Goal: Transaction & Acquisition: Subscribe to service/newsletter

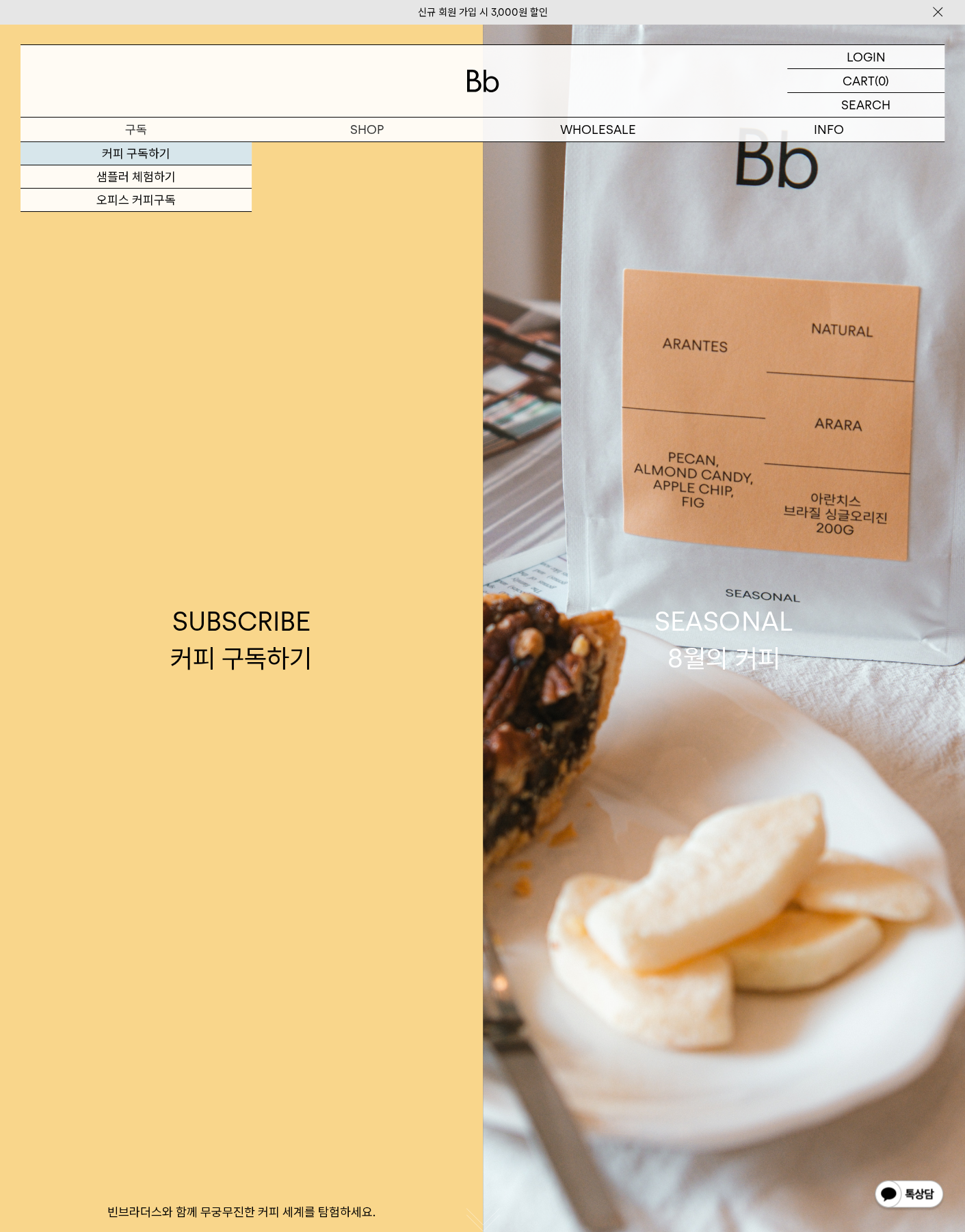
click at [160, 151] on link "커피 구독하기" at bounding box center [136, 153] width 231 height 23
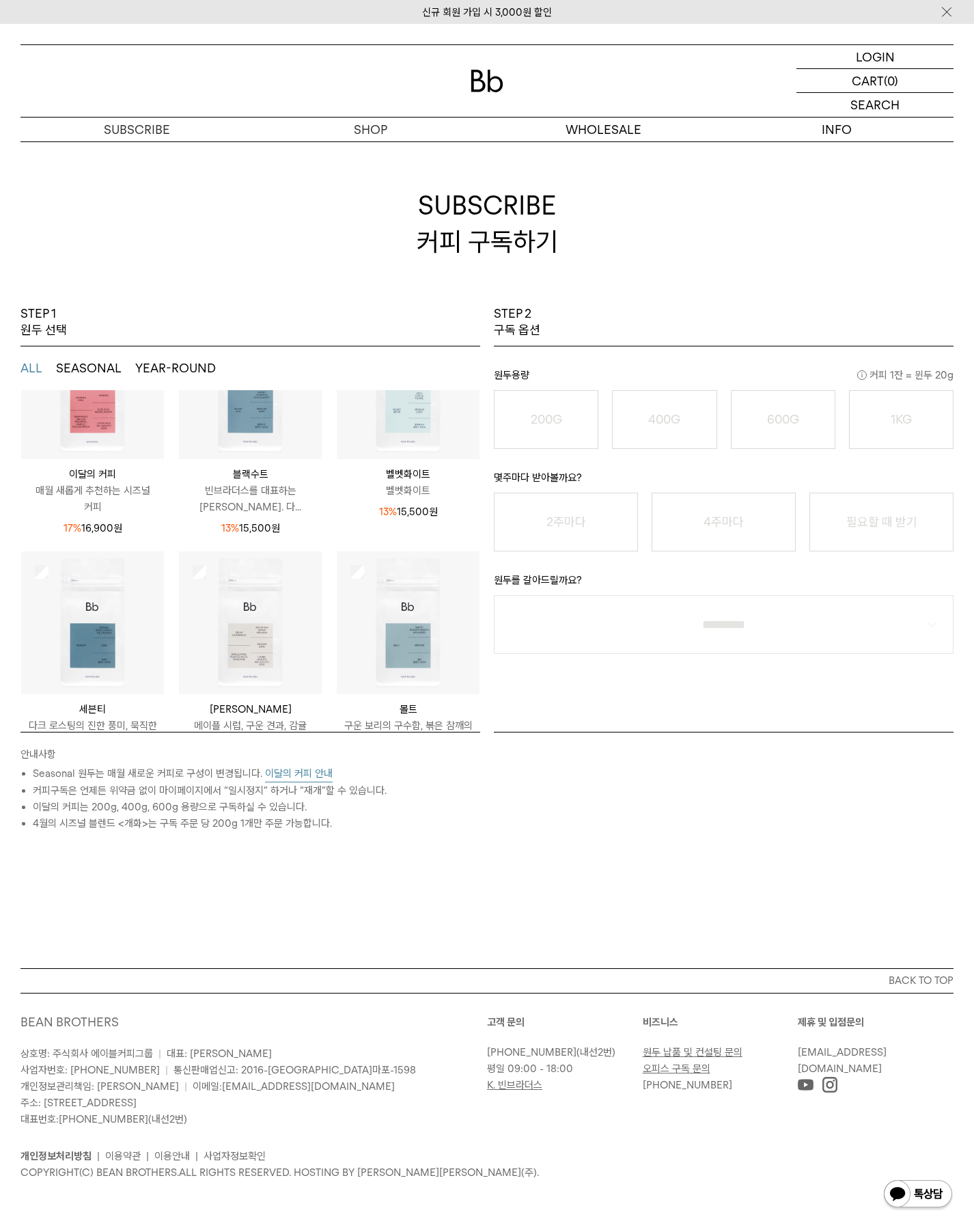
scroll to position [176, 0]
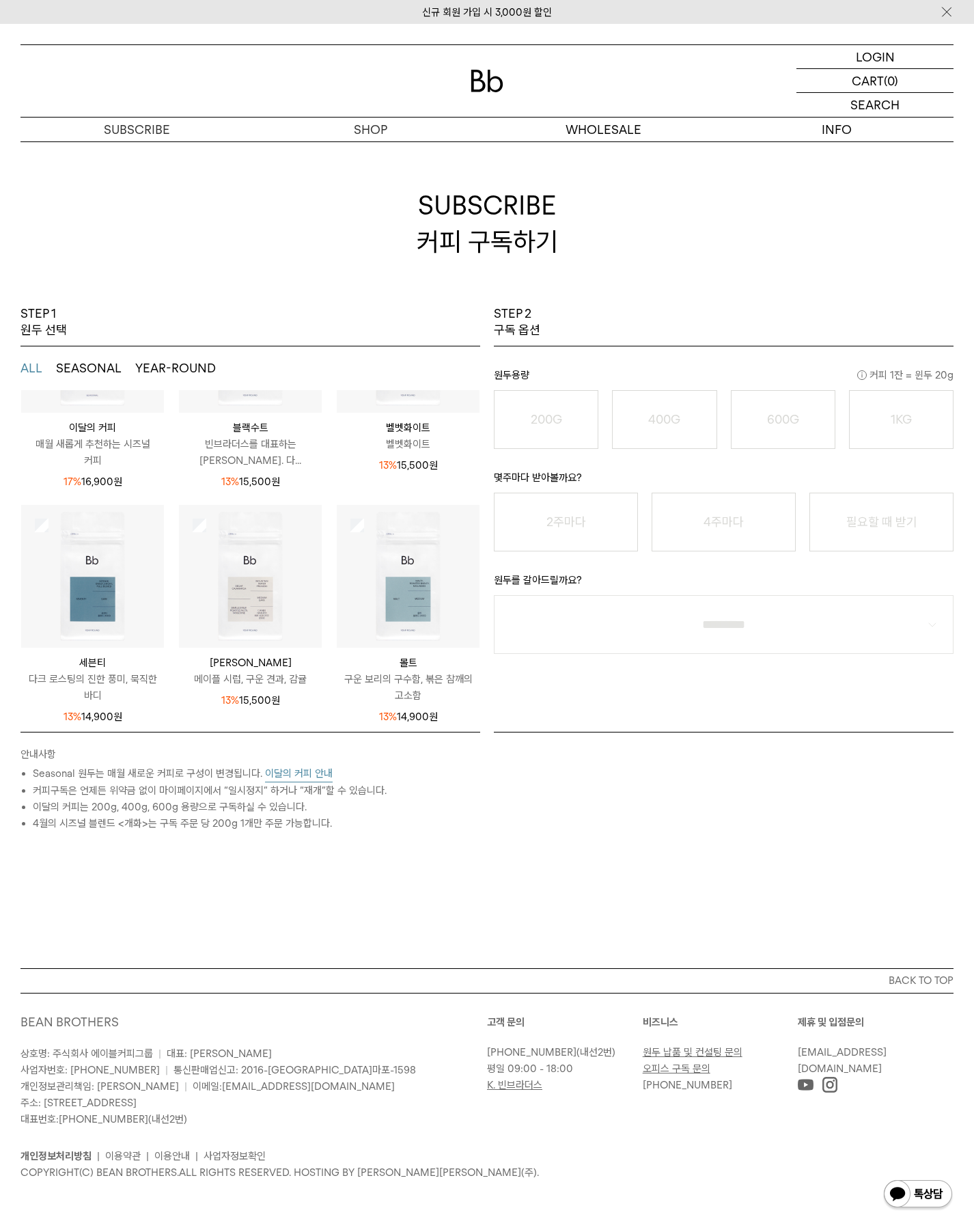
click at [106, 413] on div "이달의 커피 매월 새롭게 추천하는 시즈널 커피 17% 16,900 원" at bounding box center [92, 451] width 143 height 77
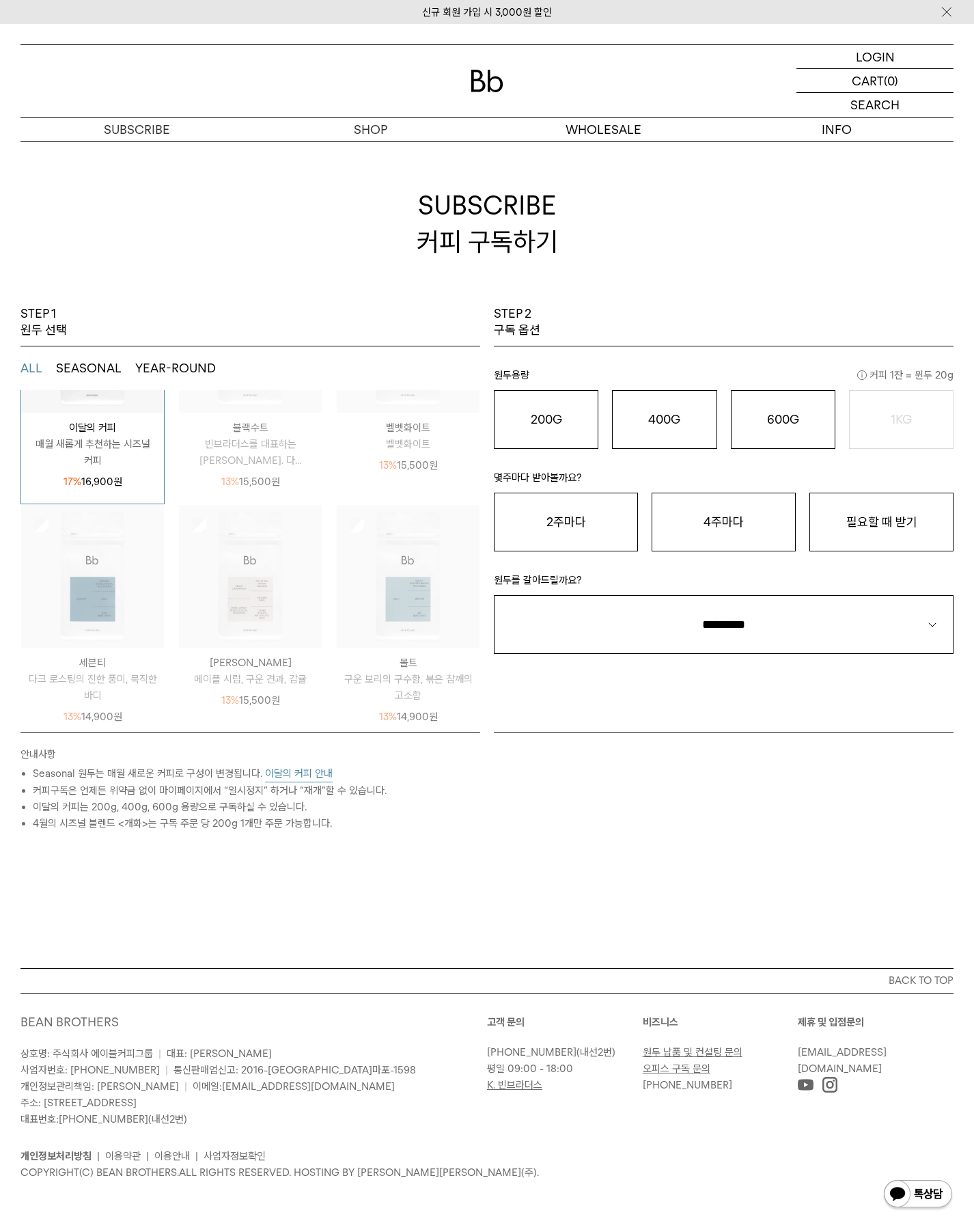
click at [108, 397] on img at bounding box center [92, 341] width 143 height 143
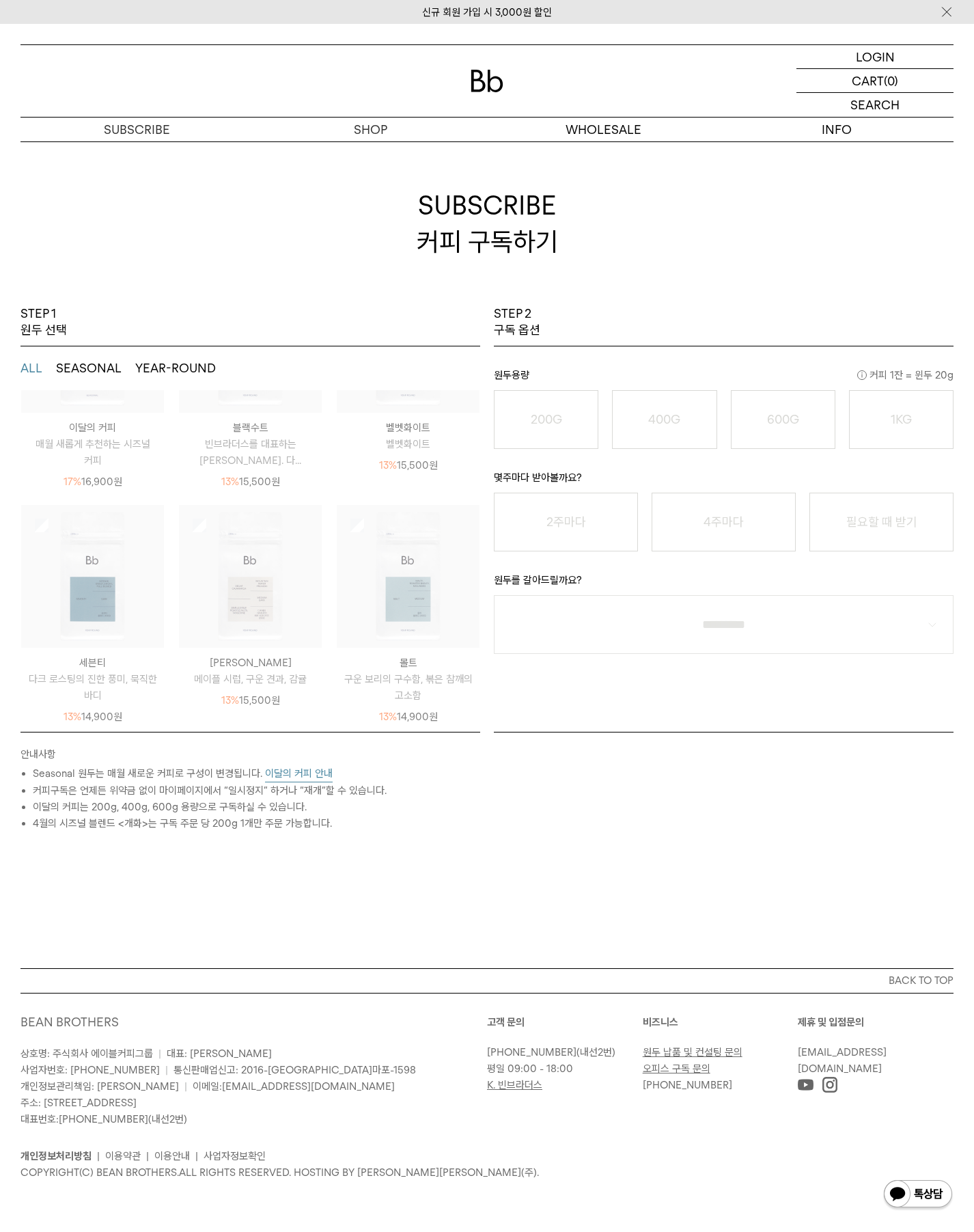
click at [122, 436] on p "매월 새롭게 추천하는 시즈널 커피" at bounding box center [92, 452] width 143 height 33
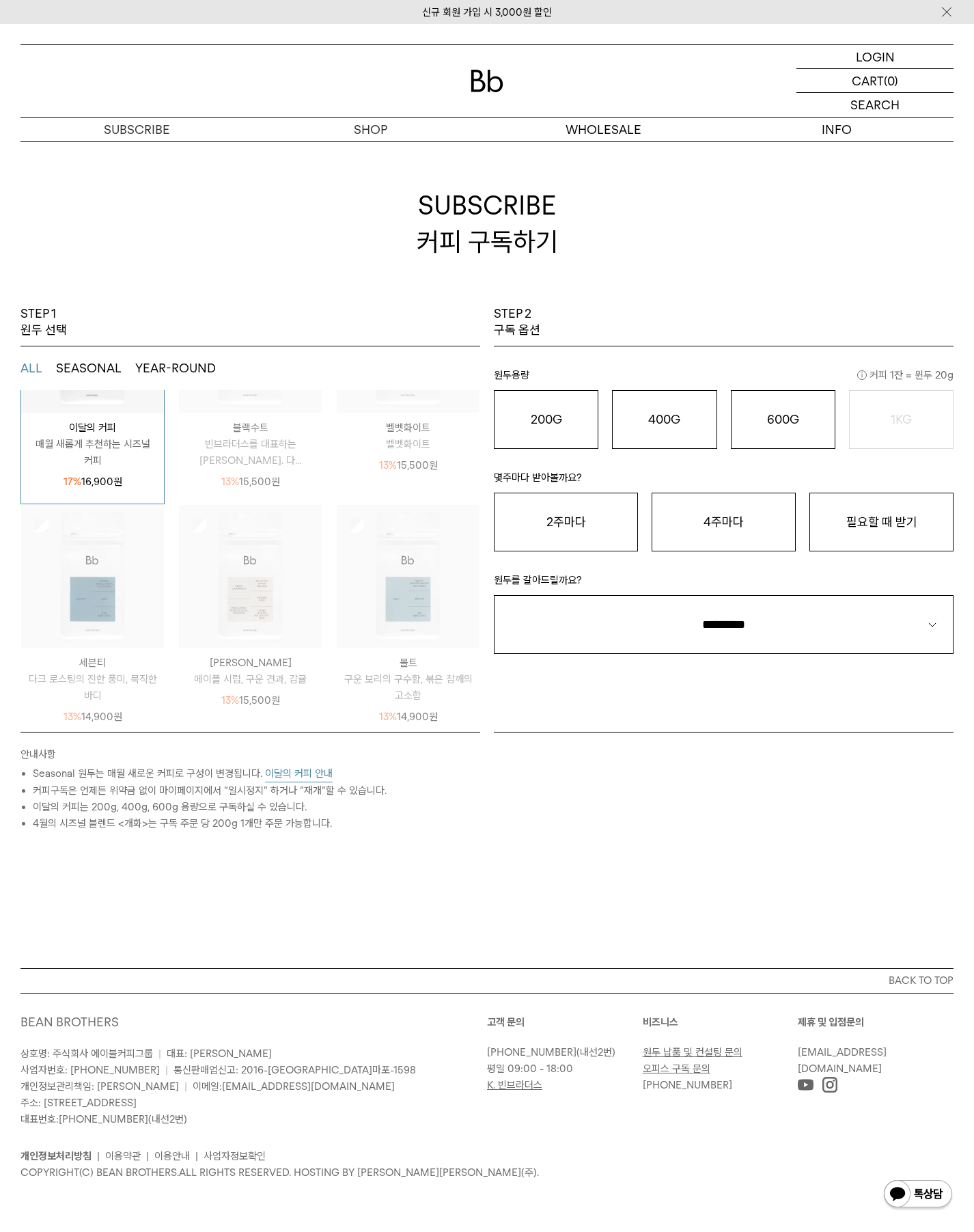
scroll to position [0, 0]
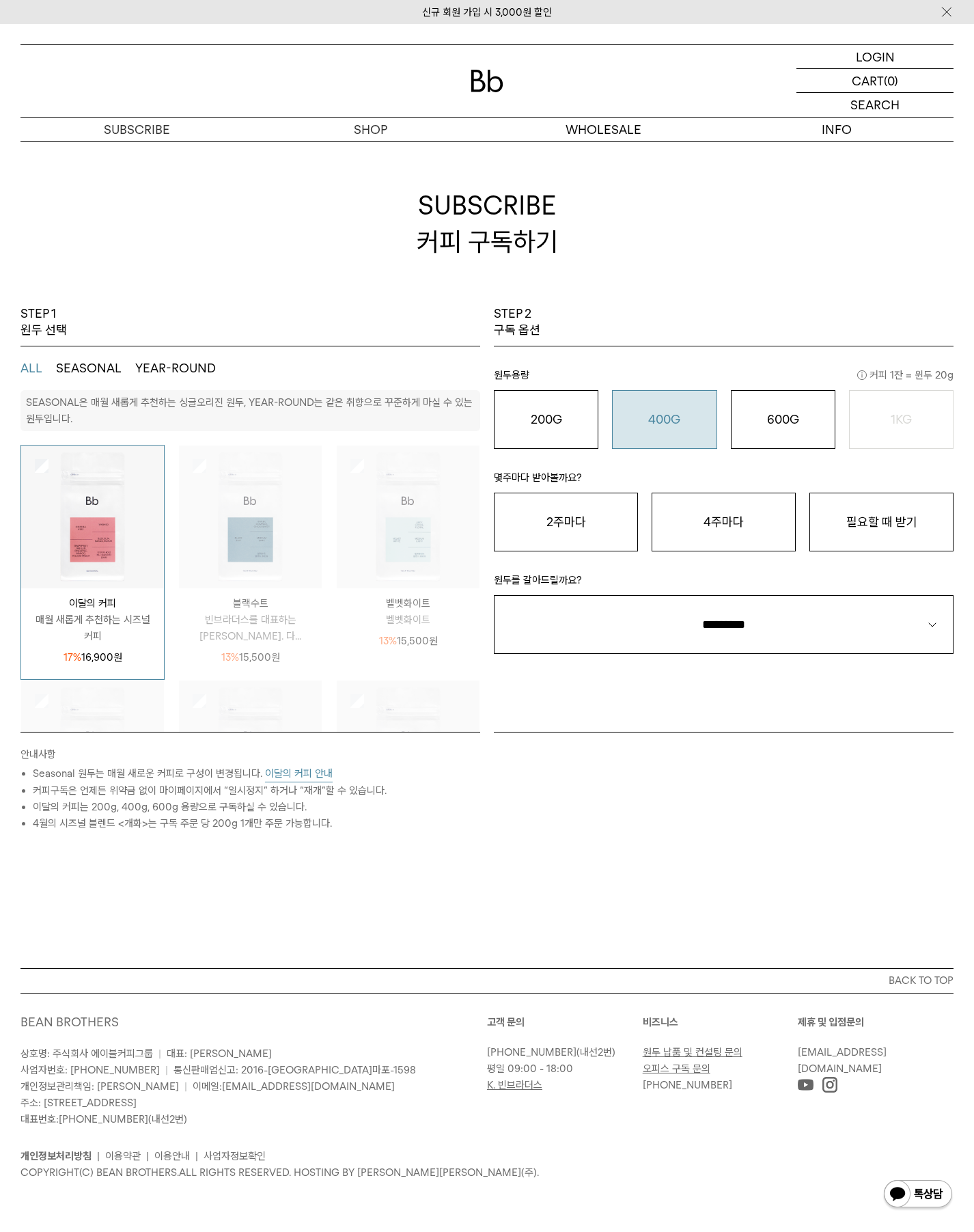
click at [670, 427] on button "400G 31,000 원" at bounding box center [664, 419] width 105 height 59
click at [770, 420] on o "600G" at bounding box center [783, 419] width 32 height 15
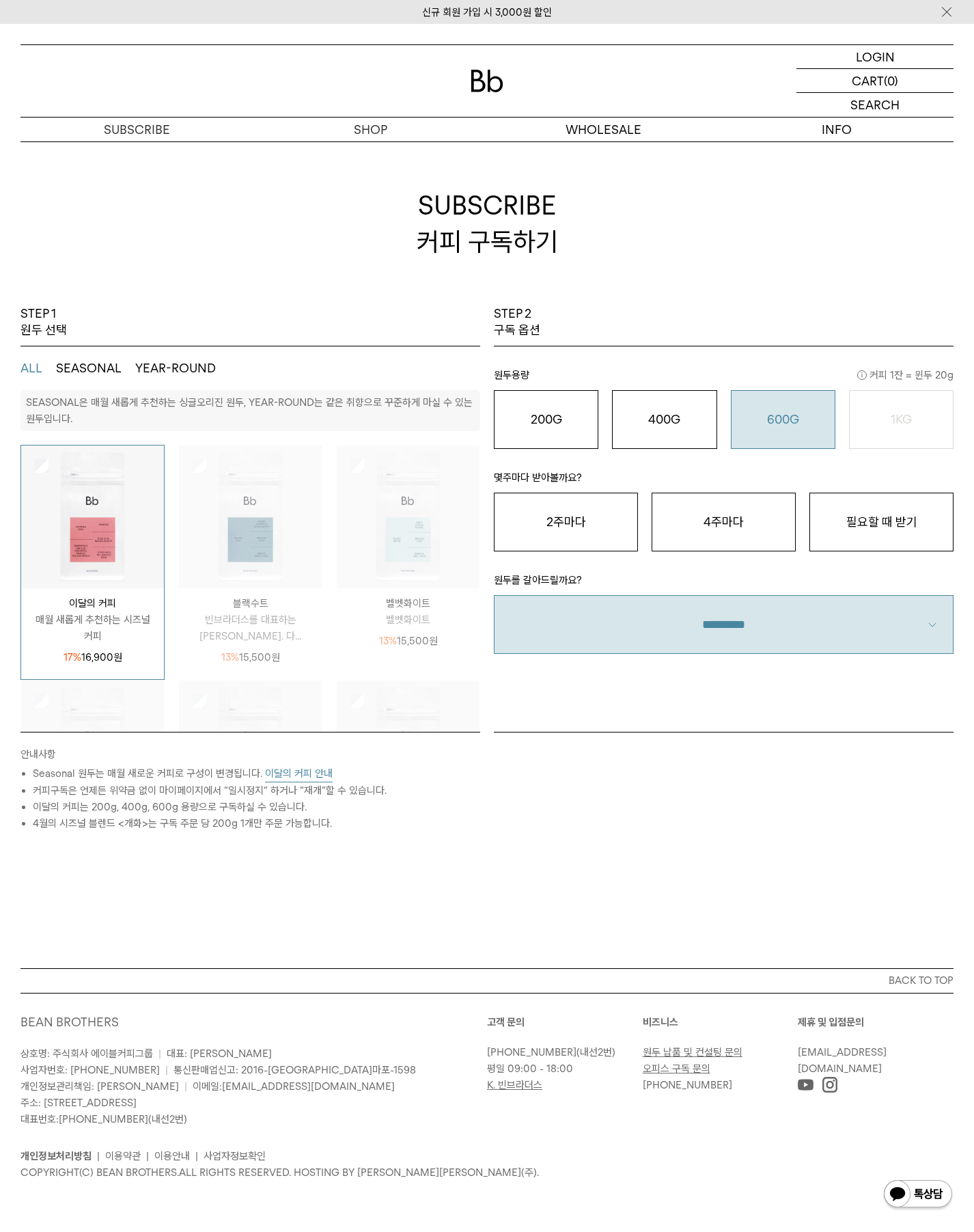
click at [745, 621] on select "**********" at bounding box center [724, 625] width 460 height 59
click at [746, 597] on select "**********" at bounding box center [724, 625] width 460 height 59
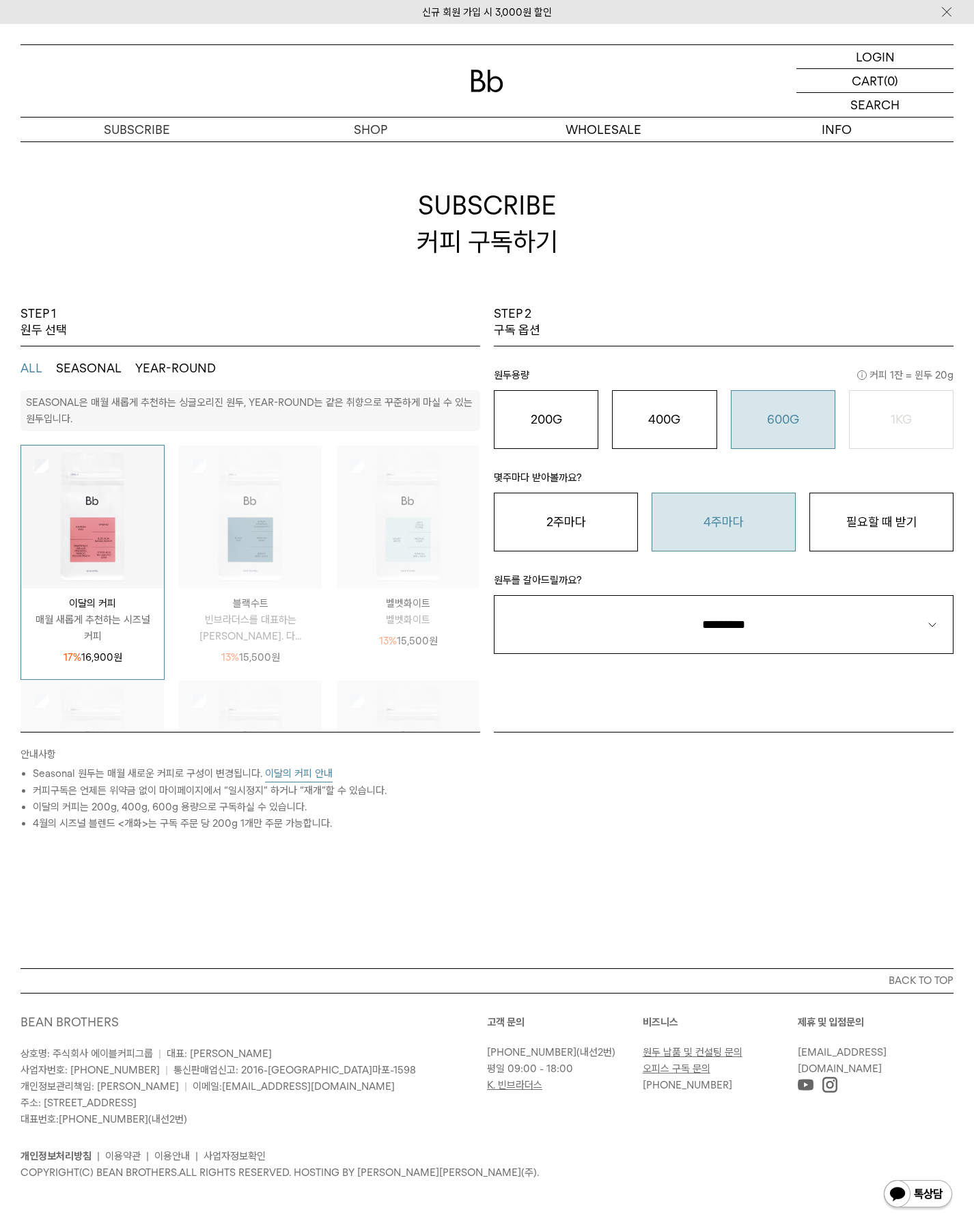
click at [753, 507] on button "4주마다" at bounding box center [723, 522] width 144 height 59
click at [101, 369] on button "SEASONAL" at bounding box center [89, 368] width 66 height 16
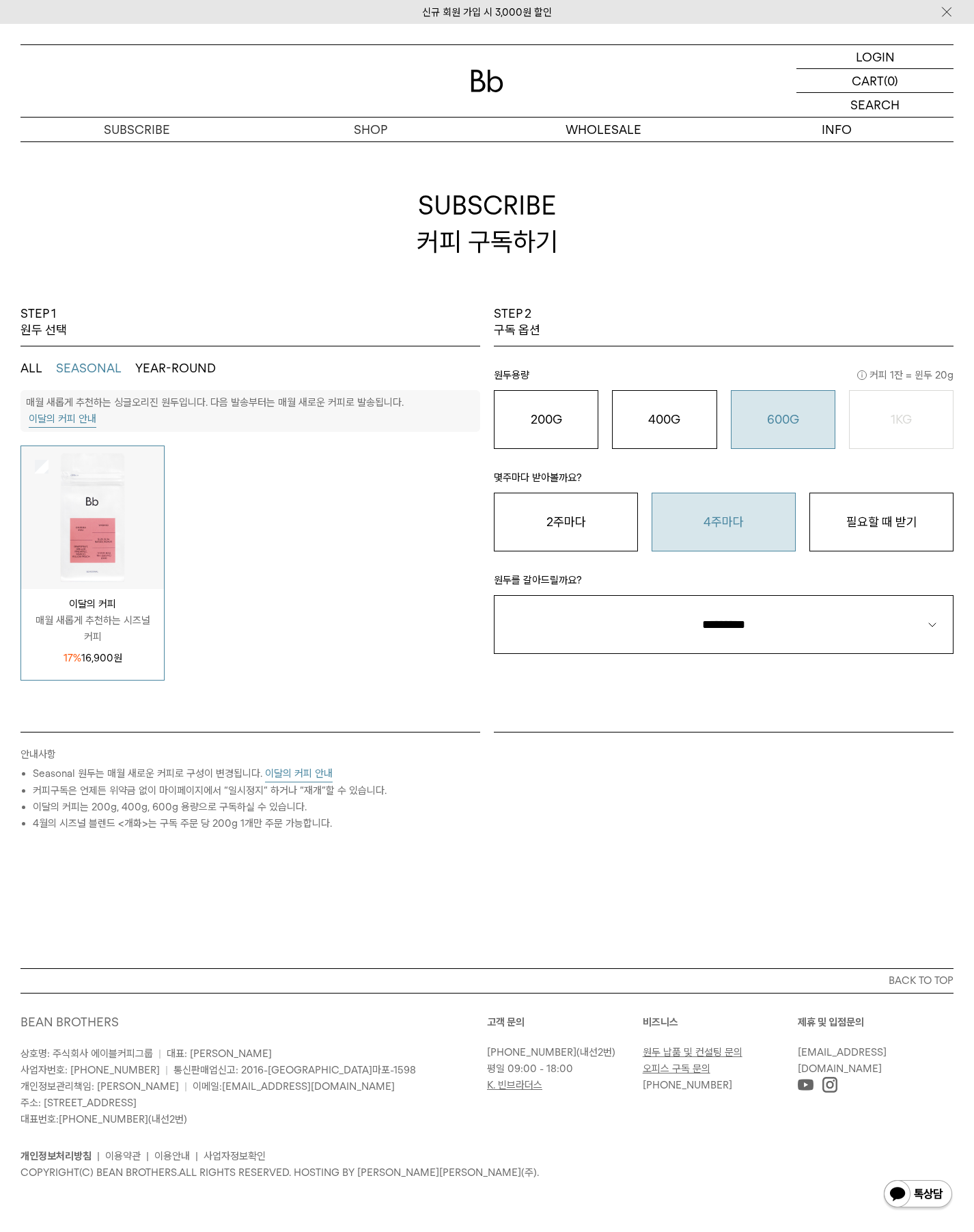
click at [169, 361] on button "YEAR-ROUND" at bounding box center [175, 368] width 80 height 16
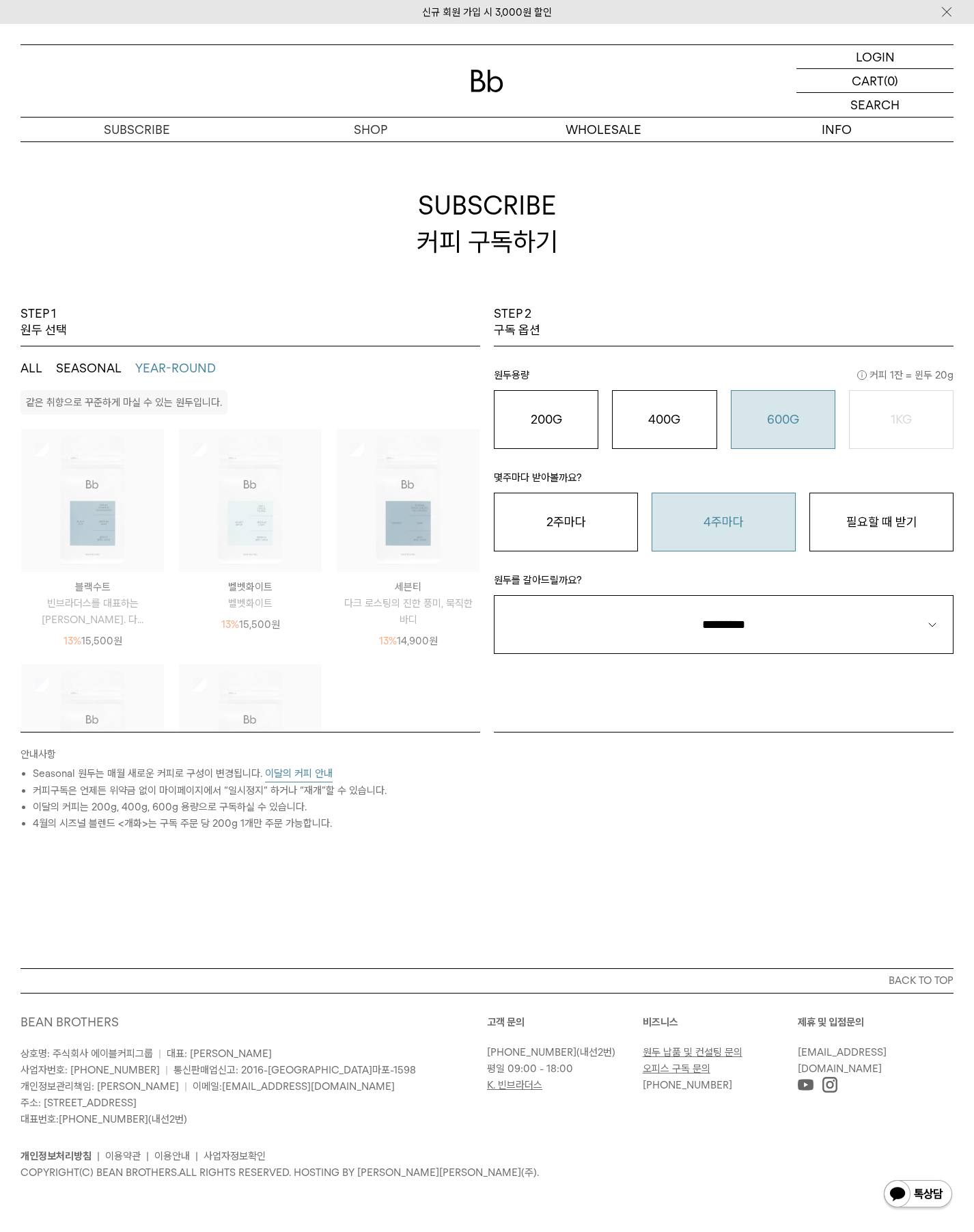
click at [111, 356] on ul "ALL SEASONAL YEAR-ROUND" at bounding box center [251, 368] width 460 height 44
click at [110, 361] on button "SEASONAL" at bounding box center [89, 368] width 66 height 16
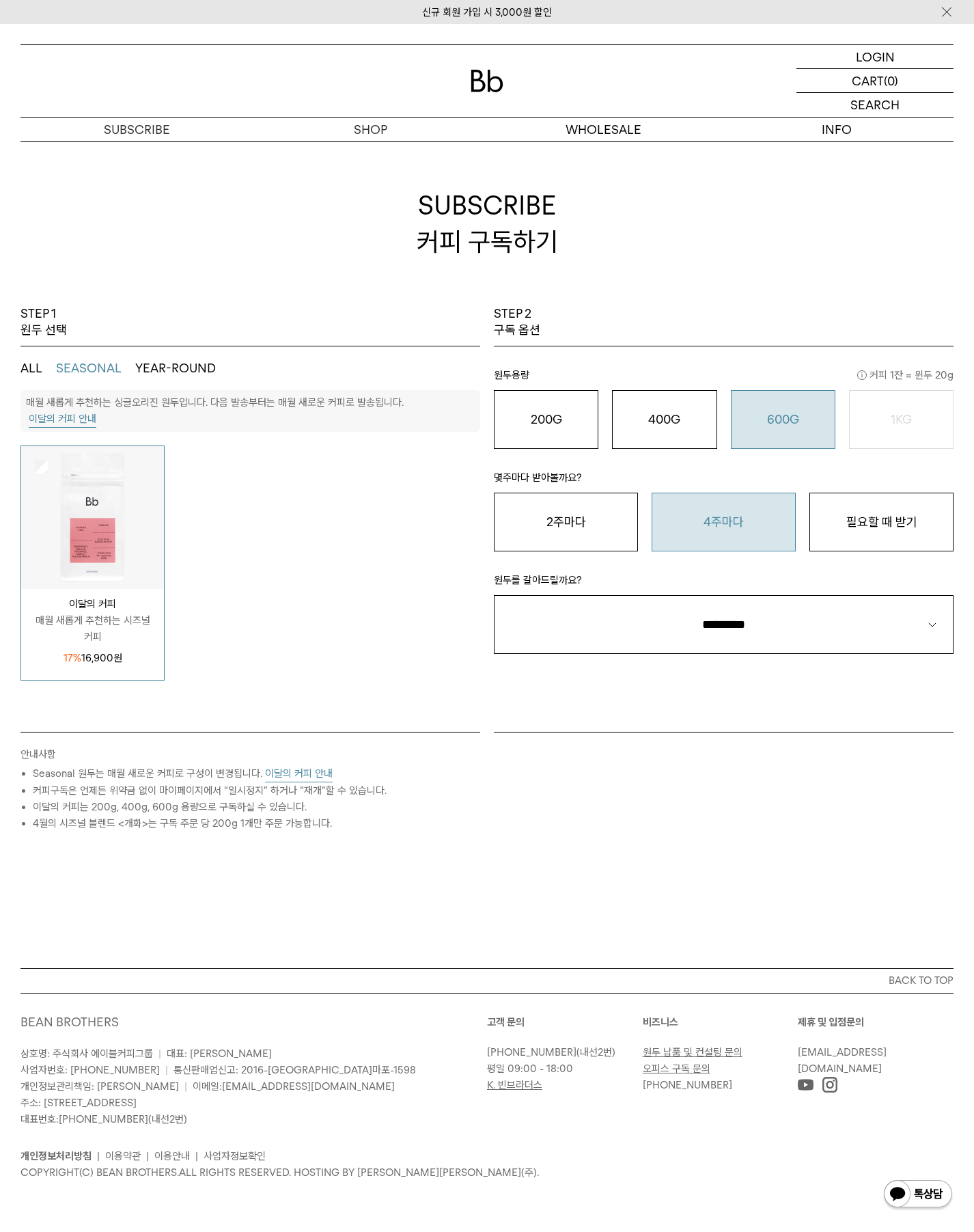
click at [101, 375] on button "SEASONAL" at bounding box center [89, 368] width 66 height 16
click at [294, 776] on button "이달의 커피 안내" at bounding box center [299, 774] width 67 height 17
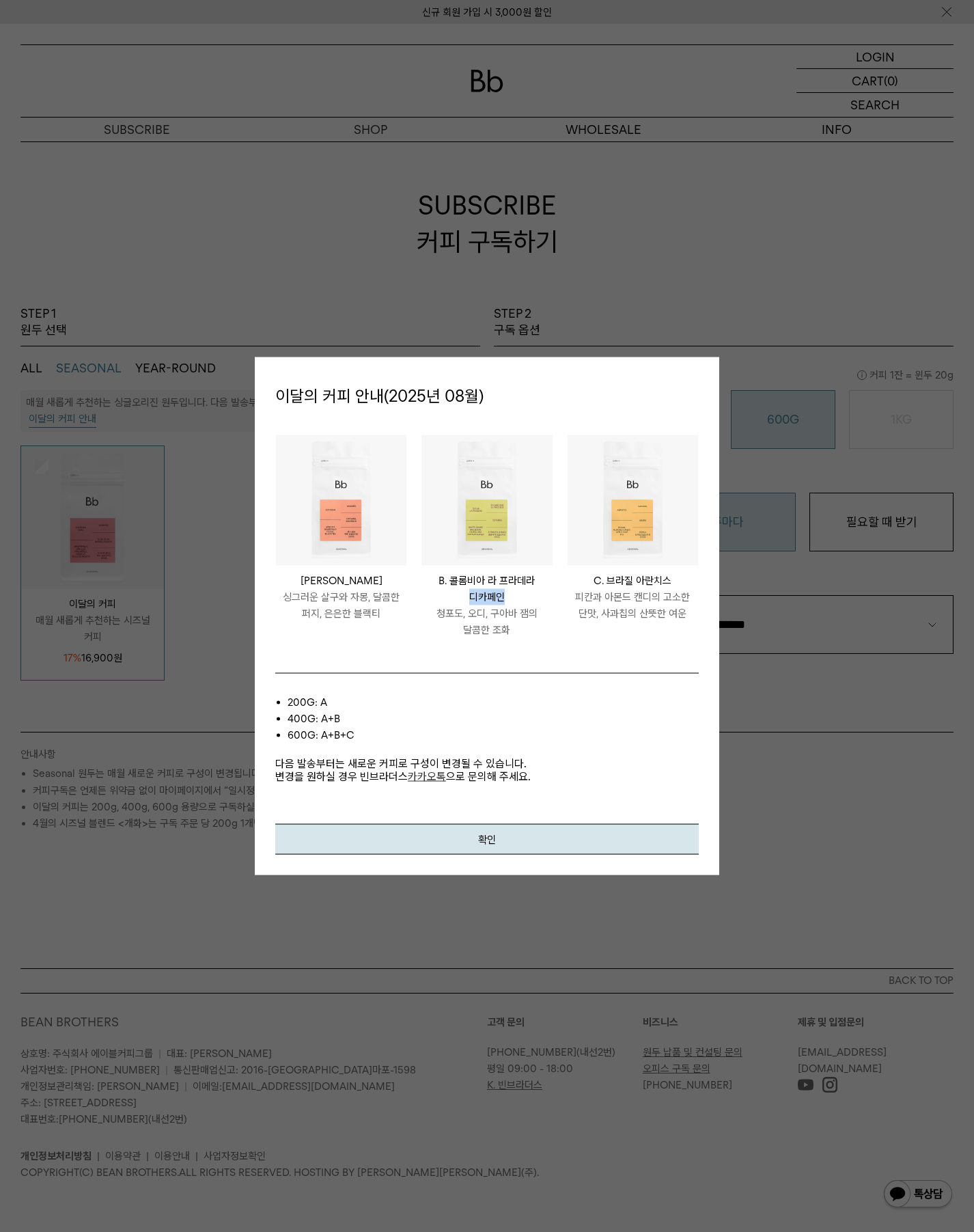
drag, startPoint x: 466, startPoint y: 599, endPoint x: 532, endPoint y: 603, distance: 66.1
click at [532, 603] on p "B. 콜롬비아 라 프라데라 디카페인" at bounding box center [487, 590] width 131 height 33
click at [530, 603] on p "B. 콜롬비아 라 프라데라 디카페인" at bounding box center [487, 590] width 131 height 33
drag, startPoint x: 512, startPoint y: 601, endPoint x: 455, endPoint y: 602, distance: 57.0
click at [455, 602] on p "B. 콜롬비아 라 프라데라 디카페인" at bounding box center [487, 590] width 131 height 33
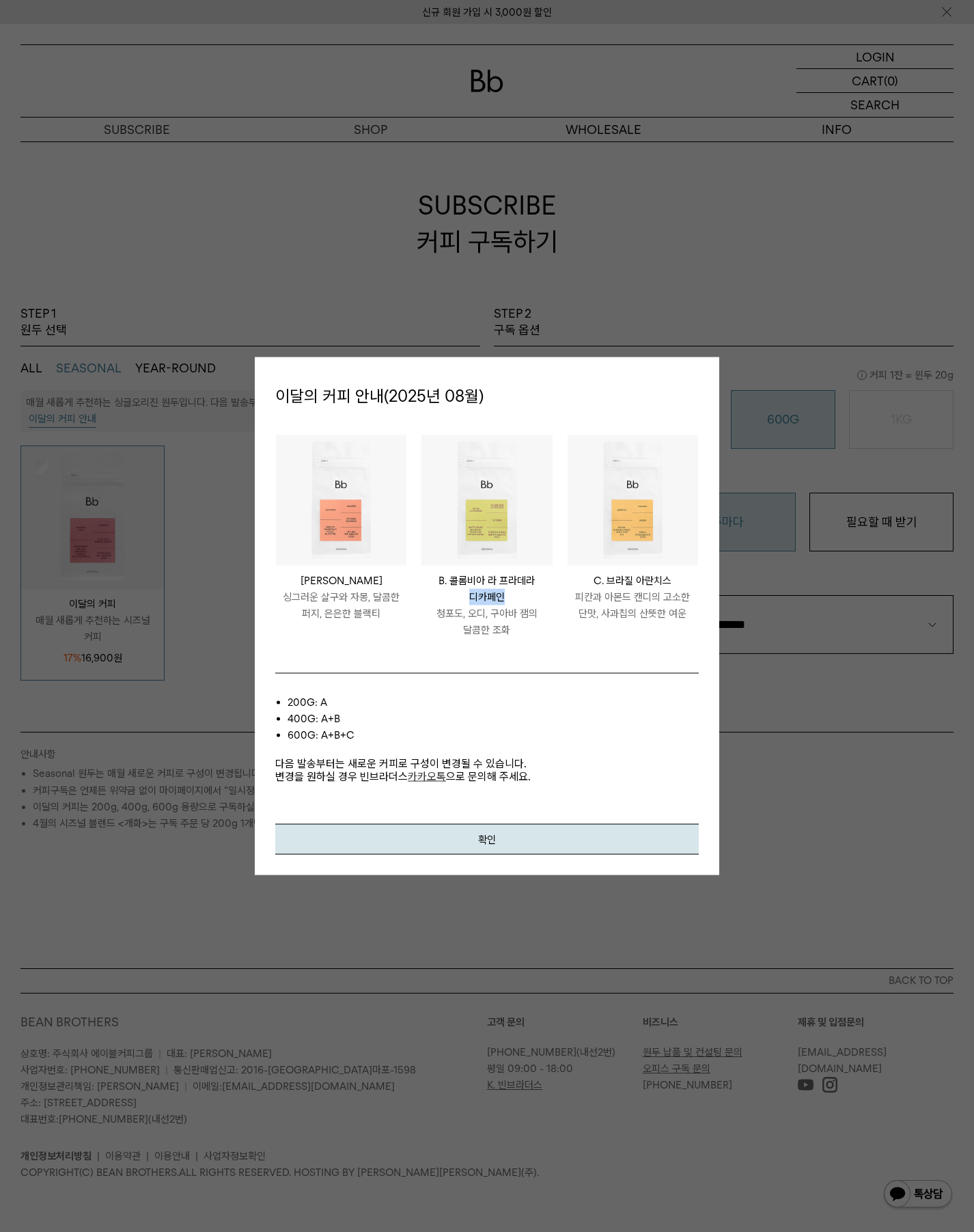
click at [455, 602] on p "B. 콜롬비아 라 프라데라 디카페인" at bounding box center [487, 590] width 131 height 33
drag, startPoint x: 458, startPoint y: 598, endPoint x: 519, endPoint y: 599, distance: 61.0
click at [517, 599] on p "B. 콜롬비아 라 프라데라 디카페인" at bounding box center [487, 590] width 131 height 33
click at [519, 599] on p "B. 콜롬비아 라 프라데라 디카페인" at bounding box center [487, 590] width 131 height 33
drag, startPoint x: 523, startPoint y: 602, endPoint x: 434, endPoint y: 600, distance: 89.0
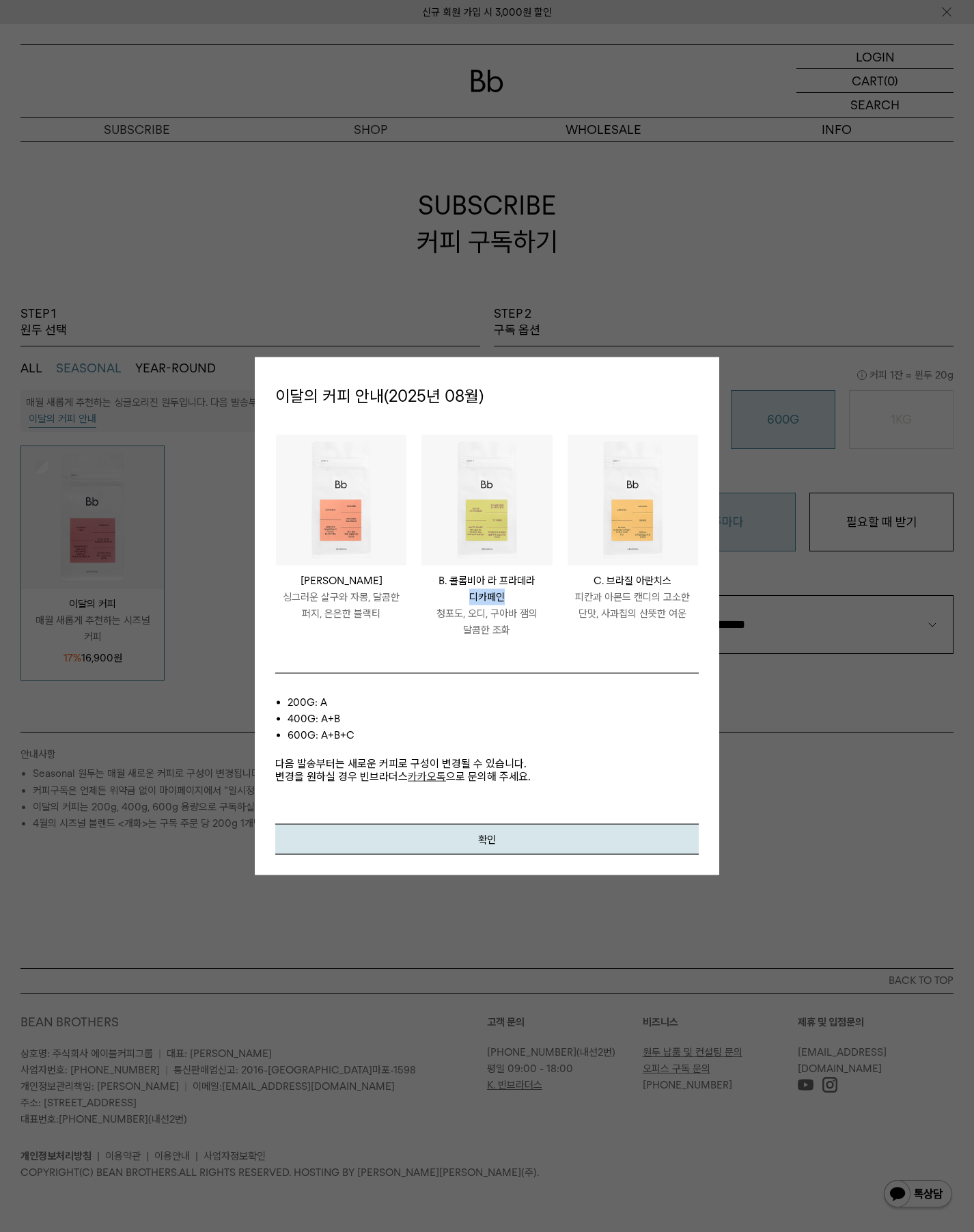
click at [434, 600] on p "B. 콜롬비아 라 프라데라 디카페인" at bounding box center [487, 590] width 131 height 33
click at [741, 634] on div at bounding box center [487, 616] width 974 height 1232
click at [602, 240] on div at bounding box center [487, 616] width 974 height 1232
click at [466, 852] on button "확인" at bounding box center [487, 839] width 423 height 31
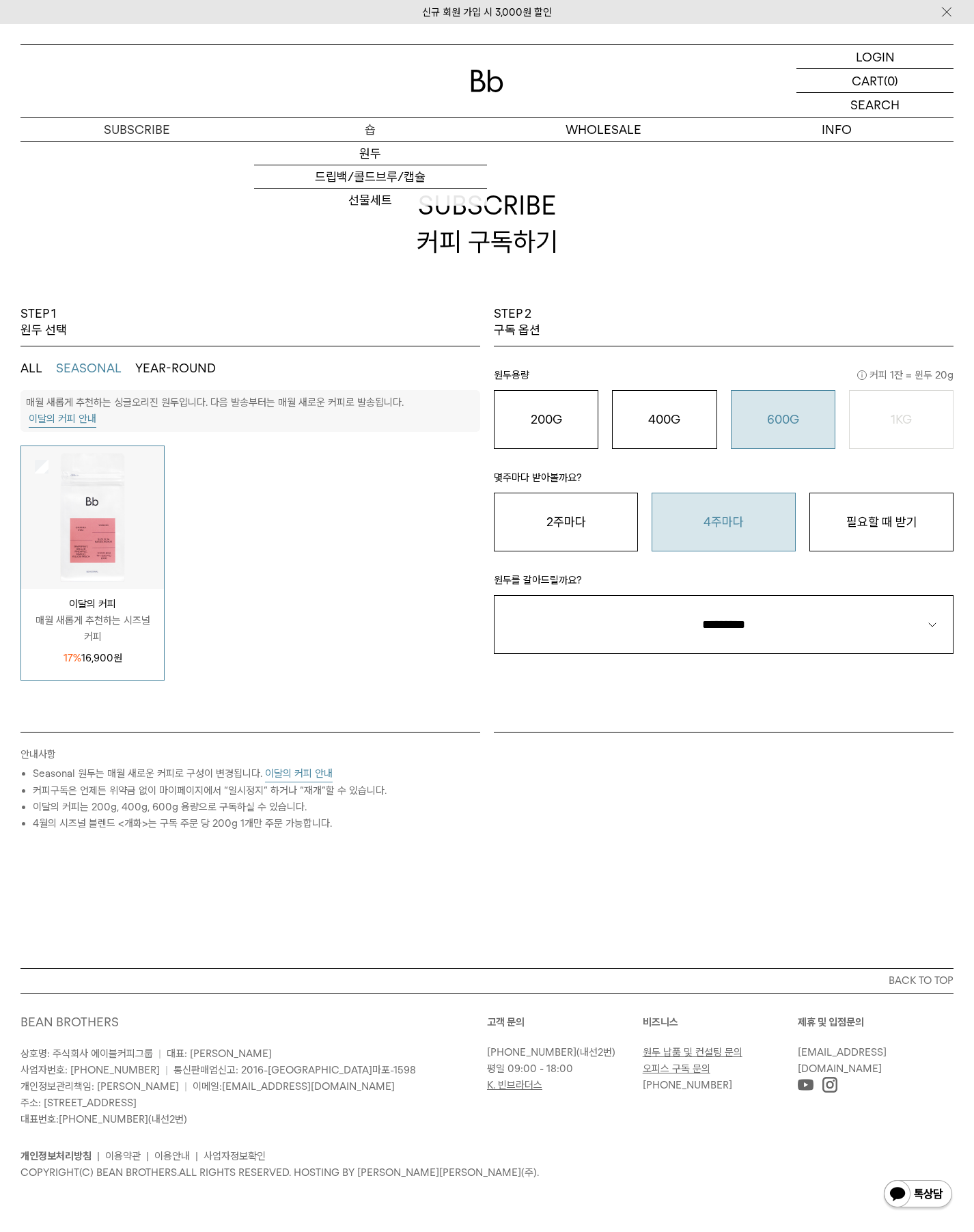
click at [359, 122] on p "숍" at bounding box center [371, 130] width 233 height 24
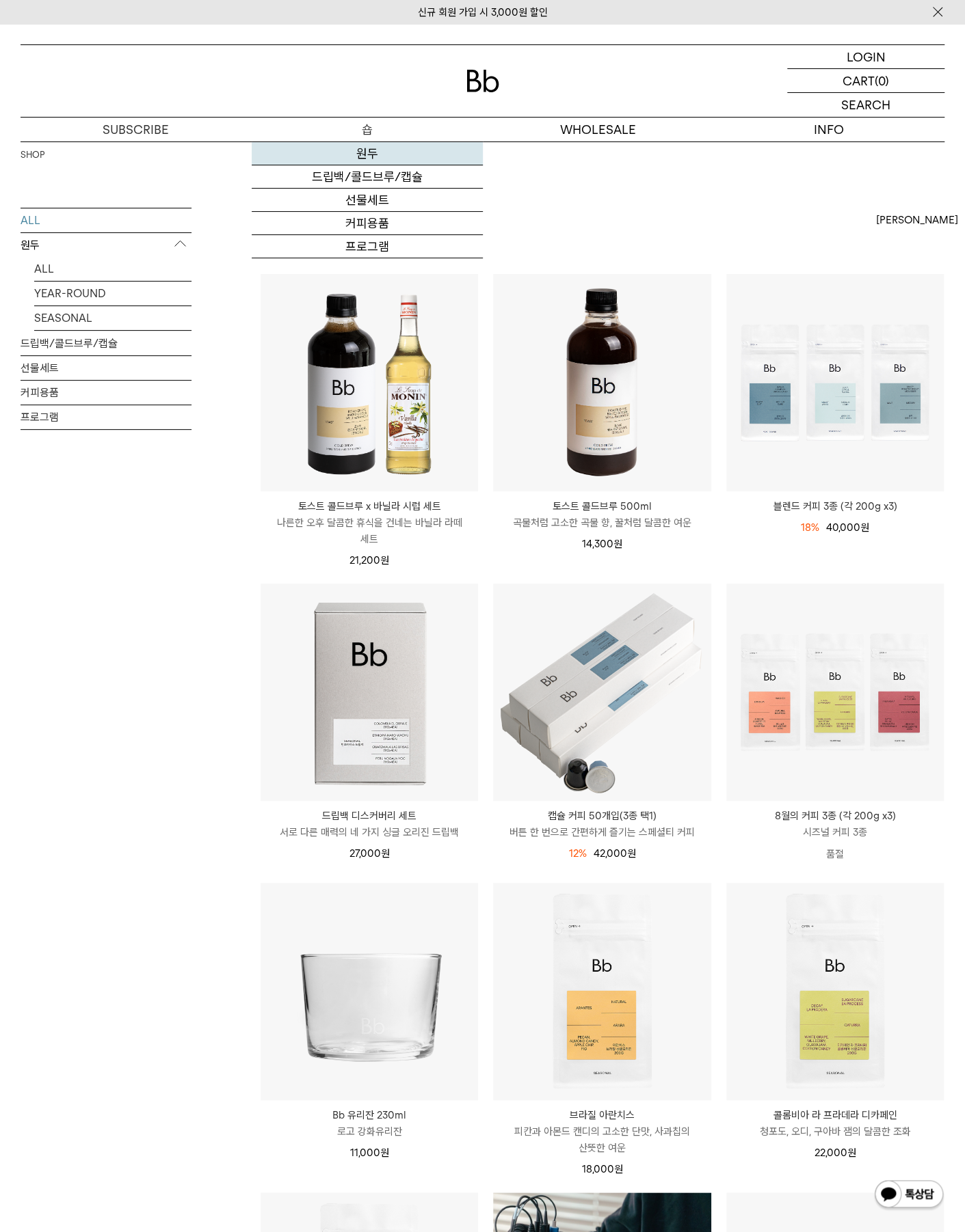
click at [367, 149] on link "원두" at bounding box center [367, 153] width 231 height 23
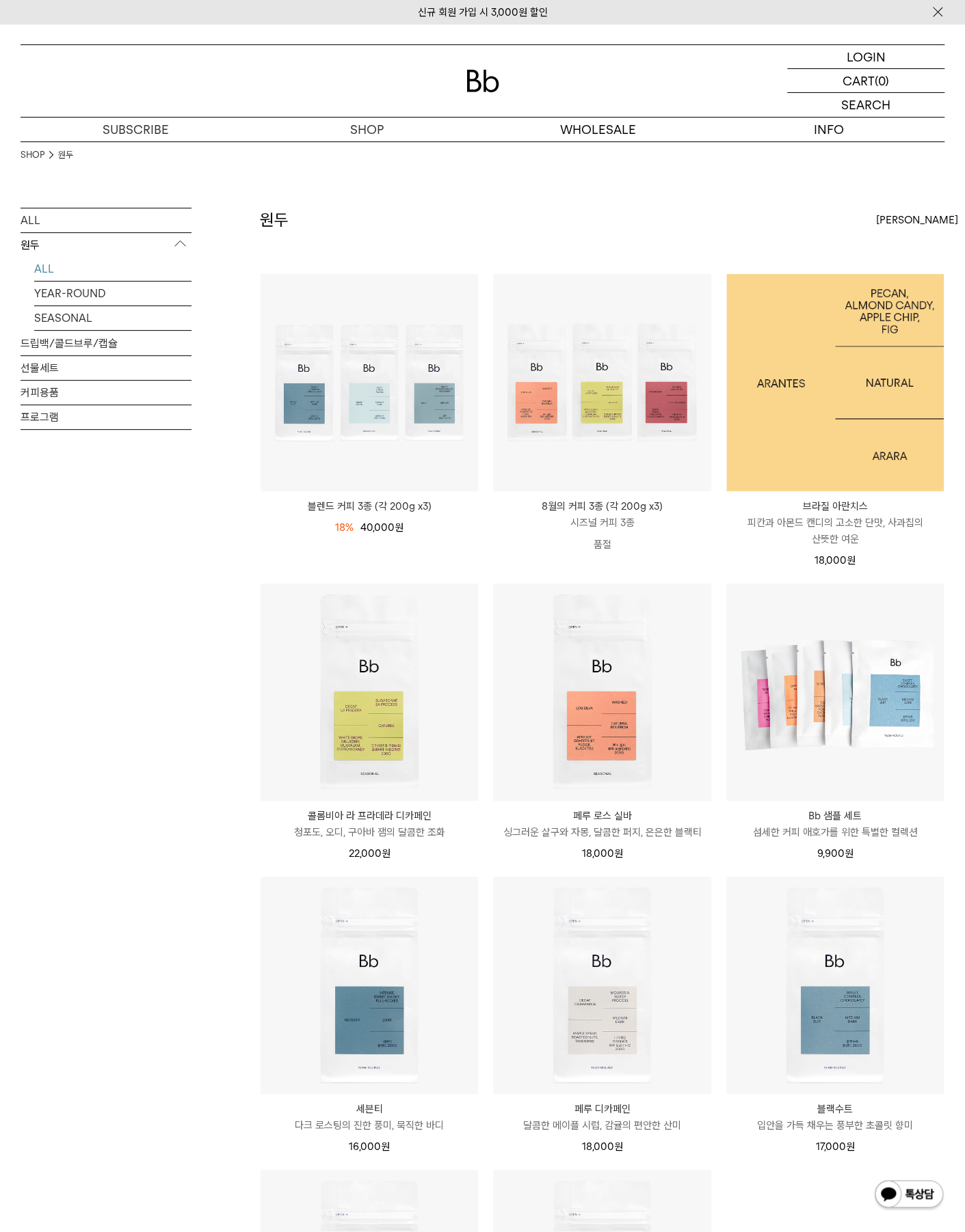
click at [856, 420] on img at bounding box center [834, 382] width 217 height 217
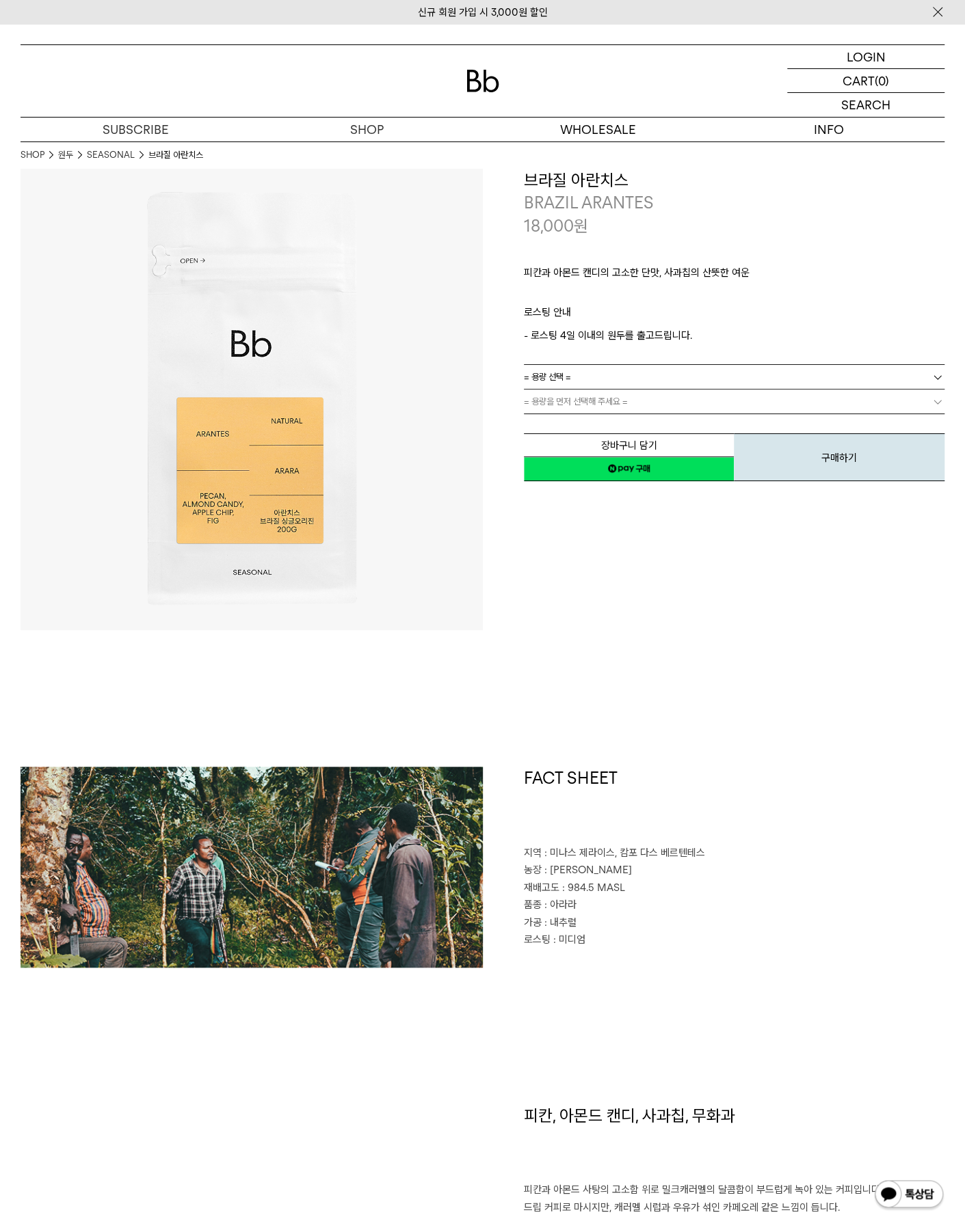
scroll to position [273, 0]
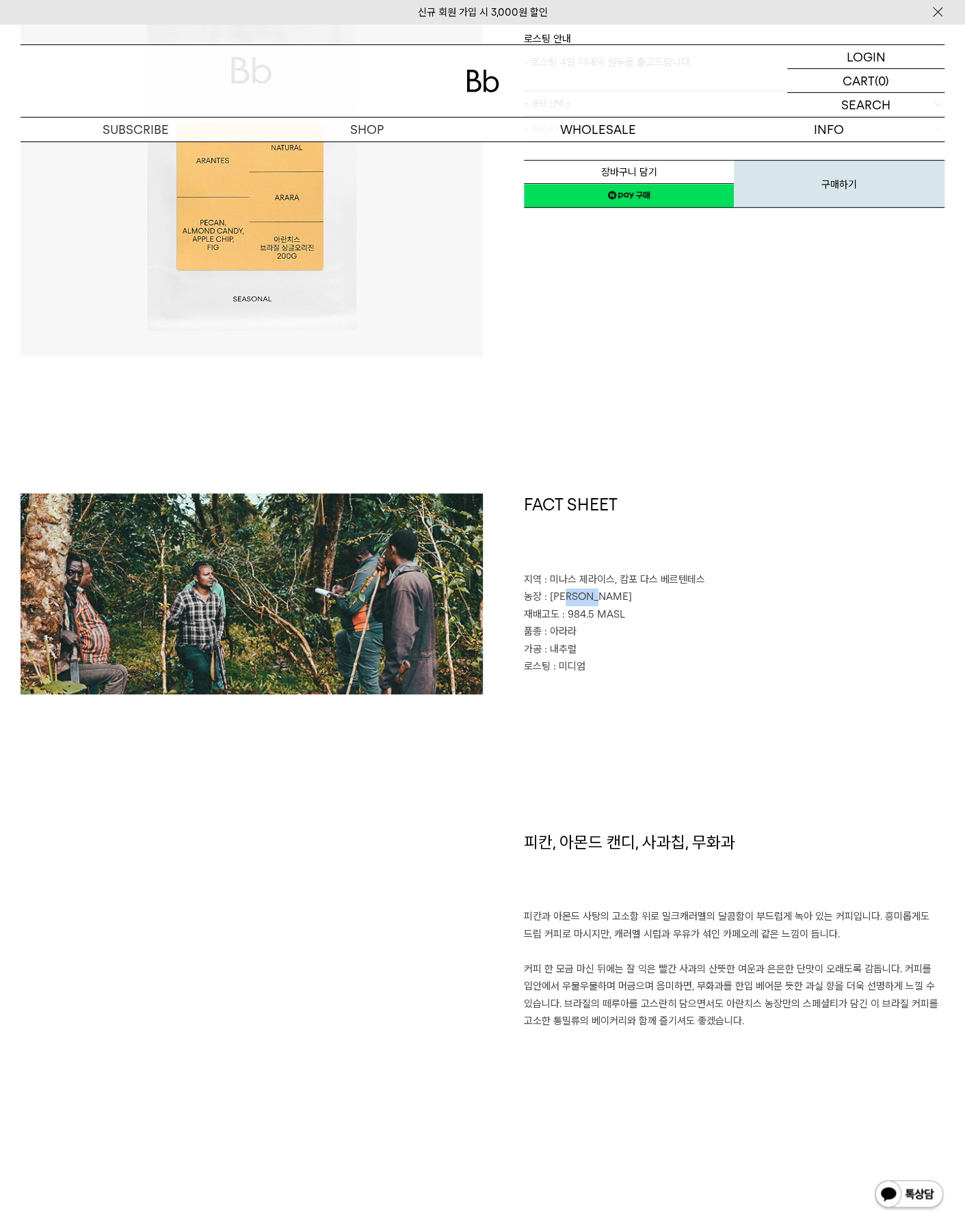
drag, startPoint x: 573, startPoint y: 600, endPoint x: 610, endPoint y: 599, distance: 37.0
click at [610, 599] on span ": [PERSON_NAME]" at bounding box center [587, 597] width 87 height 12
click at [610, 599] on span ": 파젠다 아란치스" at bounding box center [587, 597] width 87 height 12
click at [615, 603] on p "농장 : 파젠다 아란치스" at bounding box center [734, 597] width 421 height 18
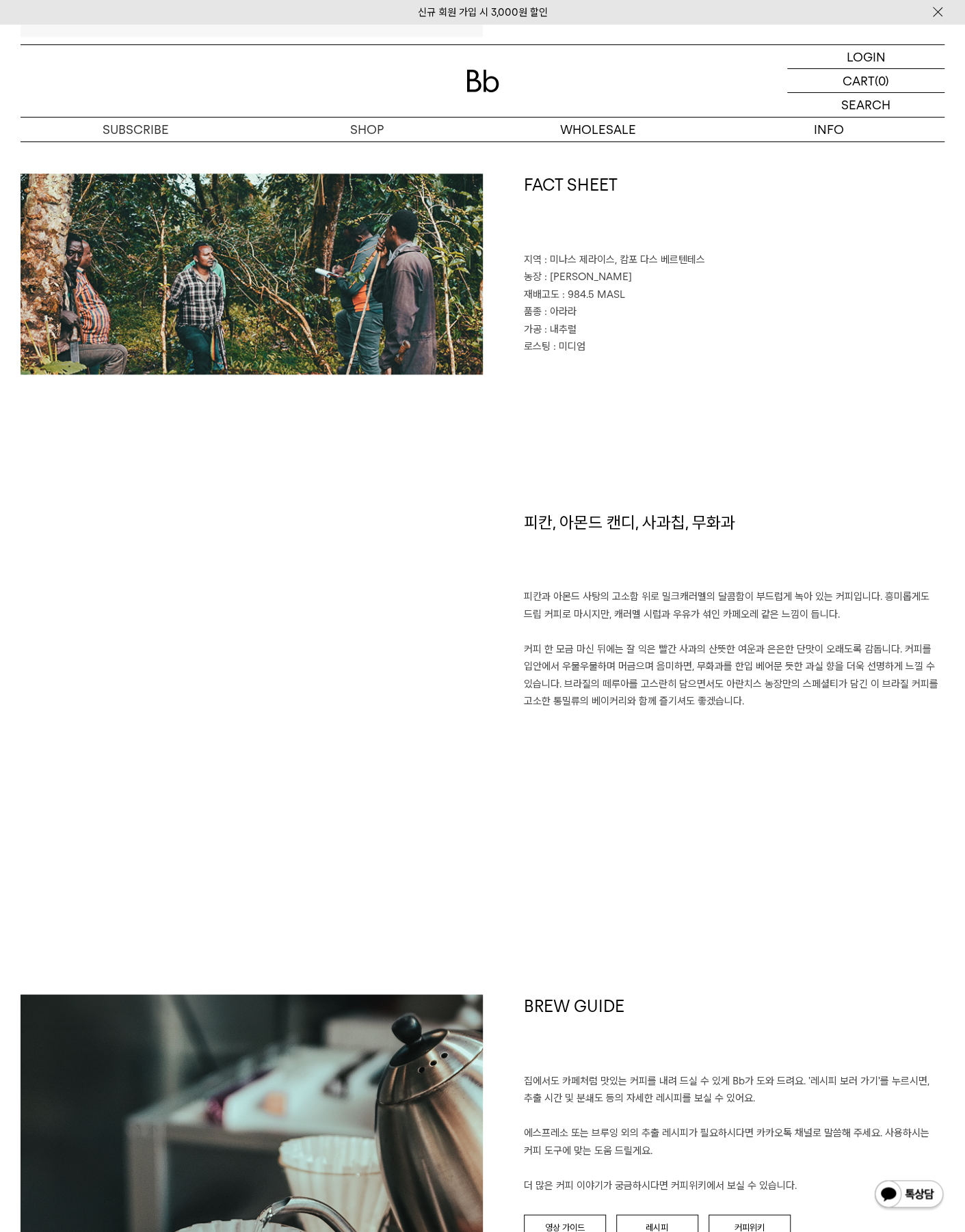
scroll to position [616, 0]
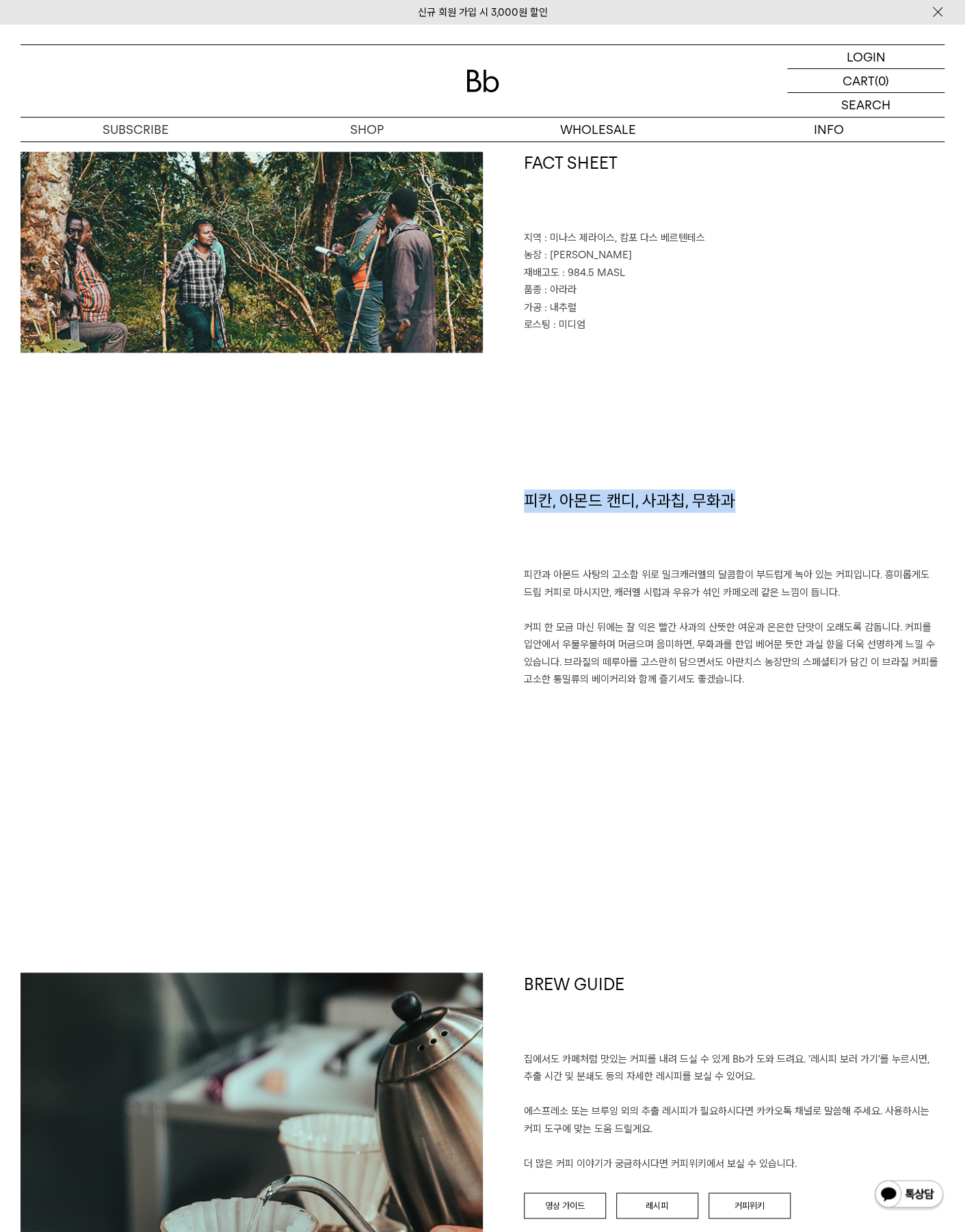
drag, startPoint x: 534, startPoint y: 501, endPoint x: 733, endPoint y: 482, distance: 199.9
click at [743, 507] on div "피칸, 아몬드 캔디, 사과칩, 무화과 피칸과 아몬드 사탕의 고소함 위로 밀크캐러멜의 달콤함이 부드럽게 녹아 있는 커피입니다. 흥미롭게도 드립 …" at bounding box center [713, 662] width 462 height 347
click at [702, 406] on div "FACT SHEET 지역 : 미나스 제라이스, 캄포 다스 베르텐테스 농장 : 파젠다 아란치스 재배고도 : 984.5 MASL 품종 : 아라라 …" at bounding box center [482, 321] width 923 height 338
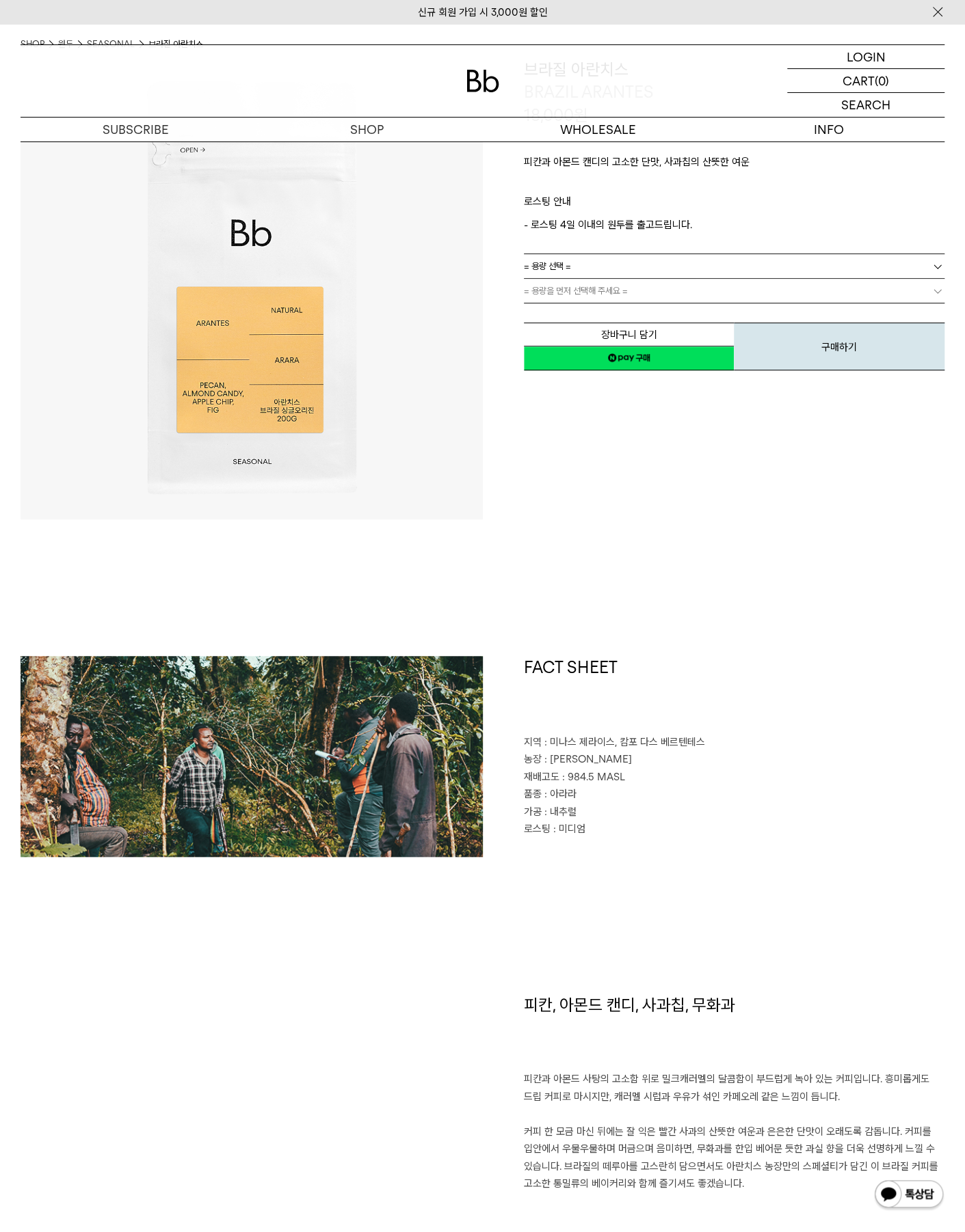
scroll to position [273, 0]
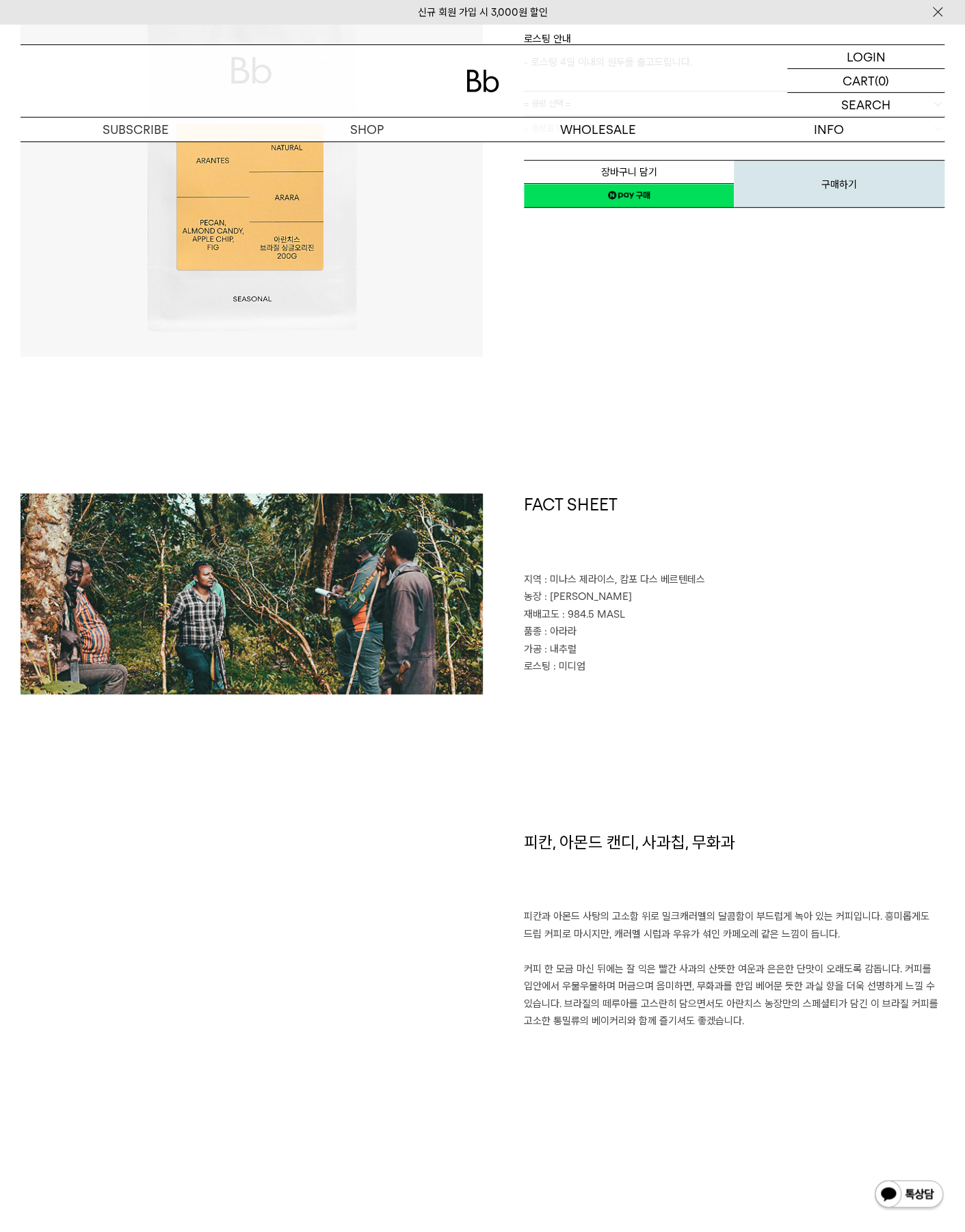
click at [553, 595] on span ": 파젠다 아란치스" at bounding box center [587, 597] width 87 height 12
click at [559, 603] on p "농장 : 파젠다 아란치스" at bounding box center [734, 597] width 421 height 18
drag, startPoint x: 550, startPoint y: 597, endPoint x: 619, endPoint y: 596, distance: 69.0
click at [619, 596] on p "농장 : 파젠다 아란치스" at bounding box center [734, 597] width 421 height 18
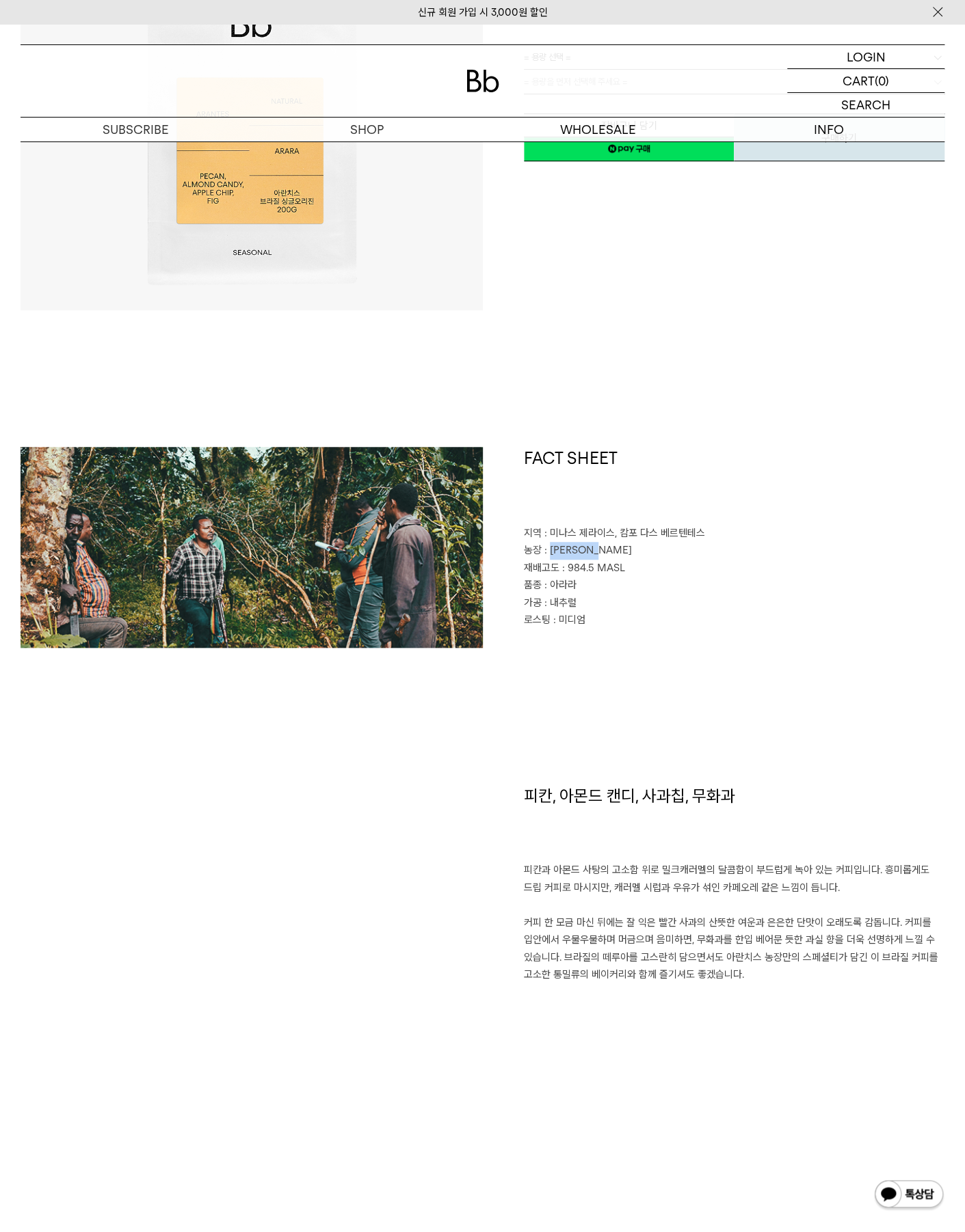
scroll to position [342, 0]
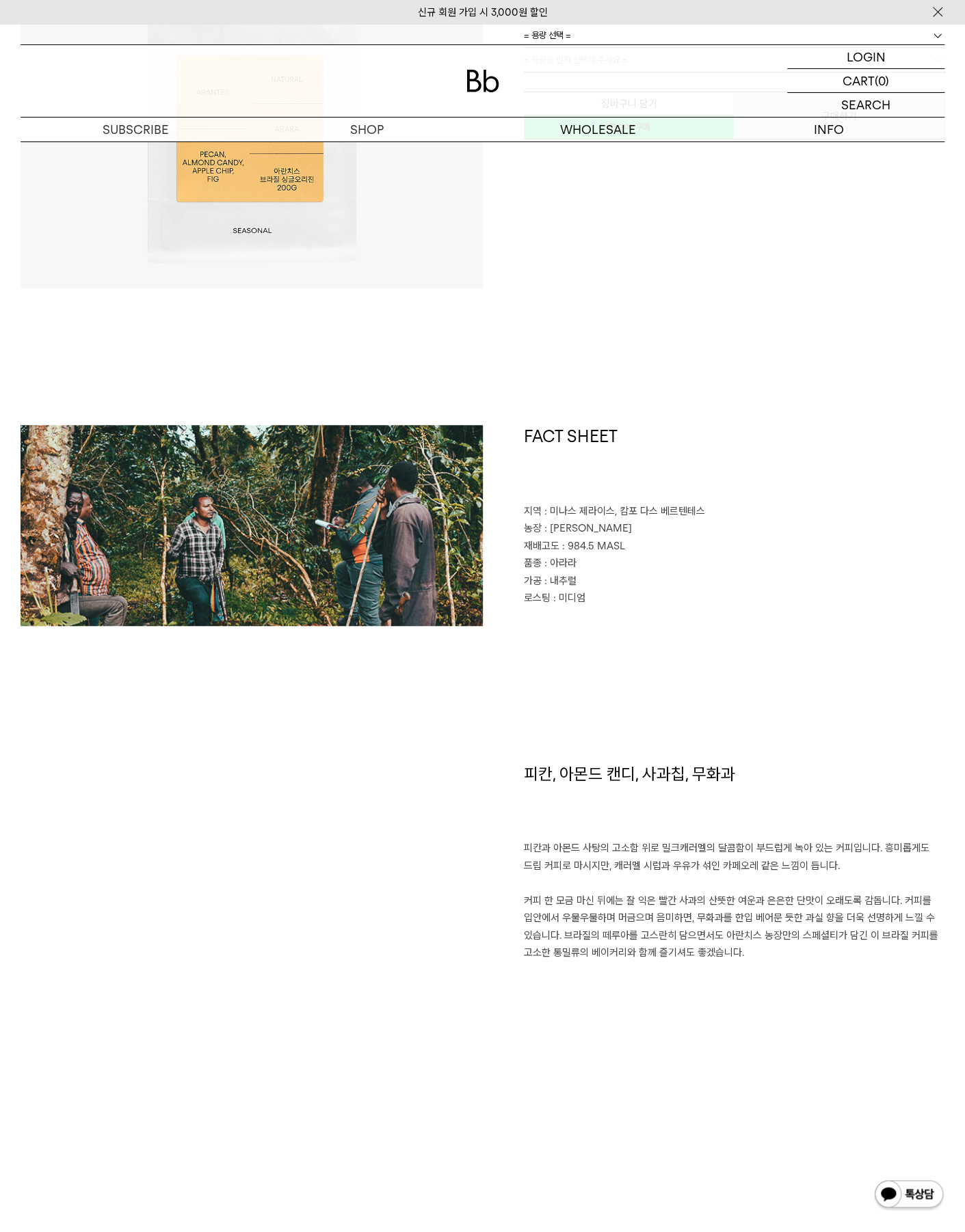
click at [565, 538] on p "재배고도 : 984.5 MASL" at bounding box center [734, 546] width 421 height 18
drag, startPoint x: 521, startPoint y: 530, endPoint x: 618, endPoint y: 531, distance: 97.0
click at [618, 531] on div "FACT SHEET 지역 : 미나스 제라이스, 캄포 다스 베르텐테스 농장 : 파젠다 아란치스 재배고도 : 984.5 MASL 품종 : 아라라 …" at bounding box center [713, 526] width 462 height 201
click at [618, 531] on p "농장 : 파젠다 아란치스" at bounding box center [734, 529] width 421 height 18
drag, startPoint x: 613, startPoint y: 527, endPoint x: 522, endPoint y: 528, distance: 91.0
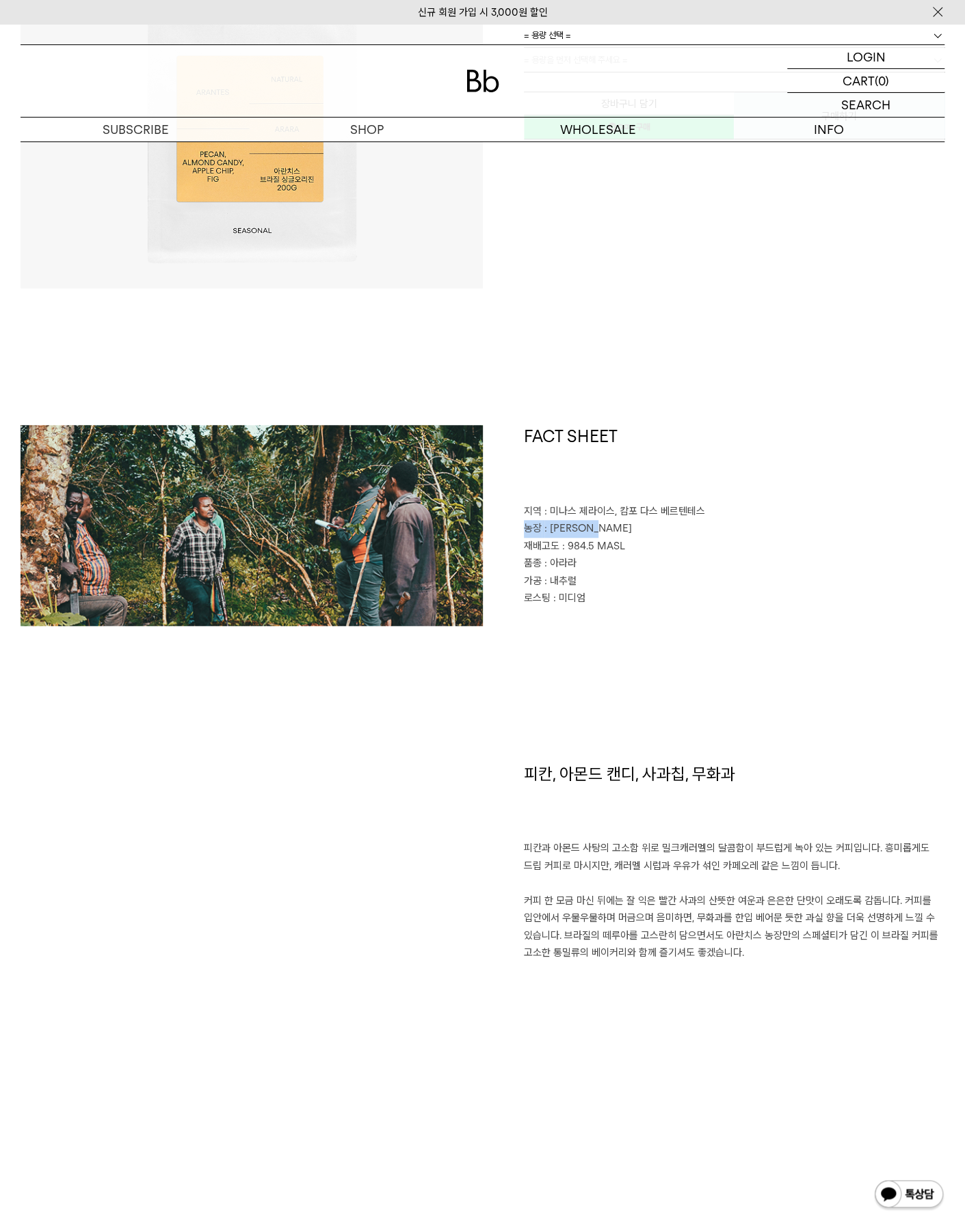
click at [522, 528] on div "FACT SHEET 지역 : 미나스 제라이스, 캄포 다스 베르텐테스 농장 : 파젠다 아란치스 재배고도 : 984.5 MASL 품종 : 아라라 …" at bounding box center [713, 526] width 462 height 201
click at [524, 535] on p "농장 : 파젠다 아란치스" at bounding box center [734, 529] width 421 height 18
drag, startPoint x: 541, startPoint y: 531, endPoint x: 618, endPoint y: 530, distance: 77.0
click at [618, 530] on div "FACT SHEET 지역 : 미나스 제라이스, 캄포 다스 베르텐테스 농장 : 파젠다 아란치스 재배고도 : 984.5 MASL 품종 : 아라라 …" at bounding box center [713, 526] width 462 height 201
click at [618, 530] on p "농장 : 파젠다 아란치스" at bounding box center [734, 529] width 421 height 18
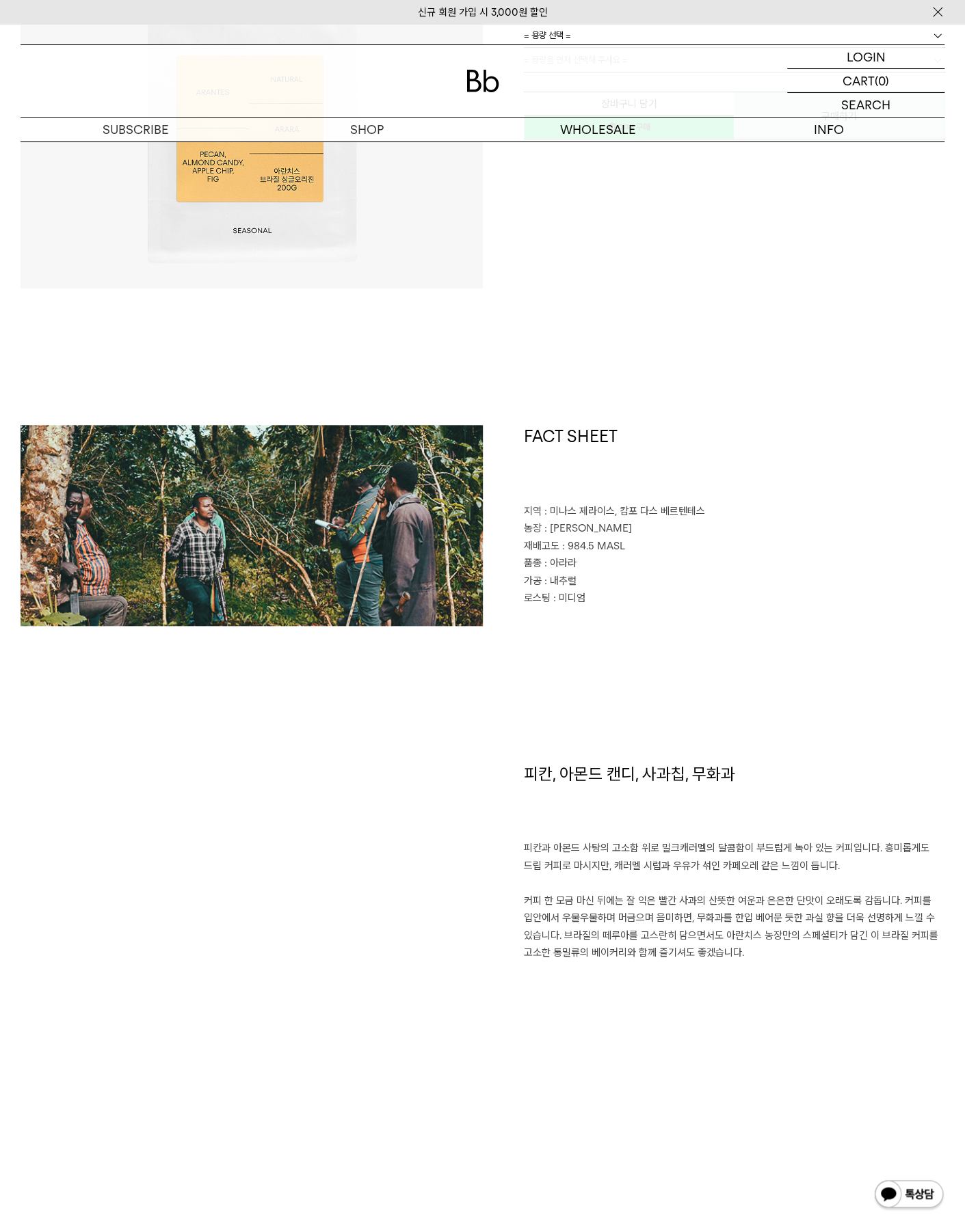
click at [559, 530] on span ": 파젠다 아란치스" at bounding box center [587, 528] width 87 height 12
click at [594, 553] on p "재배고도 : 984.5 MASL" at bounding box center [734, 546] width 421 height 18
click at [591, 531] on span ": 파젠다 아란치스" at bounding box center [587, 528] width 87 height 12
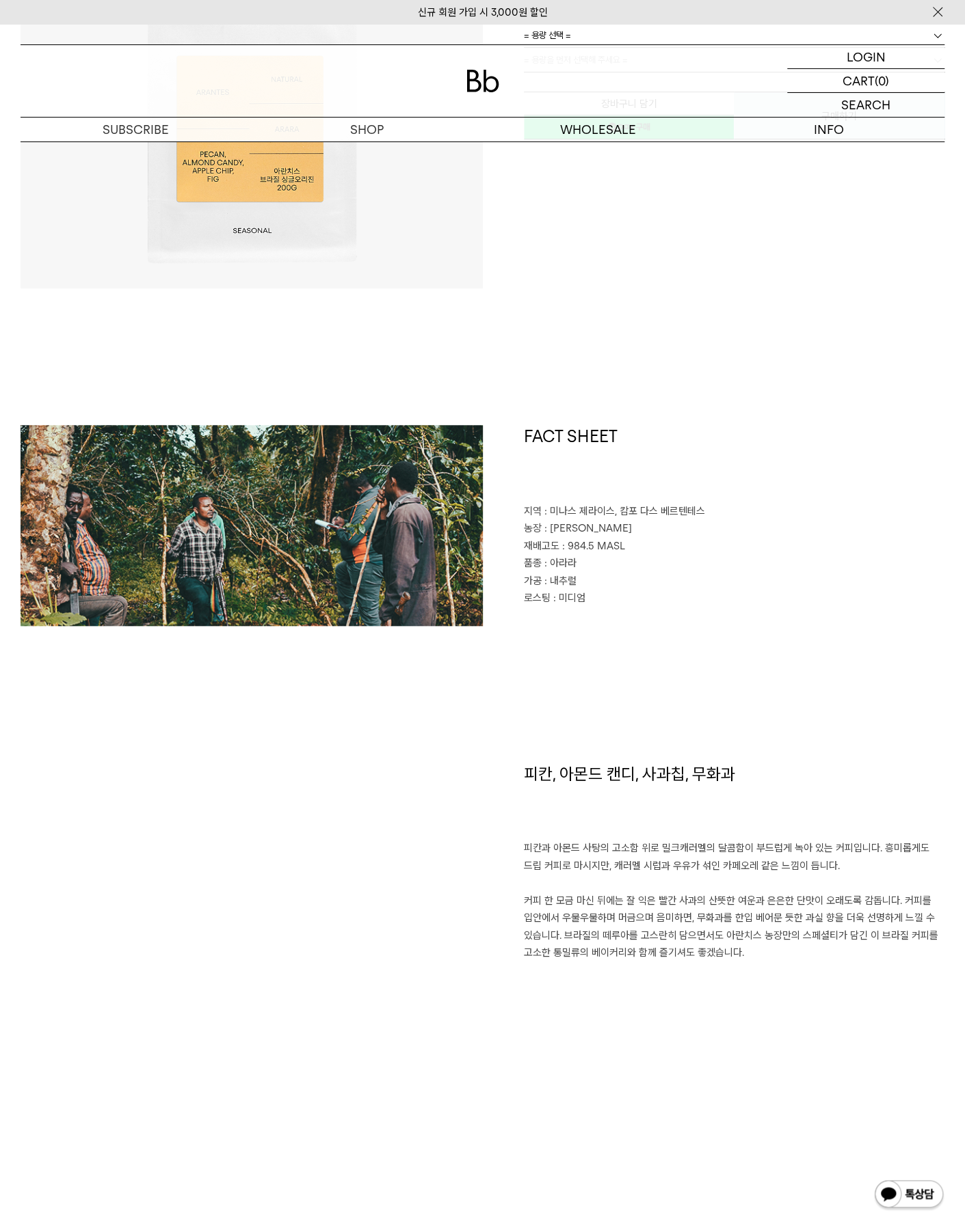
click at [599, 583] on p "가공 : 내추럴" at bounding box center [734, 582] width 421 height 18
drag, startPoint x: 555, startPoint y: 527, endPoint x: 616, endPoint y: 531, distance: 61.1
click at [616, 531] on p "농장 : 파젠다 아란치스" at bounding box center [734, 529] width 421 height 18
click at [623, 555] on p "품종 : 아라라" at bounding box center [734, 564] width 421 height 18
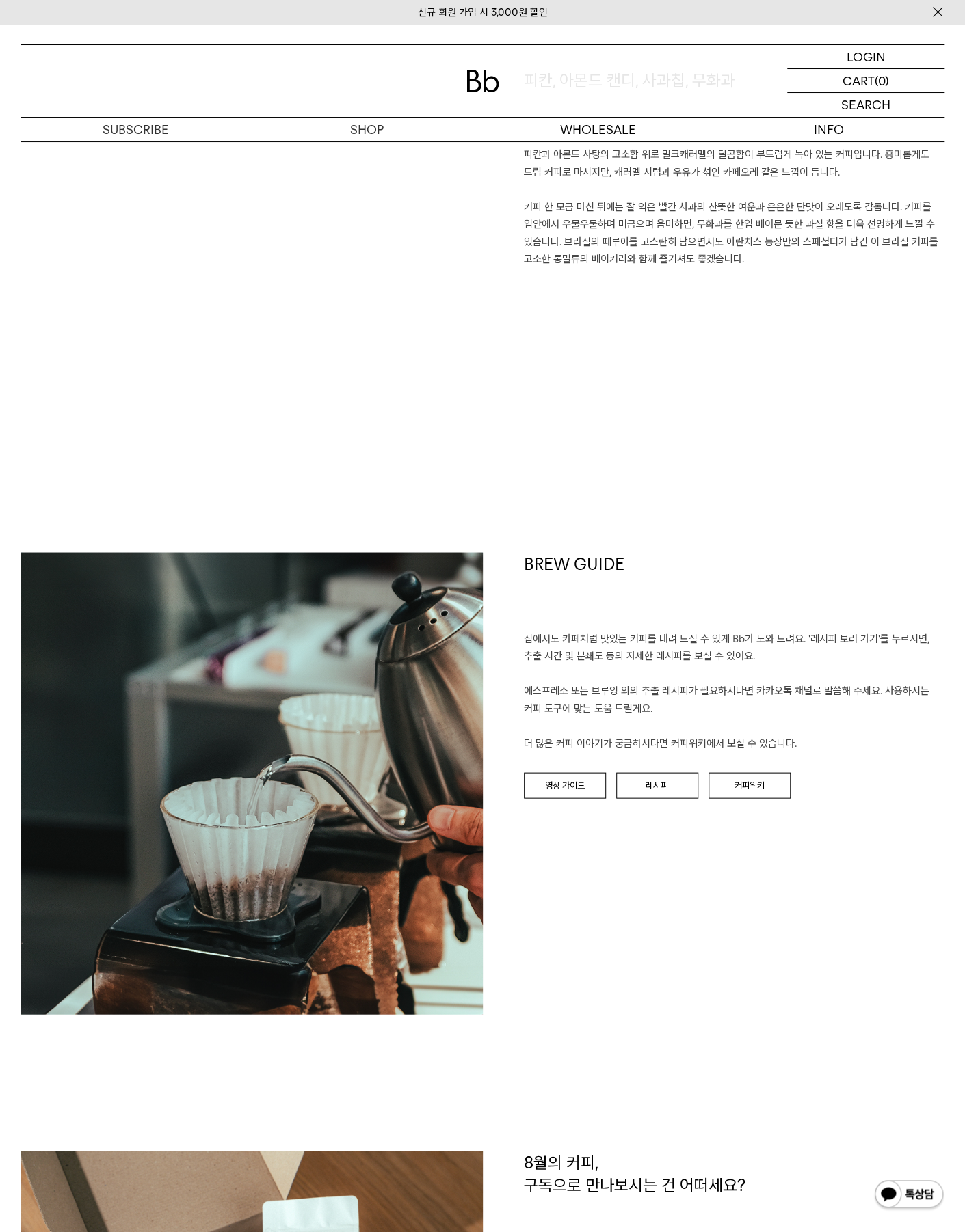
scroll to position [1094, 0]
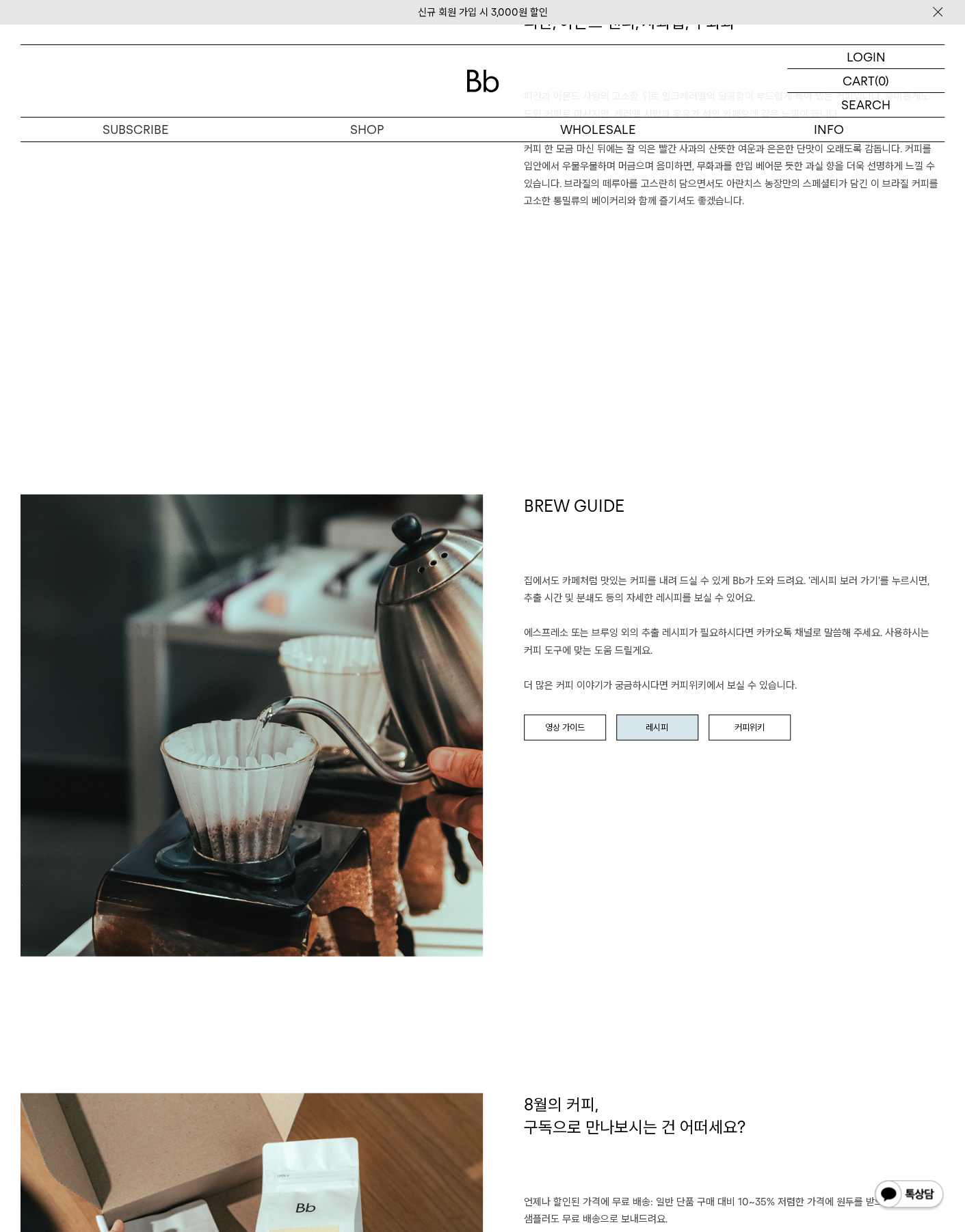
click at [668, 726] on link "레시피" at bounding box center [656, 727] width 82 height 26
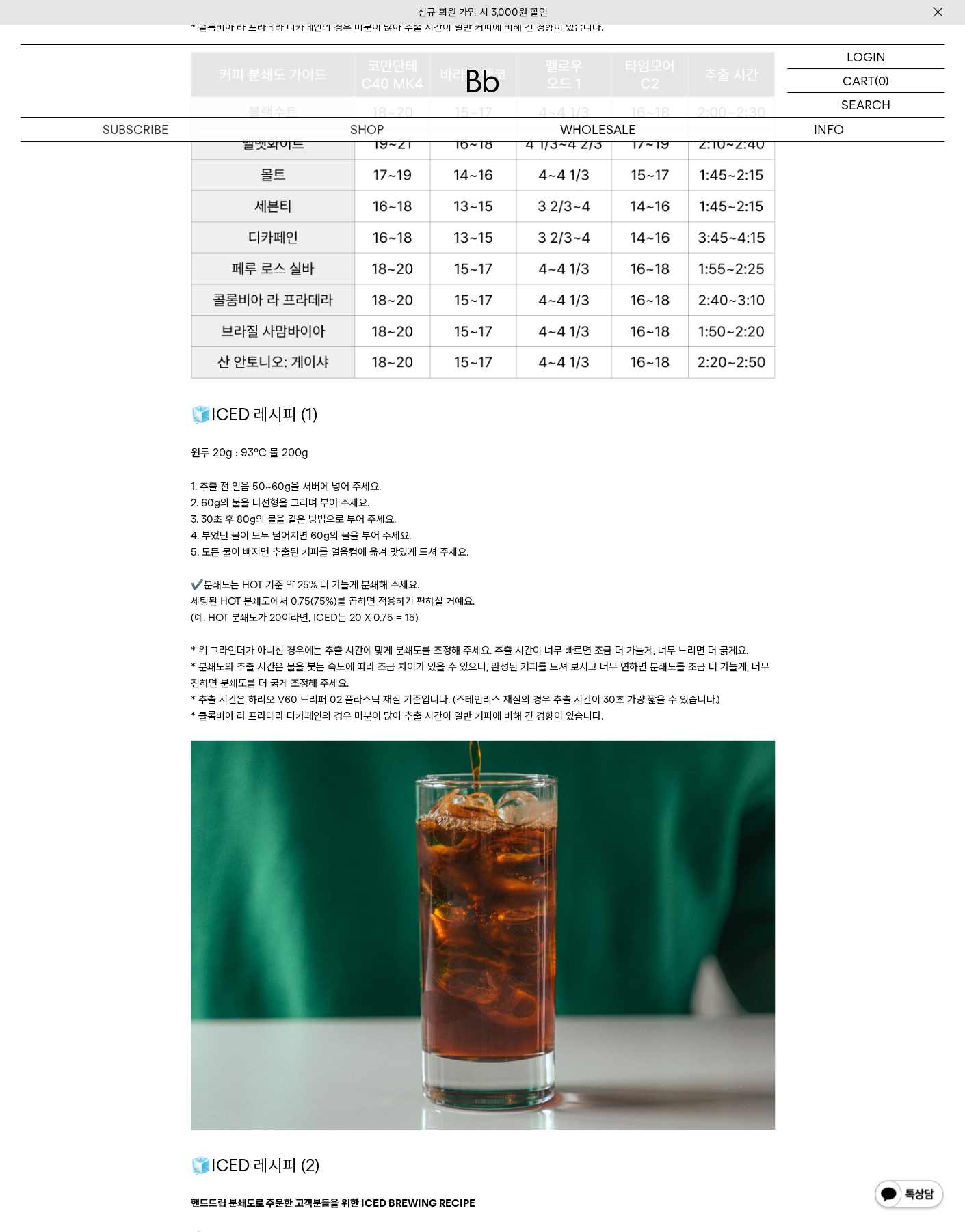
scroll to position [1640, 0]
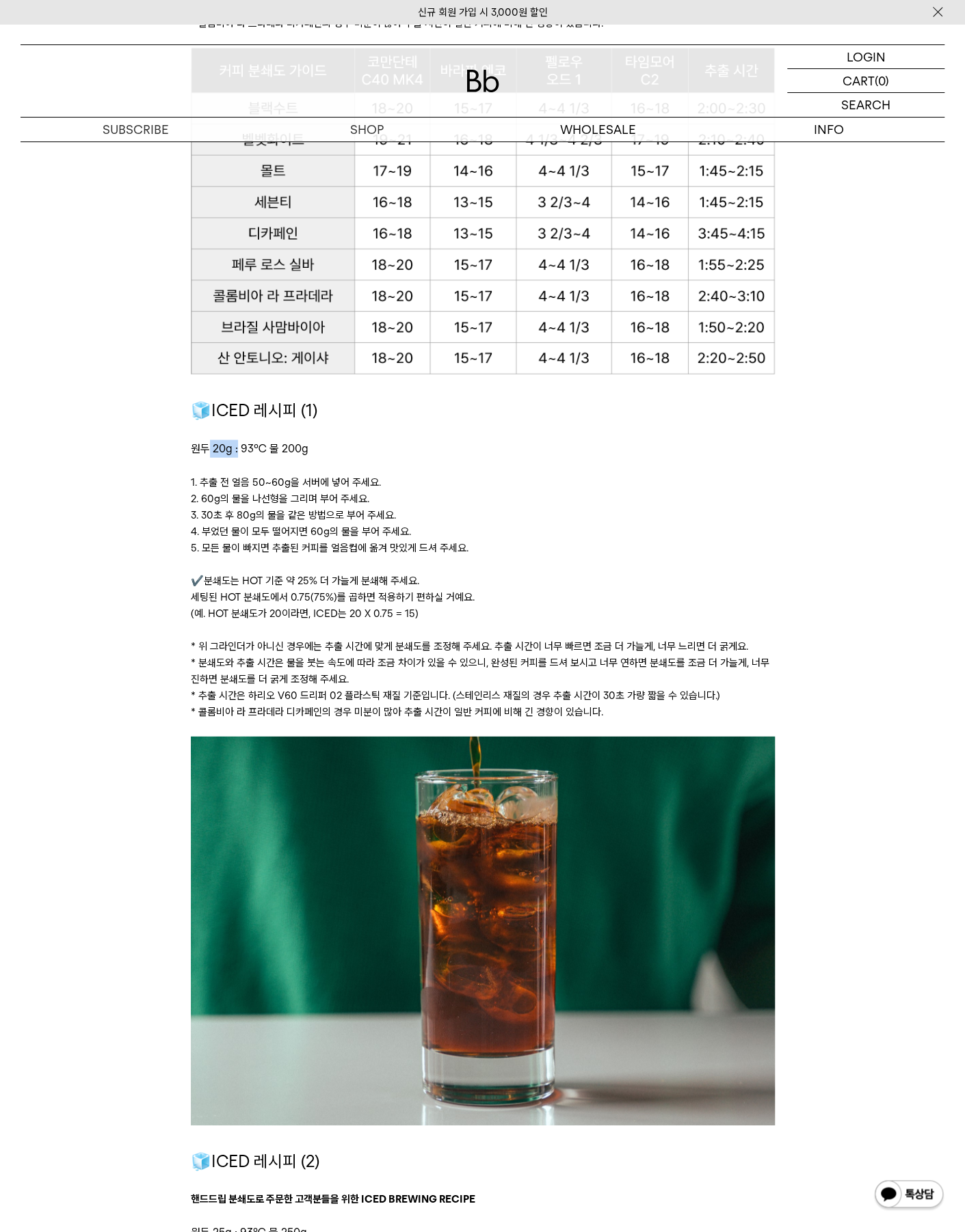
drag, startPoint x: 206, startPoint y: 445, endPoint x: 265, endPoint y: 449, distance: 59.1
click at [238, 450] on span "원두 20g : 93℃ 물 200g ﻿" at bounding box center [250, 449] width 118 height 13
click at [381, 446] on p "원두 20g : 93℃ 물 200g ﻿" at bounding box center [482, 449] width 584 height 18
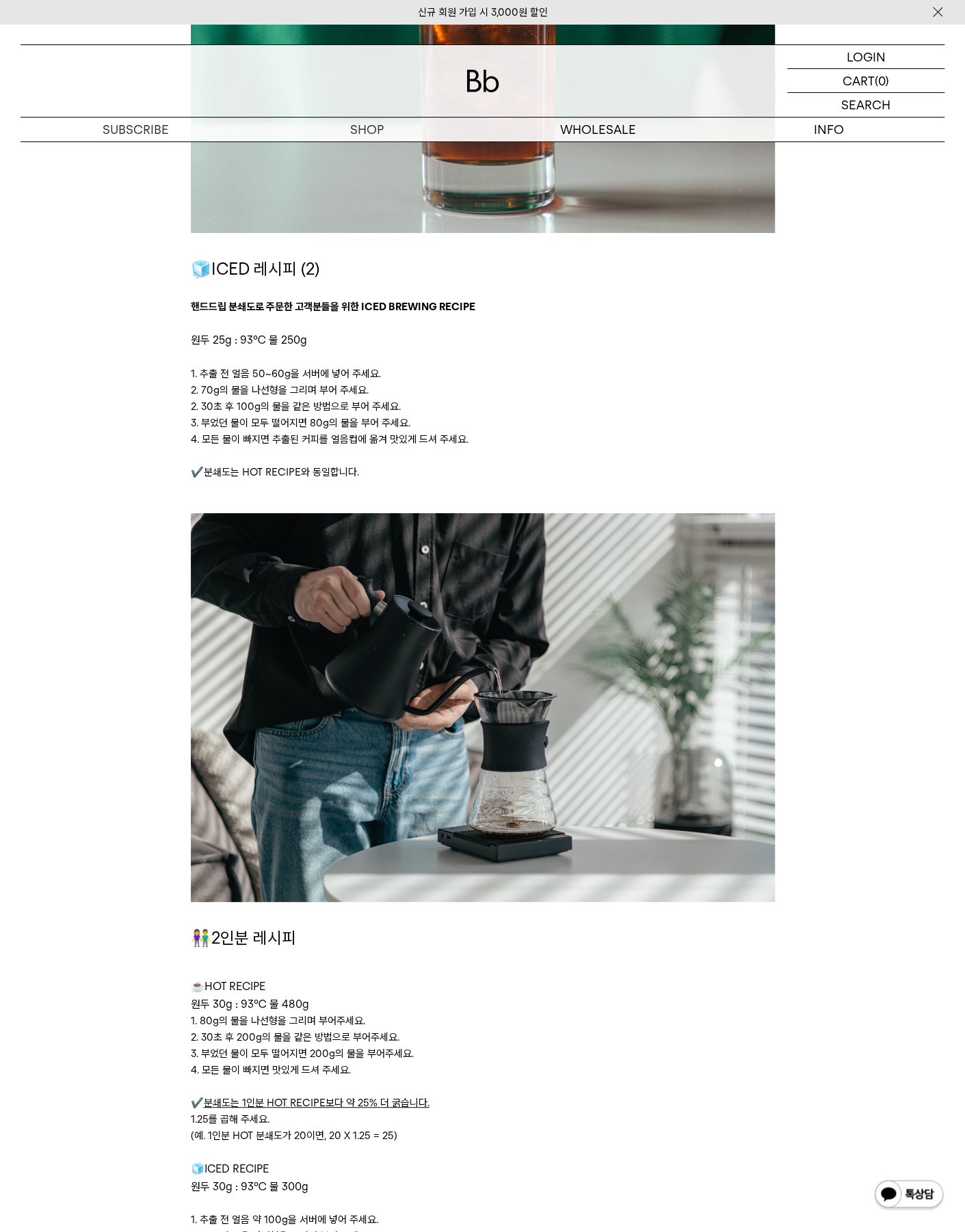
scroll to position [2461, 0]
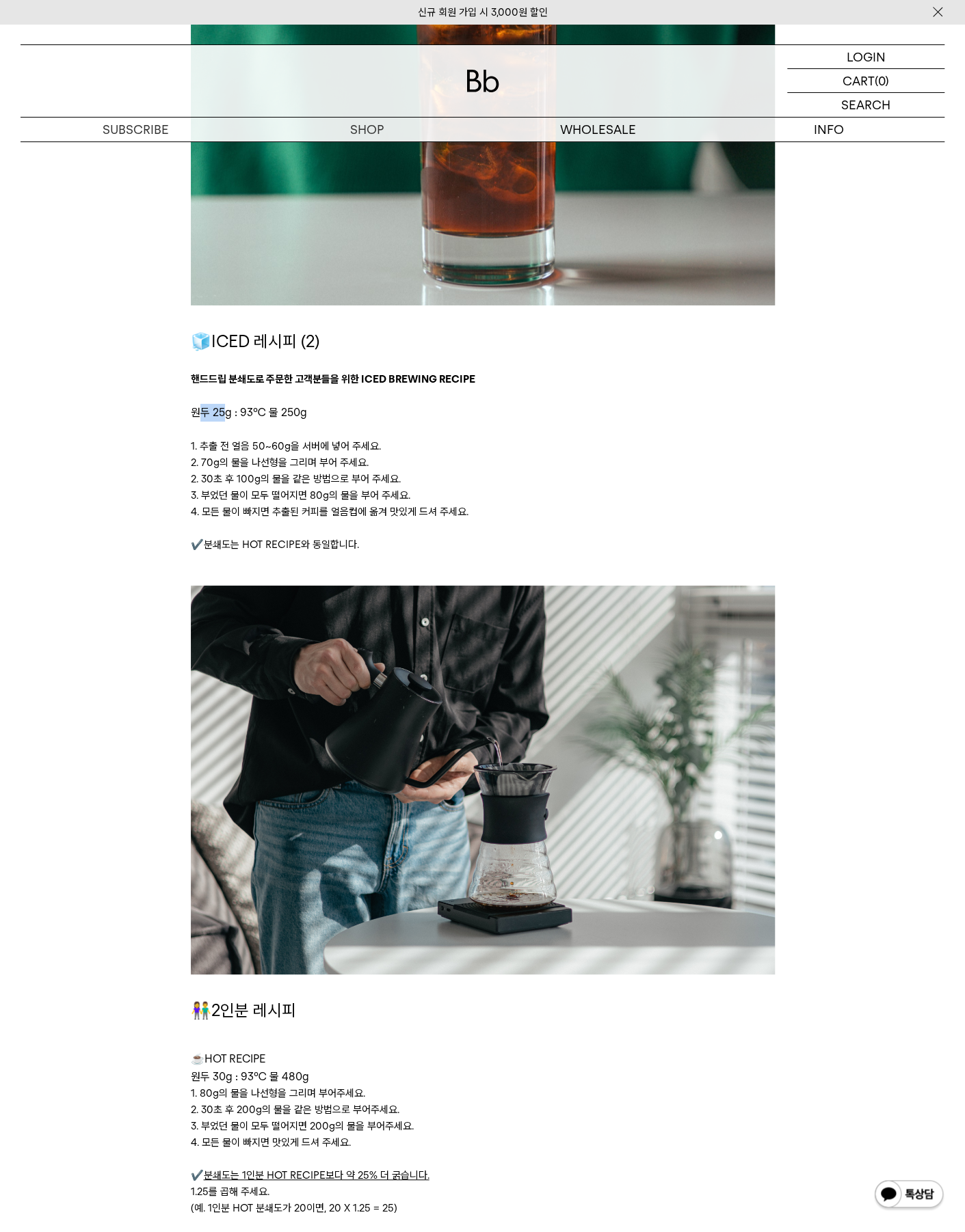
drag, startPoint x: 203, startPoint y: 412, endPoint x: 224, endPoint y: 411, distance: 21.0
click at [224, 411] on span "원두 25g : 93℃ 물 250g" at bounding box center [249, 412] width 116 height 13
click at [451, 431] on p at bounding box center [482, 430] width 584 height 16
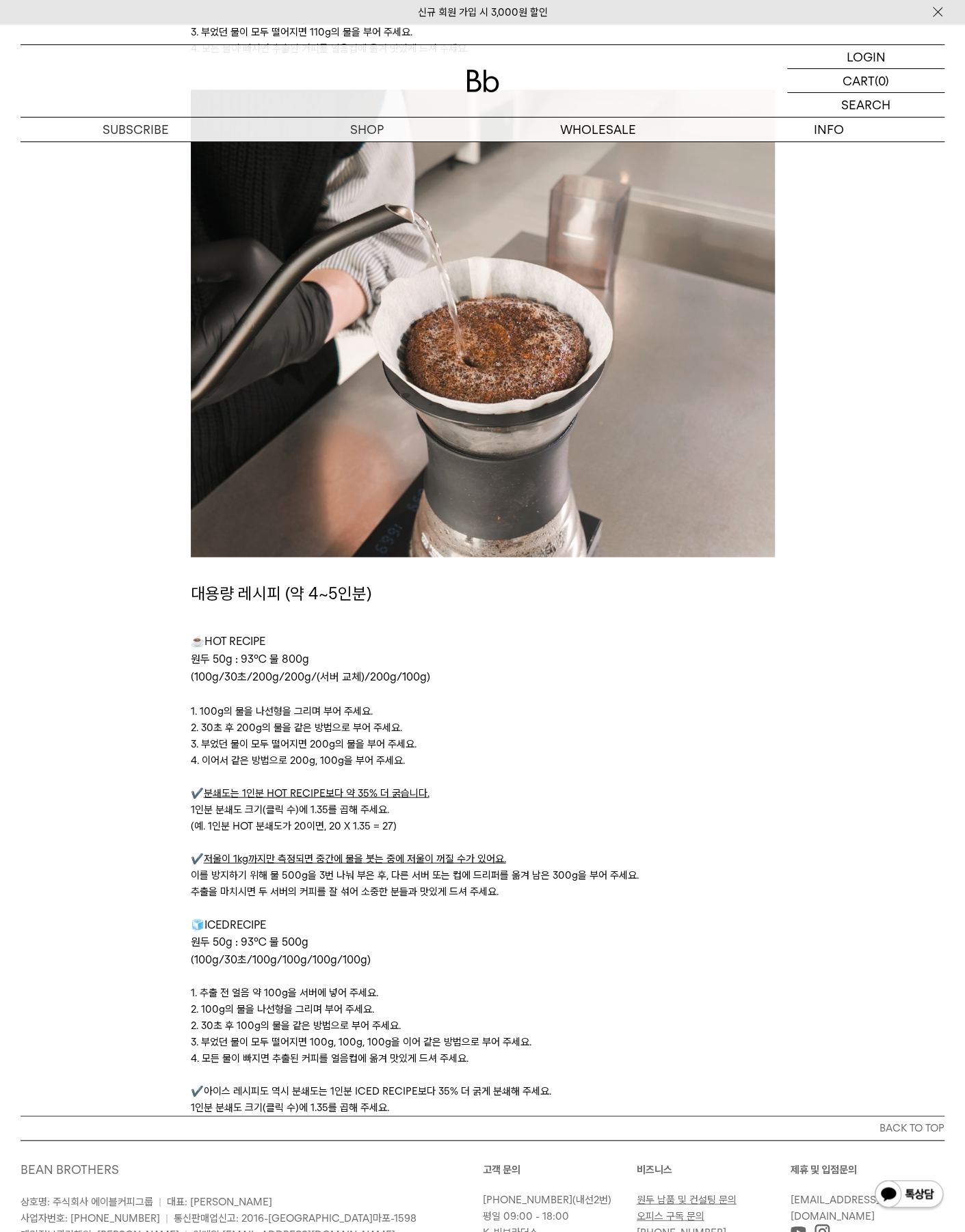
scroll to position [3827, 0]
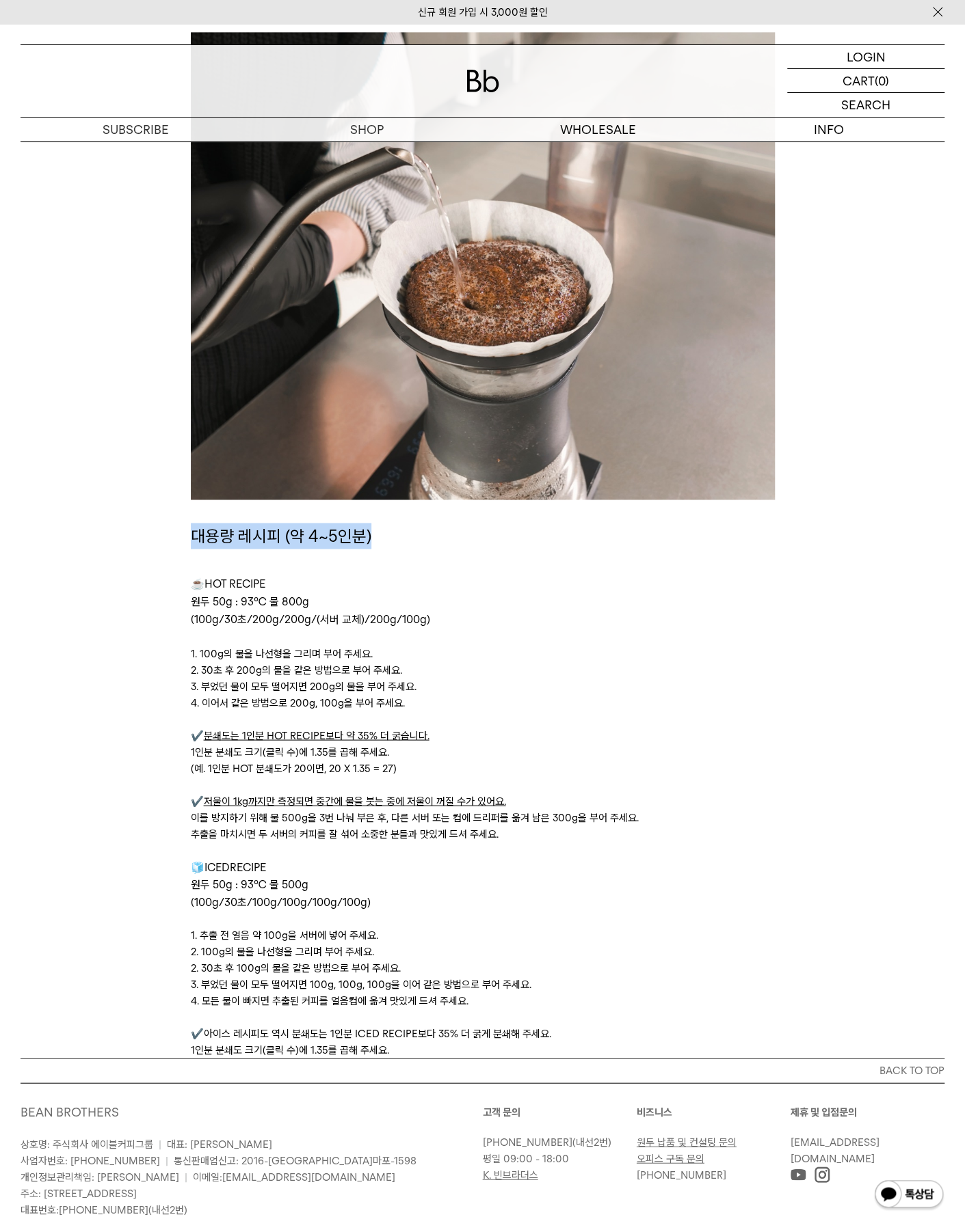
drag, startPoint x: 189, startPoint y: 534, endPoint x: 420, endPoint y: 541, distance: 231.1
click at [420, 541] on h1 "대용량 레시피 (약 4~5인분)" at bounding box center [482, 536] width 584 height 26
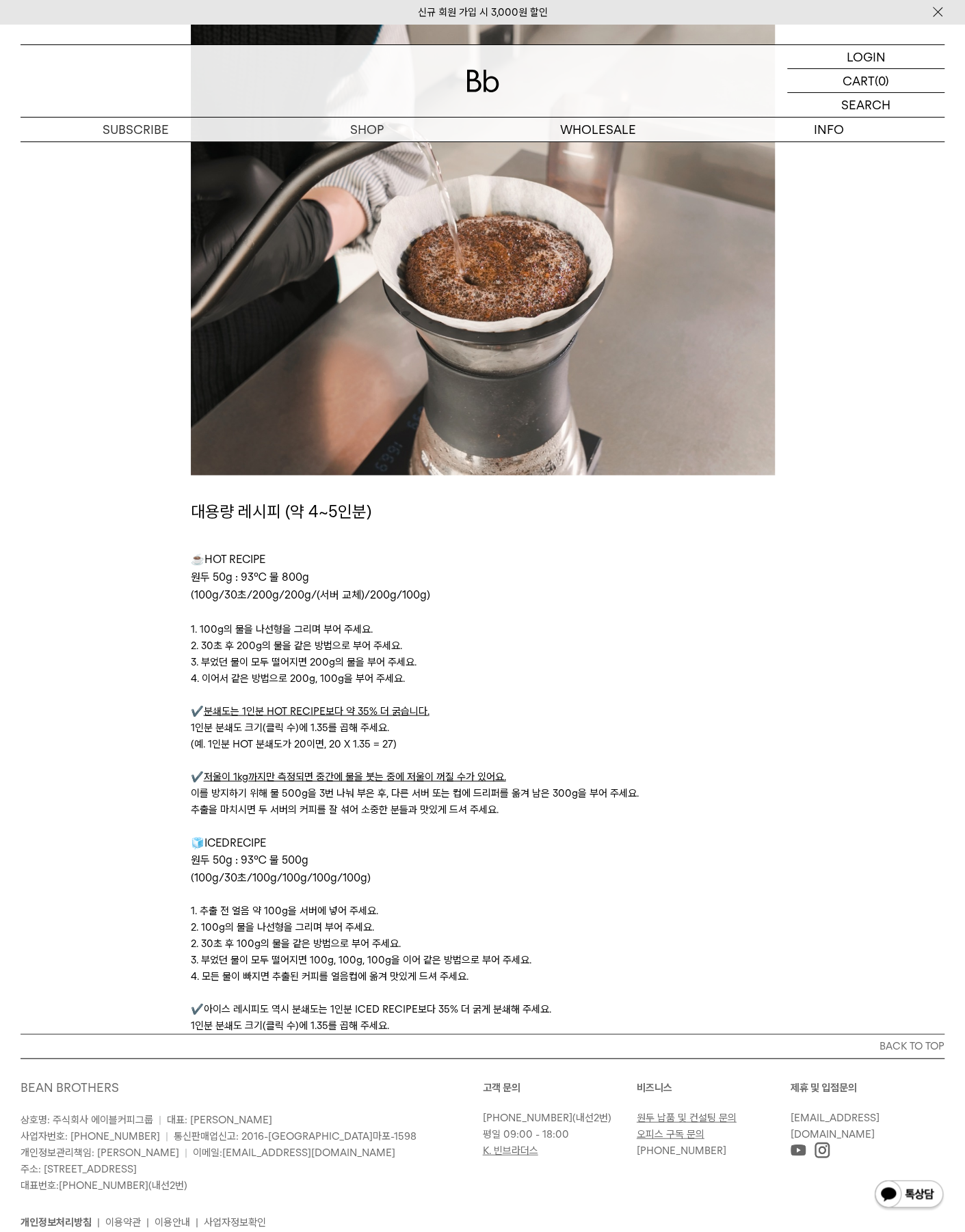
scroll to position [3913, 0]
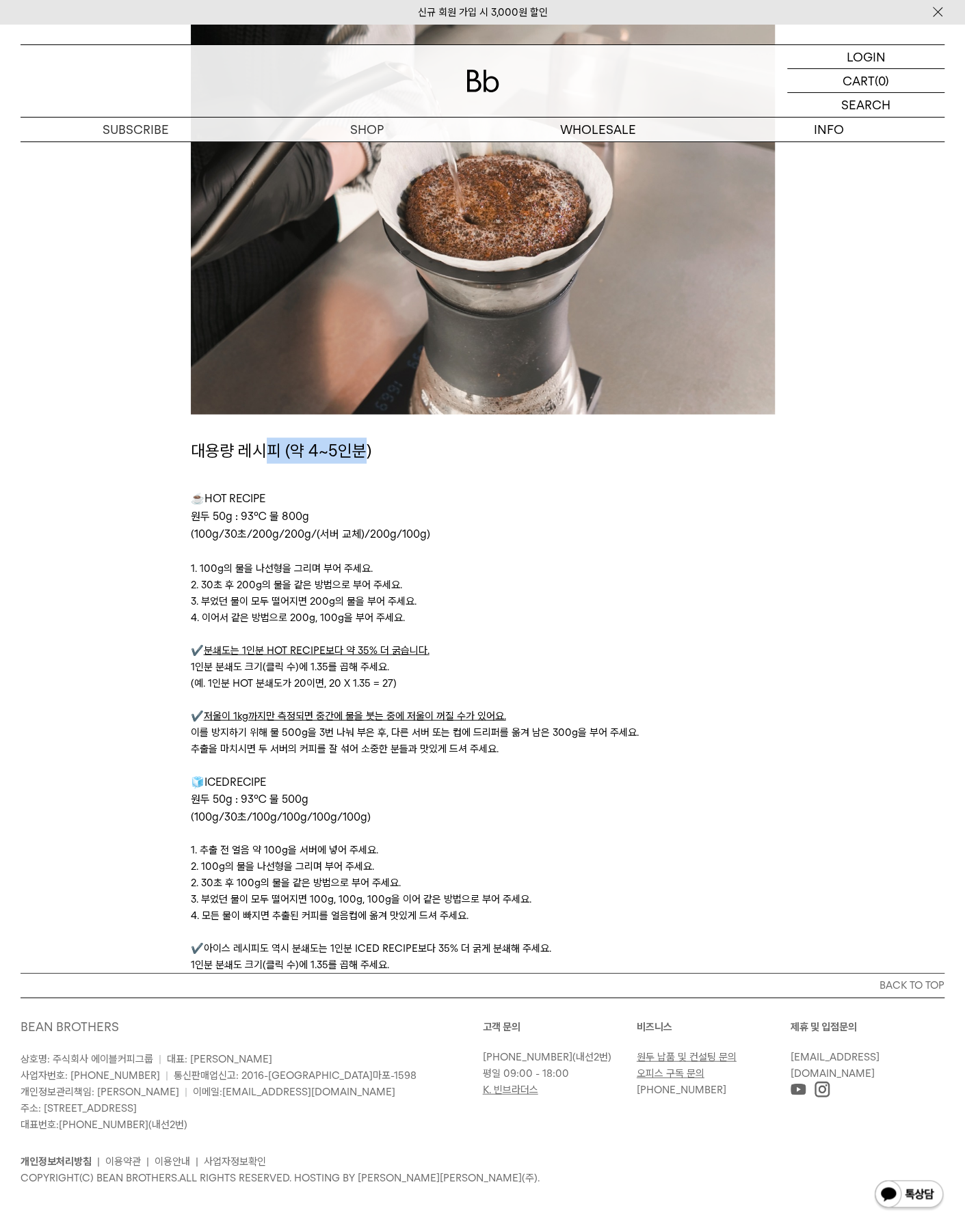
drag, startPoint x: 280, startPoint y: 449, endPoint x: 272, endPoint y: 449, distance: 8.0
click at [272, 449] on span "대용량 레시피 (약 4~5인분)" at bounding box center [281, 450] width 181 height 20
click at [309, 510] on span "원두 50g : 93℃ 물 800g" at bounding box center [250, 515] width 118 height 13
drag, startPoint x: 183, startPoint y: 519, endPoint x: 374, endPoint y: 524, distance: 191.1
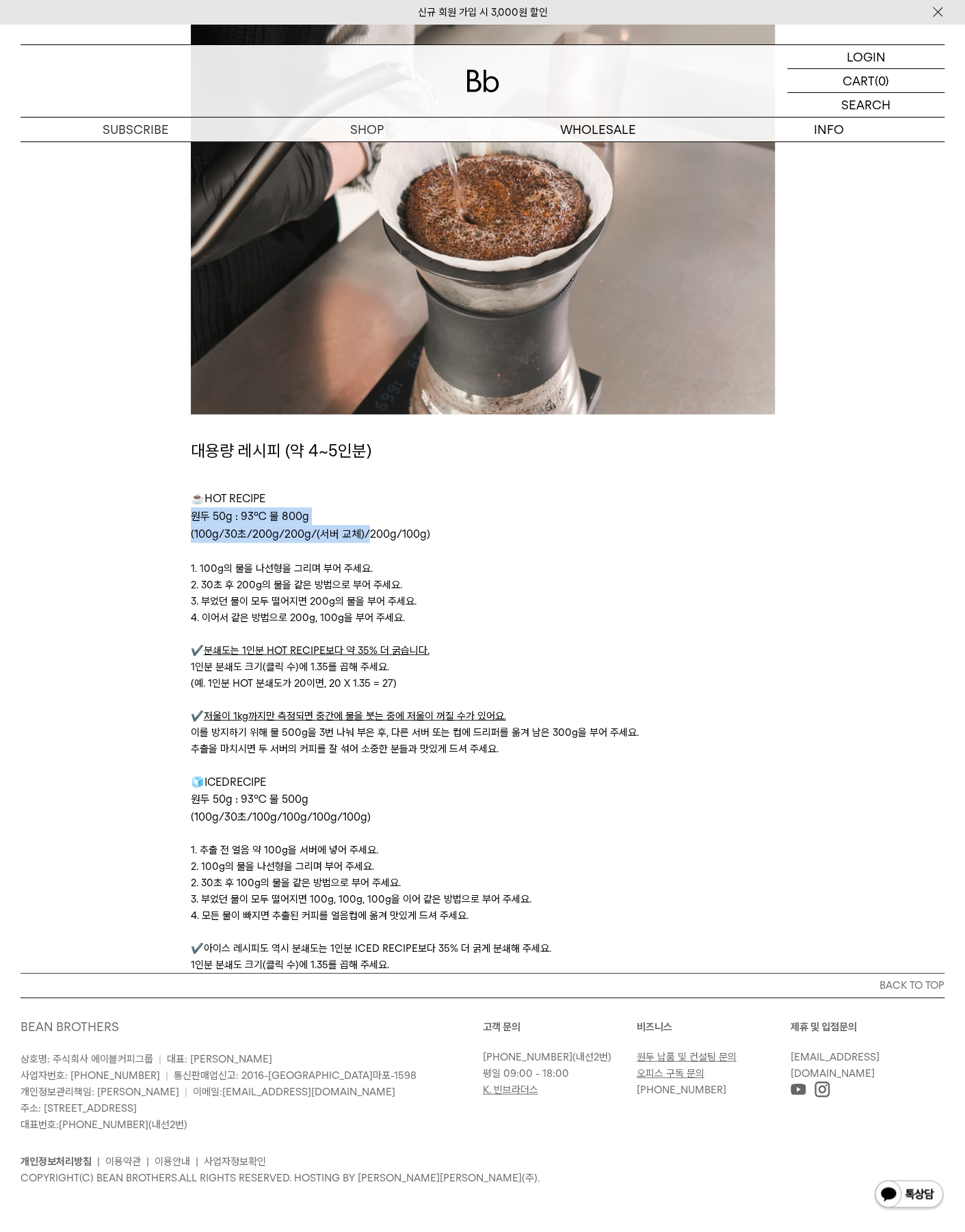
click at [374, 525] on p "(100g/30초/200g/200g/(서버 교체)/200g/100g)" at bounding box center [482, 533] width 584 height 18
drag, startPoint x: 436, startPoint y: 533, endPoint x: 155, endPoint y: 517, distance: 281.5
click at [232, 533] on span "(100g/30초/200g/200g/(서버 교체)/200g/100g)" at bounding box center [310, 533] width 240 height 13
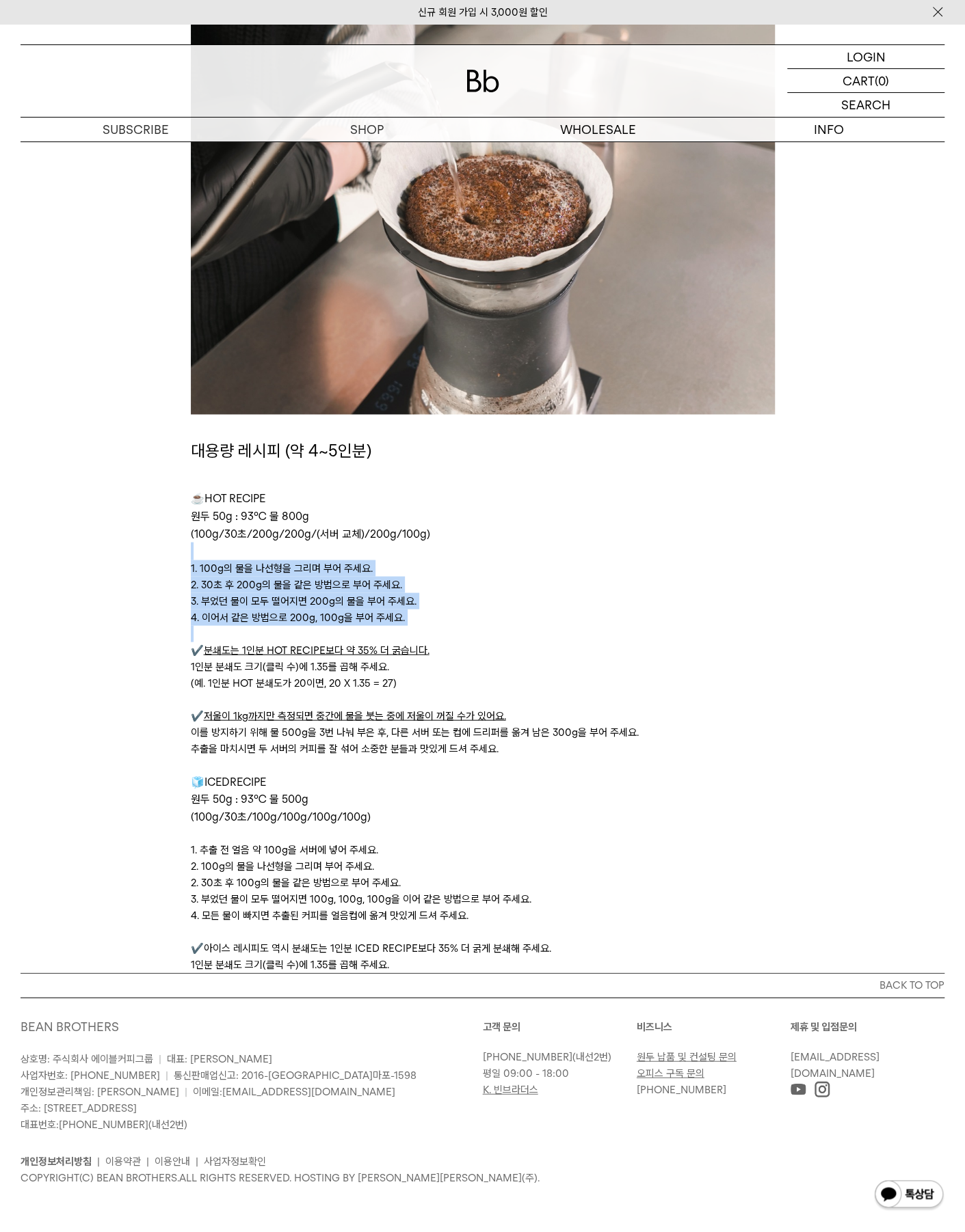
drag, startPoint x: 296, startPoint y: 590, endPoint x: 489, endPoint y: 643, distance: 200.1
click at [488, 643] on div "대용량 레시피 (약 4~5인분) ☕ HOT RECIPE 원두 50g : 93℃ 물 800g (100g/30초/200g/200g/(서버 교체)/…" at bounding box center [482, 705] width 584 height 536
click at [489, 643] on p "✔️ 분쇄도는 1인분 HOT RECIPE보다 약 35% 더 굵습니다." at bounding box center [482, 649] width 584 height 16
drag, startPoint x: 454, startPoint y: 642, endPoint x: 458, endPoint y: 586, distance: 56.1
click at [458, 591] on div "대용량 레시피 (약 4~5인분) ☕ HOT RECIPE 원두 50g : 93℃ 물 800g (100g/30초/200g/200g/(서버 교체)/…" at bounding box center [482, 705] width 584 height 536
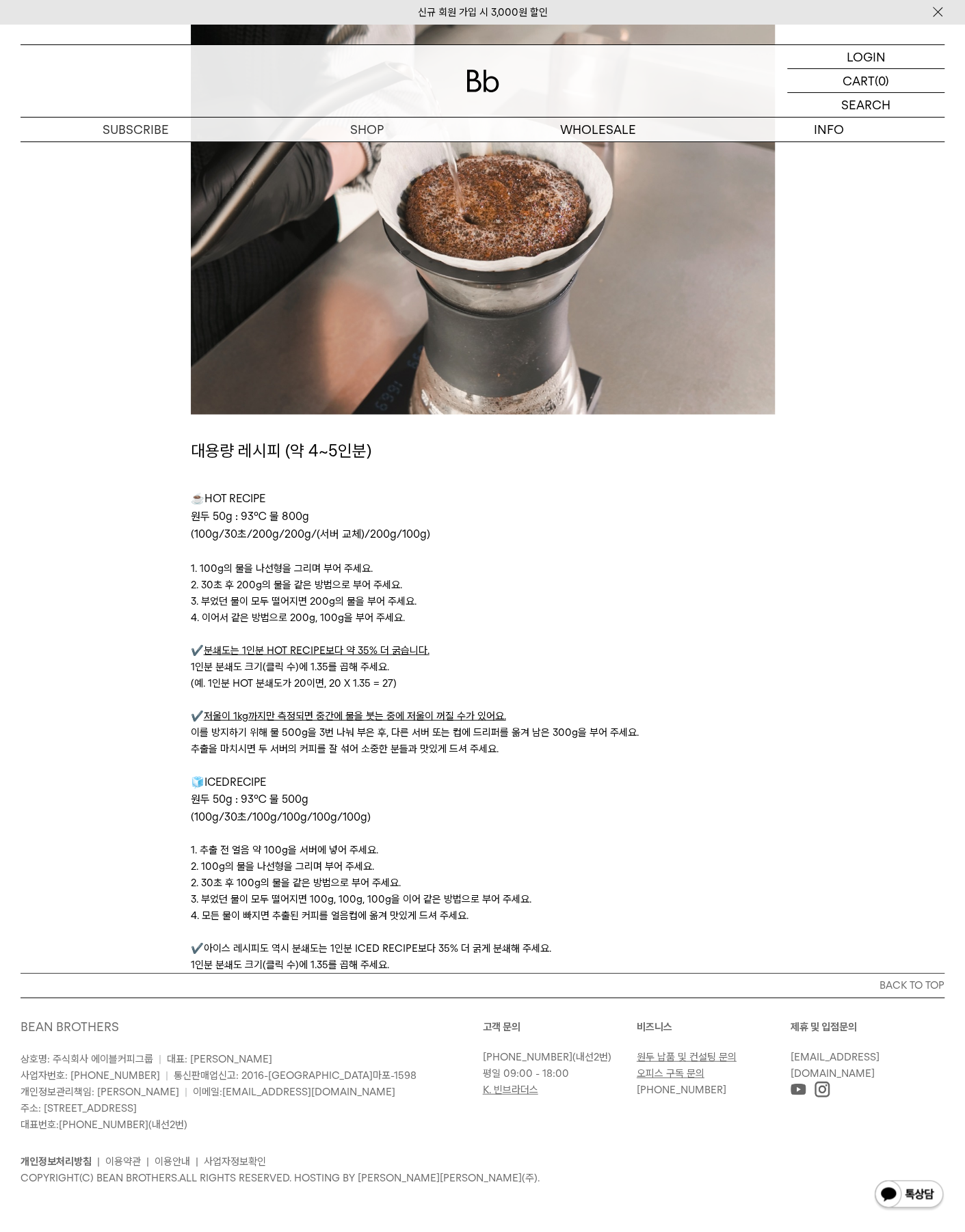
click at [458, 586] on p "2. 30초 후 200g의 물을 같은 방법으로 부어 주세요." at bounding box center [482, 584] width 584 height 16
drag, startPoint x: 449, startPoint y: 586, endPoint x: 471, endPoint y: 610, distance: 32.6
click at [469, 609] on div "대용량 레시피 (약 4~5인분) ☕ HOT RECIPE 원두 50g : 93℃ 물 800g (100g/30초/200g/200g/(서버 교체)/…" at bounding box center [482, 705] width 584 height 536
click at [472, 610] on p "4. 이어서 같은 방법으로 200g, 100g을 부어 주세요." at bounding box center [482, 616] width 584 height 16
drag, startPoint x: 300, startPoint y: 514, endPoint x: 290, endPoint y: 514, distance: 10.0
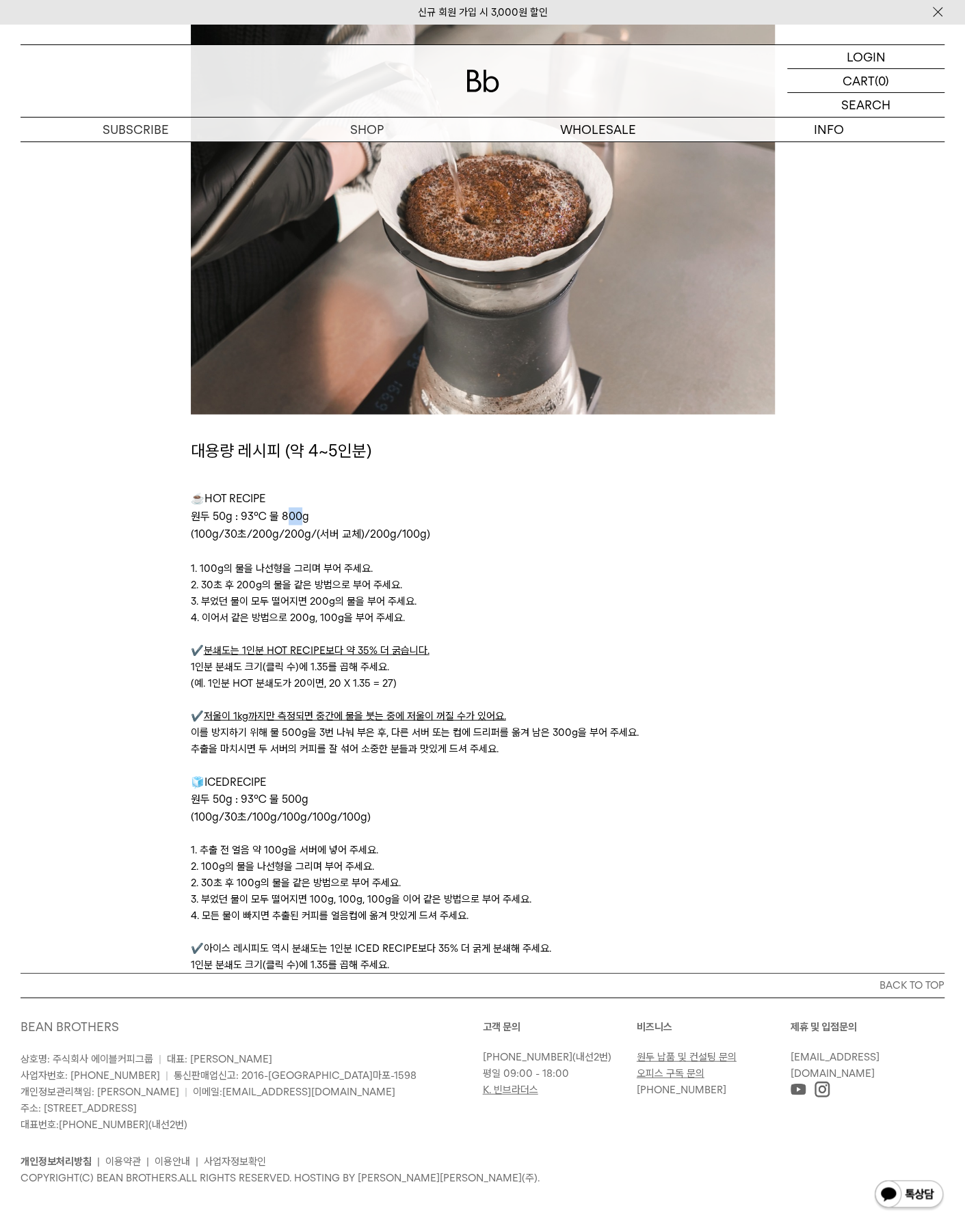
click at [290, 514] on span "원두 50g : 93℃ 물 800g" at bounding box center [250, 515] width 118 height 13
click at [309, 512] on p "원두 50g : 93℃ 물 800g" at bounding box center [482, 516] width 584 height 18
drag, startPoint x: 315, startPoint y: 516, endPoint x: 273, endPoint y: 516, distance: 42.0
click at [273, 516] on p "원두 50g : 93℃ 물 800g" at bounding box center [482, 516] width 584 height 18
click at [292, 571] on p "1. 100g의 물을 나선형을 그리며 부어 주세요." at bounding box center [482, 567] width 584 height 16
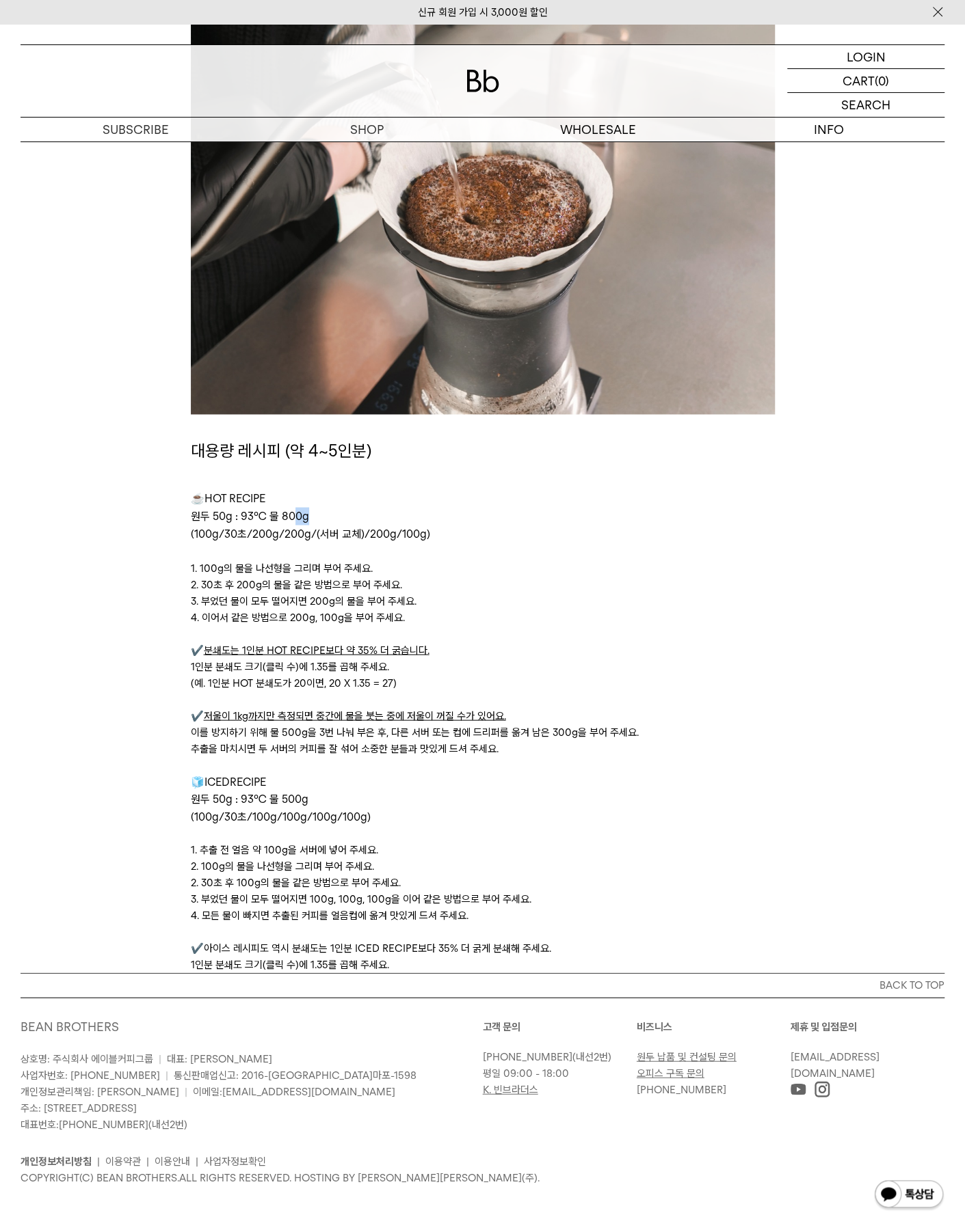
drag, startPoint x: 291, startPoint y: 516, endPoint x: 307, endPoint y: 516, distance: 16.0
click at [306, 516] on span "원두 50g : 93℃ 물 800g" at bounding box center [250, 515] width 118 height 13
click at [307, 516] on span "원두 50g : 93℃ 물 800g" at bounding box center [250, 515] width 118 height 13
drag, startPoint x: 303, startPoint y: 519, endPoint x: 279, endPoint y: 516, distance: 24.2
click at [279, 516] on span "원두 50g : 93℃ 물 800g" at bounding box center [250, 515] width 118 height 13
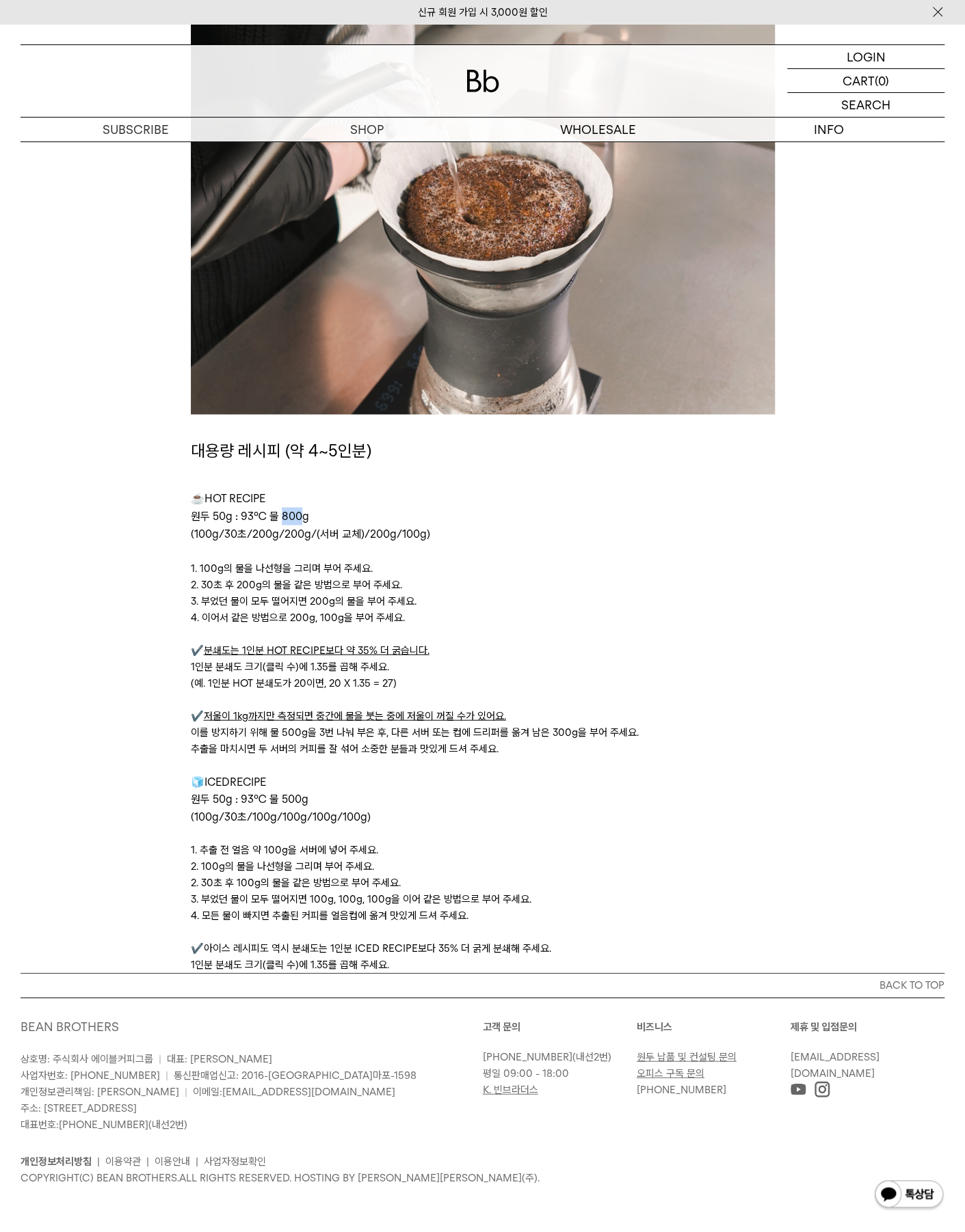
click at [279, 516] on span "원두 50g : 93℃ 물 800g" at bounding box center [250, 515] width 118 height 13
drag, startPoint x: 385, startPoint y: 805, endPoint x: 522, endPoint y: 942, distance: 193.7
click at [519, 942] on div "대용량 레시피 (약 4~5인분) ☕ HOT RECIPE 원두 50g : 93℃ 물 800g (100g/30초/200g/200g/(서버 교체)/…" at bounding box center [482, 705] width 584 height 536
click at [605, 888] on p "2. 30초 후 100g의 물을 같은 방법으로 부어 주세요." at bounding box center [482, 882] width 584 height 16
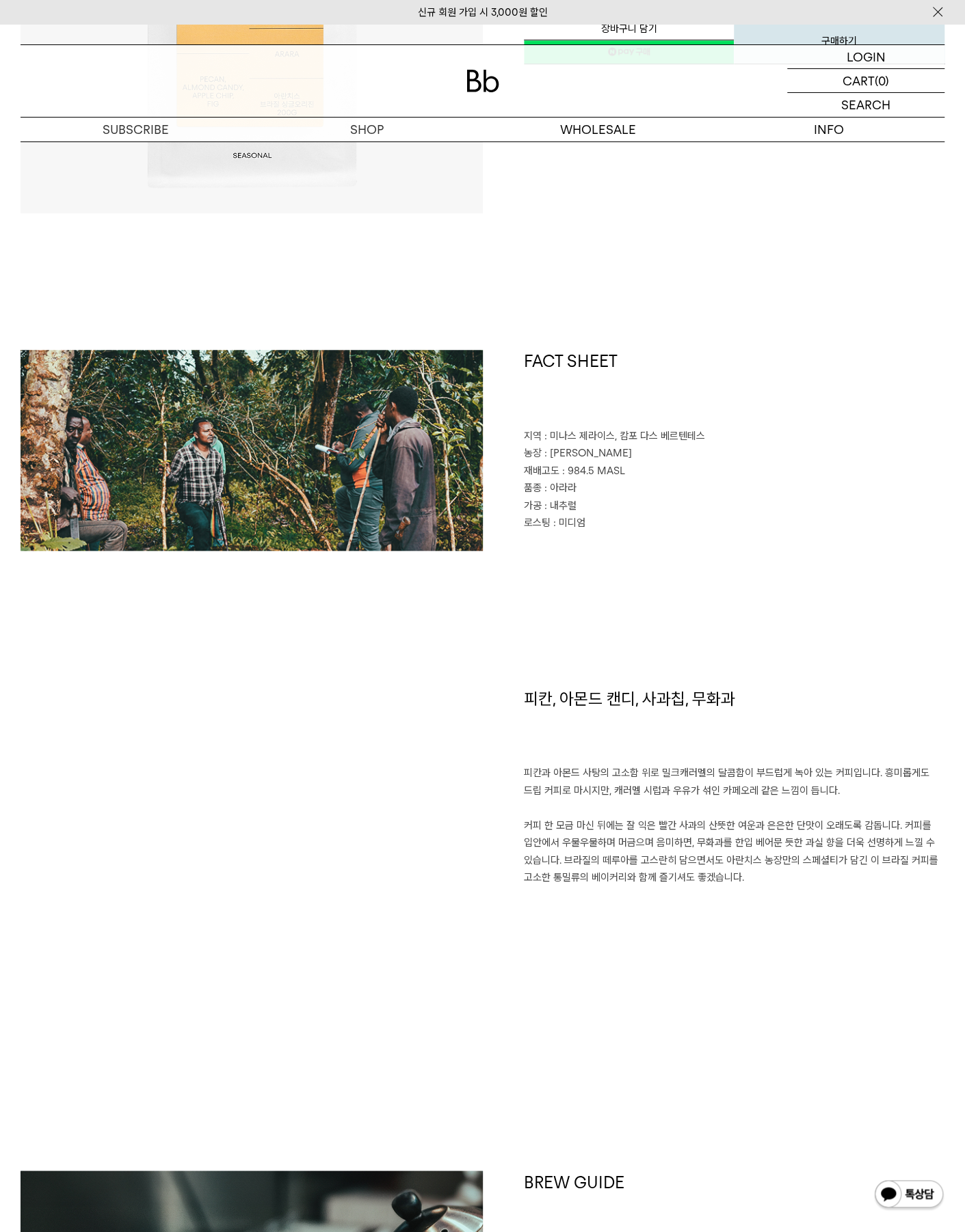
scroll to position [478, 0]
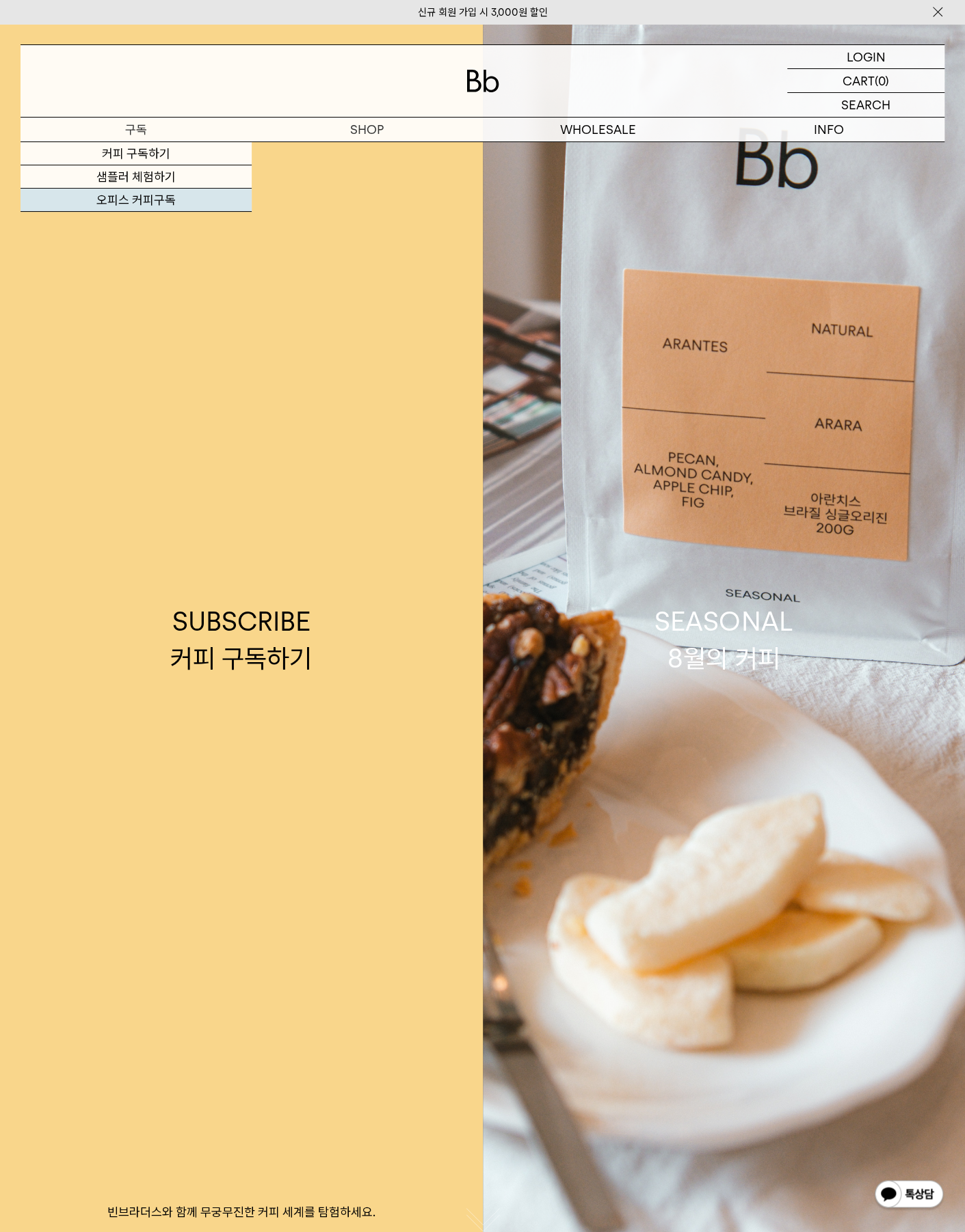
click at [148, 201] on link "오피스 커피구독" at bounding box center [136, 200] width 231 height 23
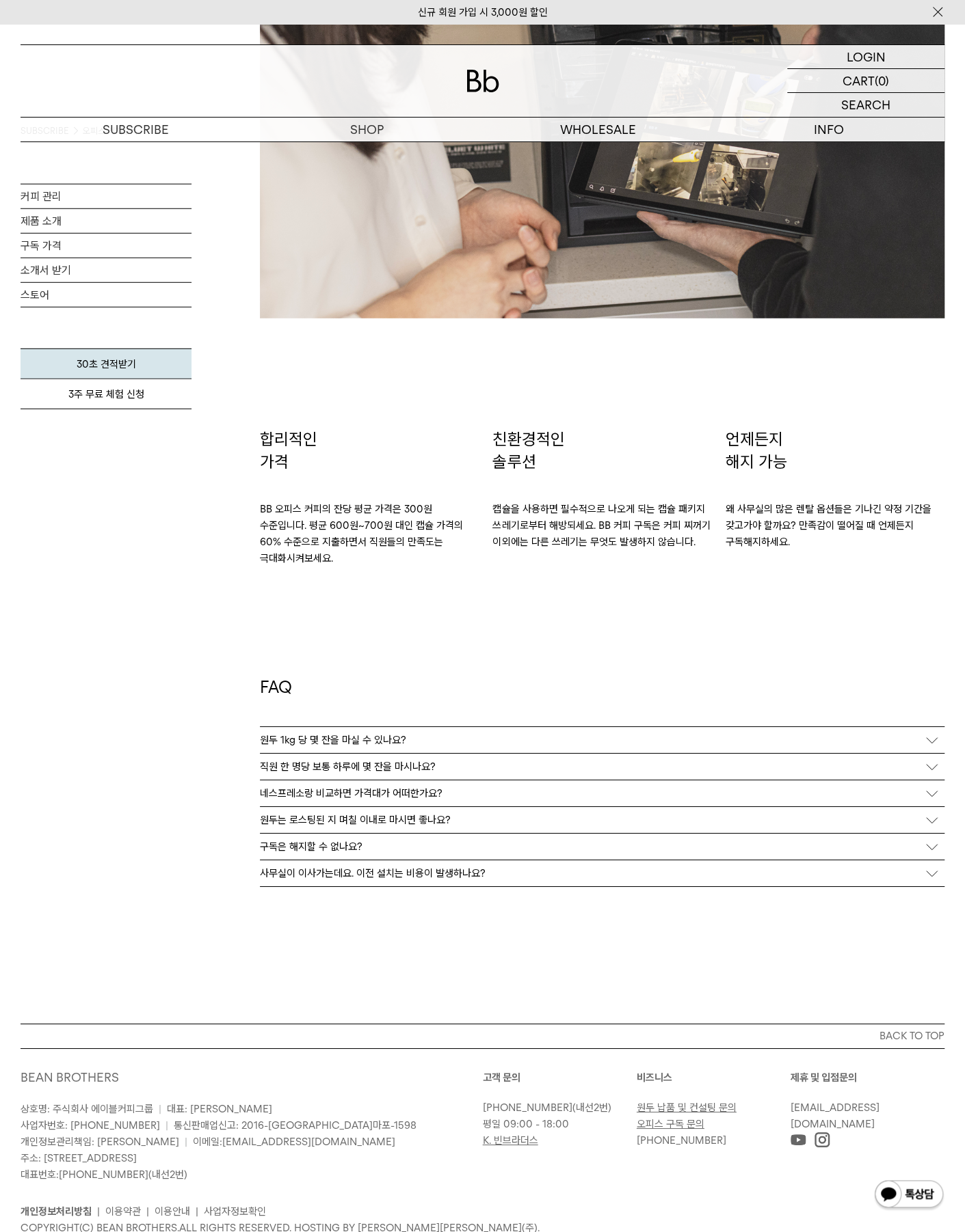
scroll to position [1996, 0]
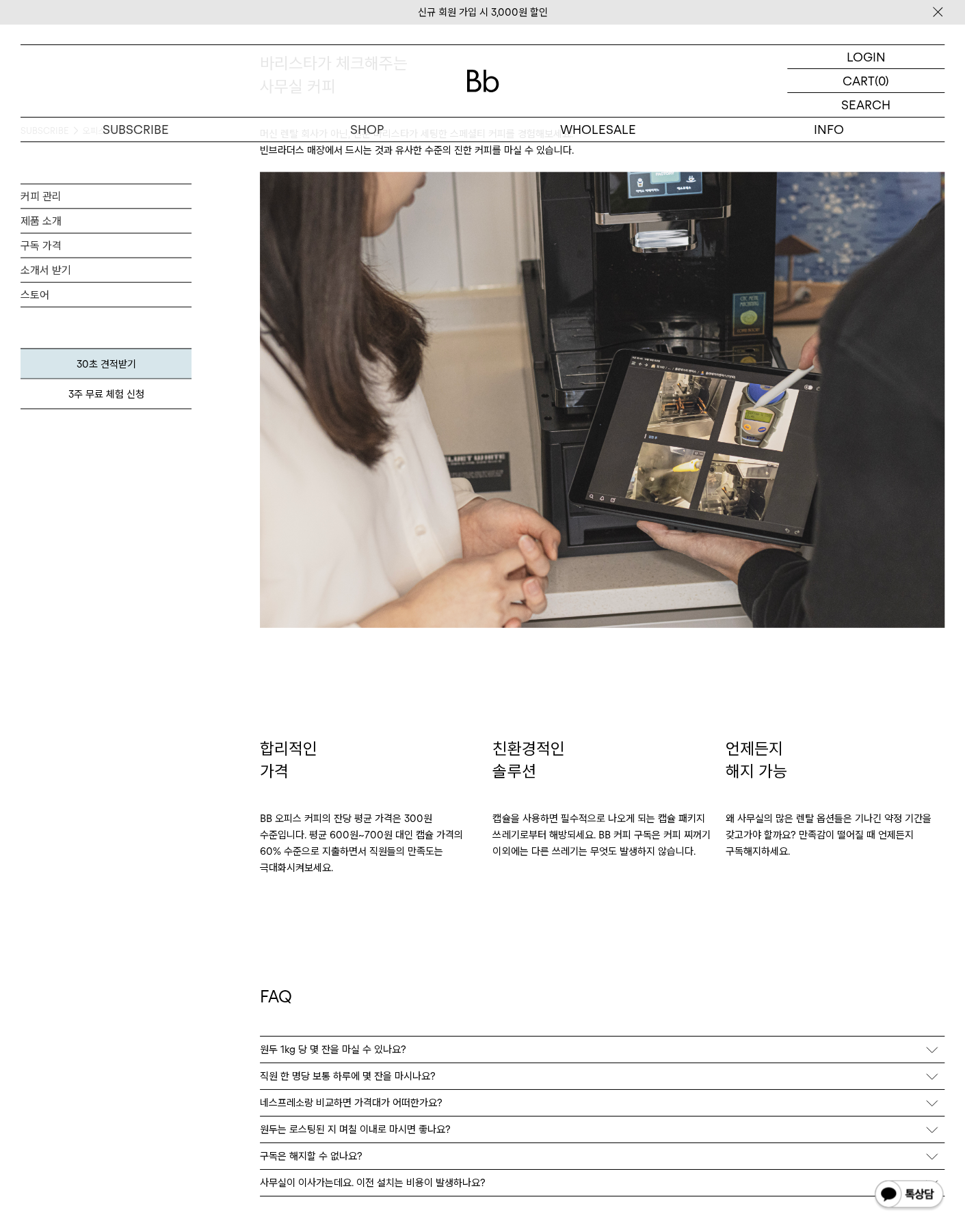
drag, startPoint x: 669, startPoint y: 795, endPoint x: 637, endPoint y: 636, distance: 162.2
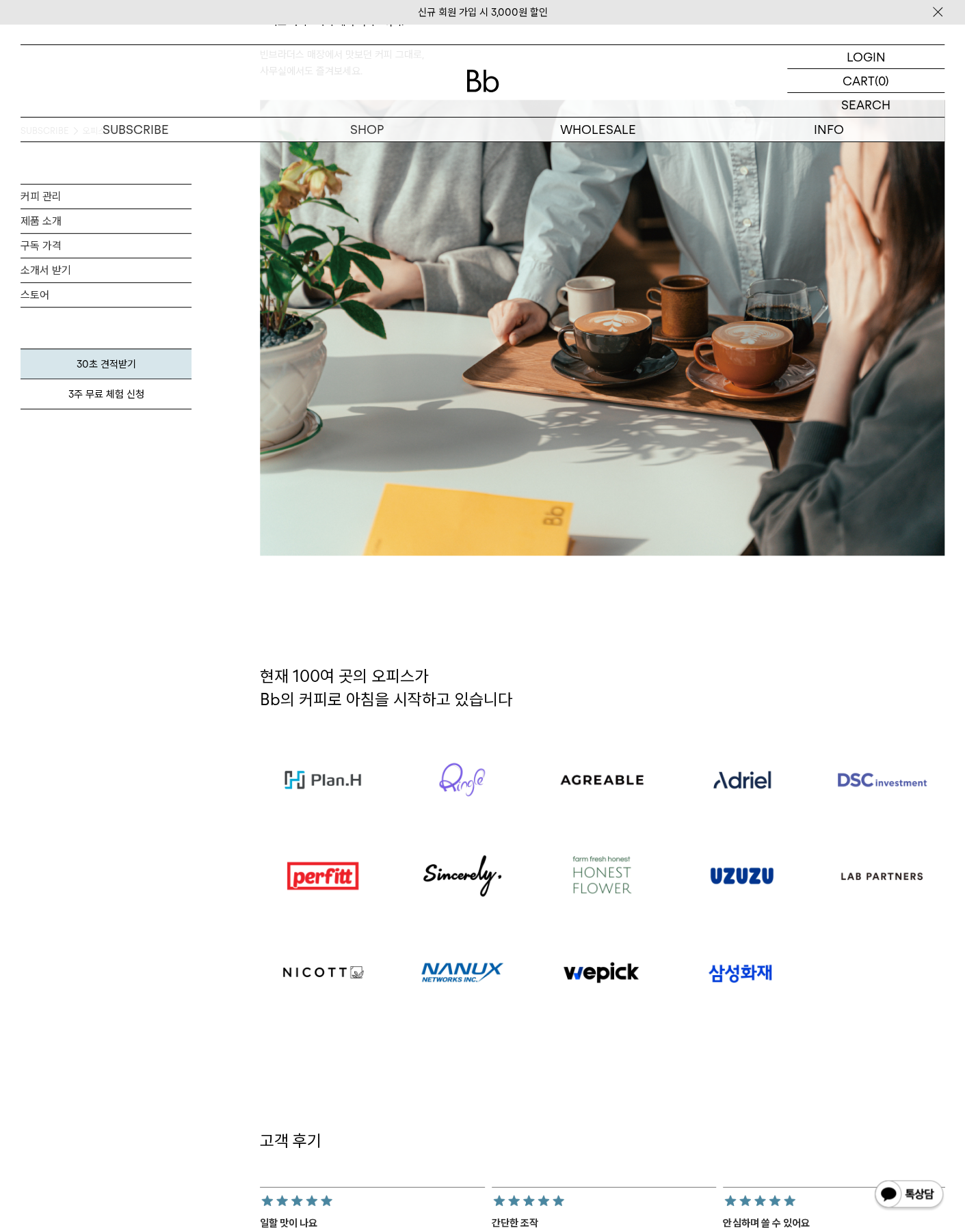
scroll to position [0, 0]
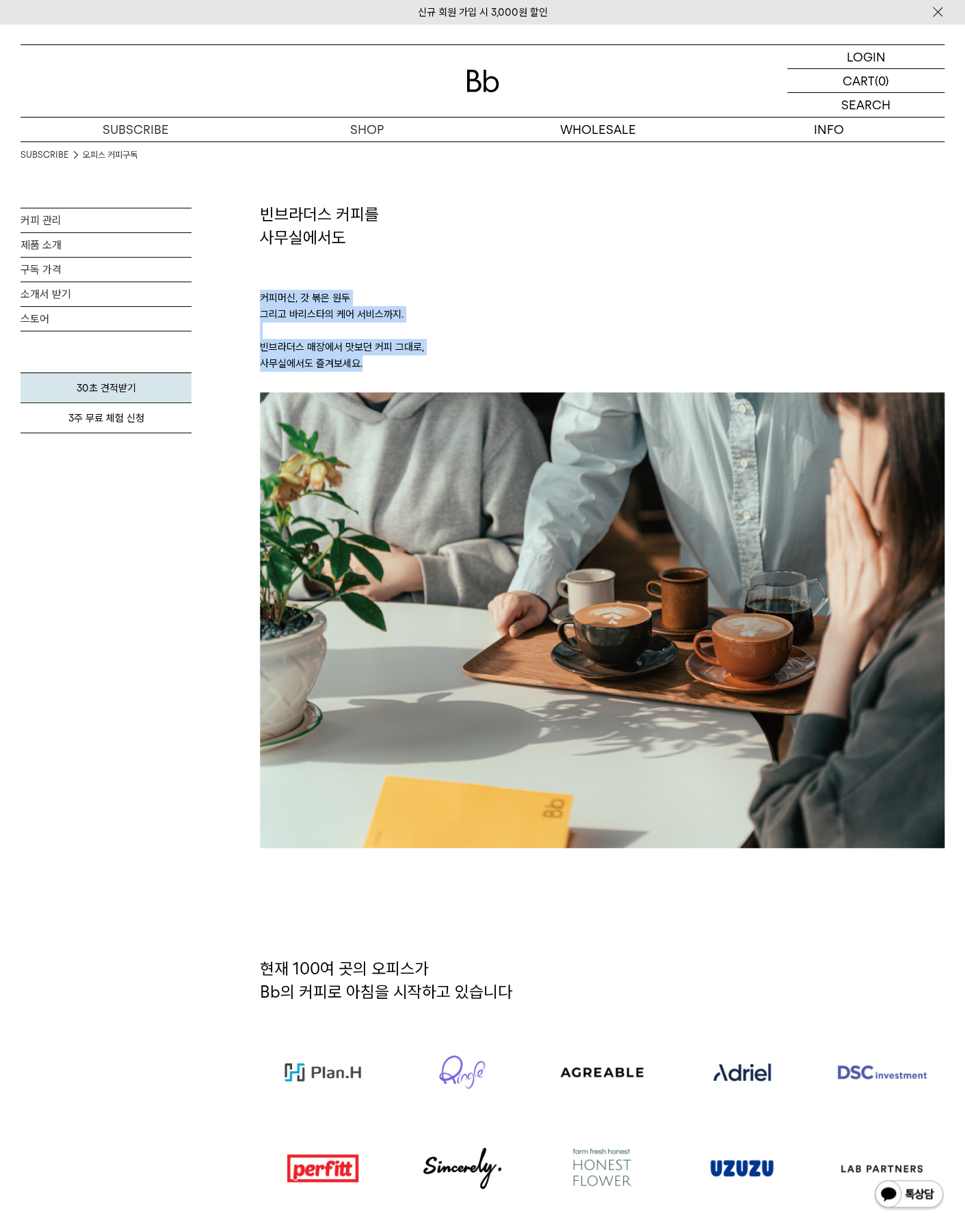
click at [544, 367] on p "커피머신, 갓 볶은 원두 그리고 바리스타의 케어 서비스까지. 빈브라더스 매장에서 맛보던 커피 그대로, 사무실에서도 즐겨보세요." at bounding box center [601, 321] width 684 height 144
drag, startPoint x: 539, startPoint y: 372, endPoint x: 289, endPoint y: 211, distance: 297.4
click at [469, 261] on p "커피머신, 갓 볶은 원두 그리고 바리스타의 케어 서비스까지. 빈브라더스 매장에서 맛보던 커피 그대로, 사무실에서도 즐겨보세요." at bounding box center [601, 321] width 684 height 144
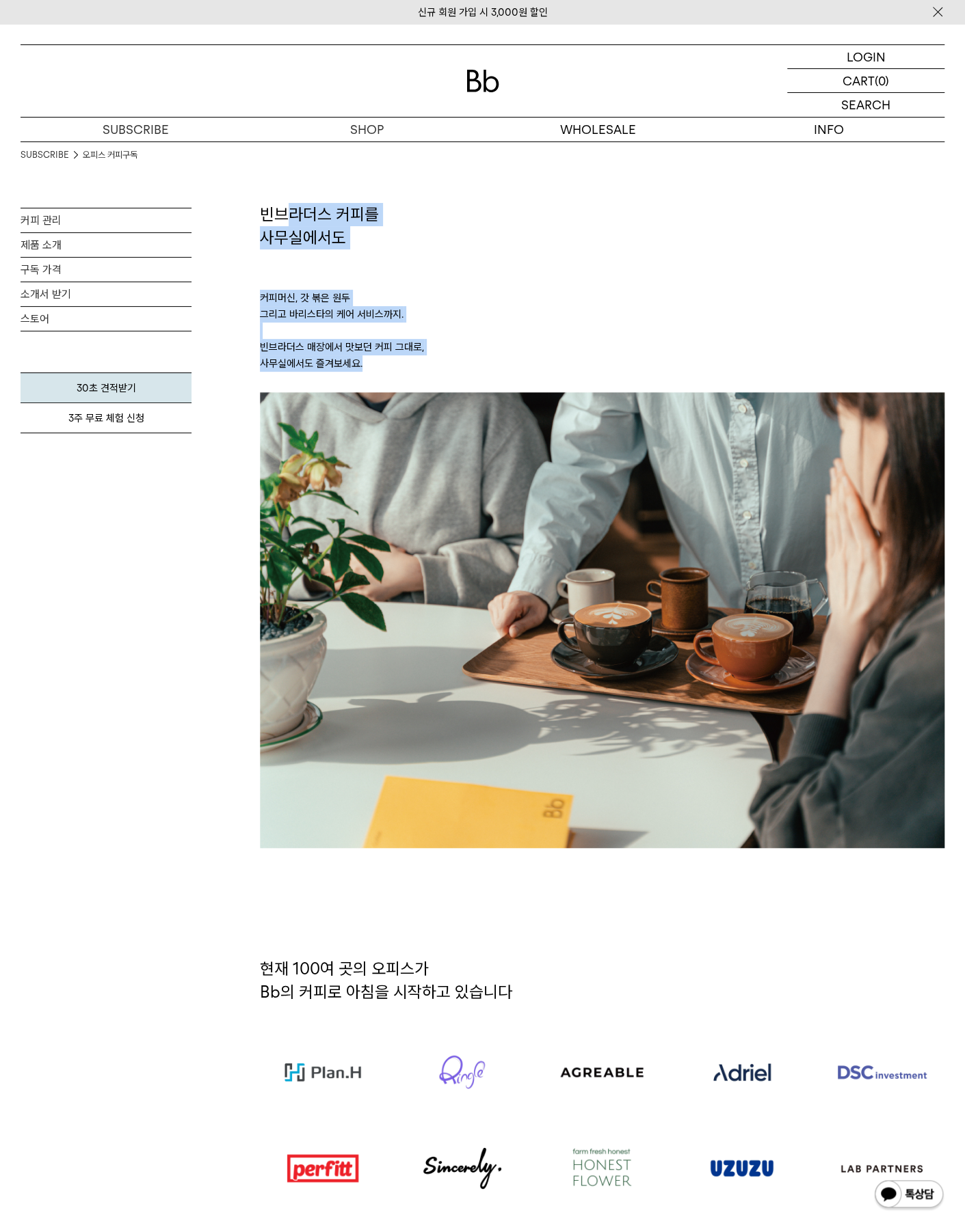
click at [443, 290] on p "커피머신, 갓 볶은 원두 그리고 바리스타의 케어 서비스까지. 빈브라더스 매장에서 맛보던 커피 그대로, 사무실에서도 즐겨보세요." at bounding box center [601, 321] width 684 height 144
click at [546, 271] on p "커피머신, 갓 볶은 원두 그리고 바리스타의 케어 서비스까지. 빈브라더스 매장에서 맛보던 커피 그대로, 사무실에서도 즐겨보세요." at bounding box center [601, 321] width 684 height 144
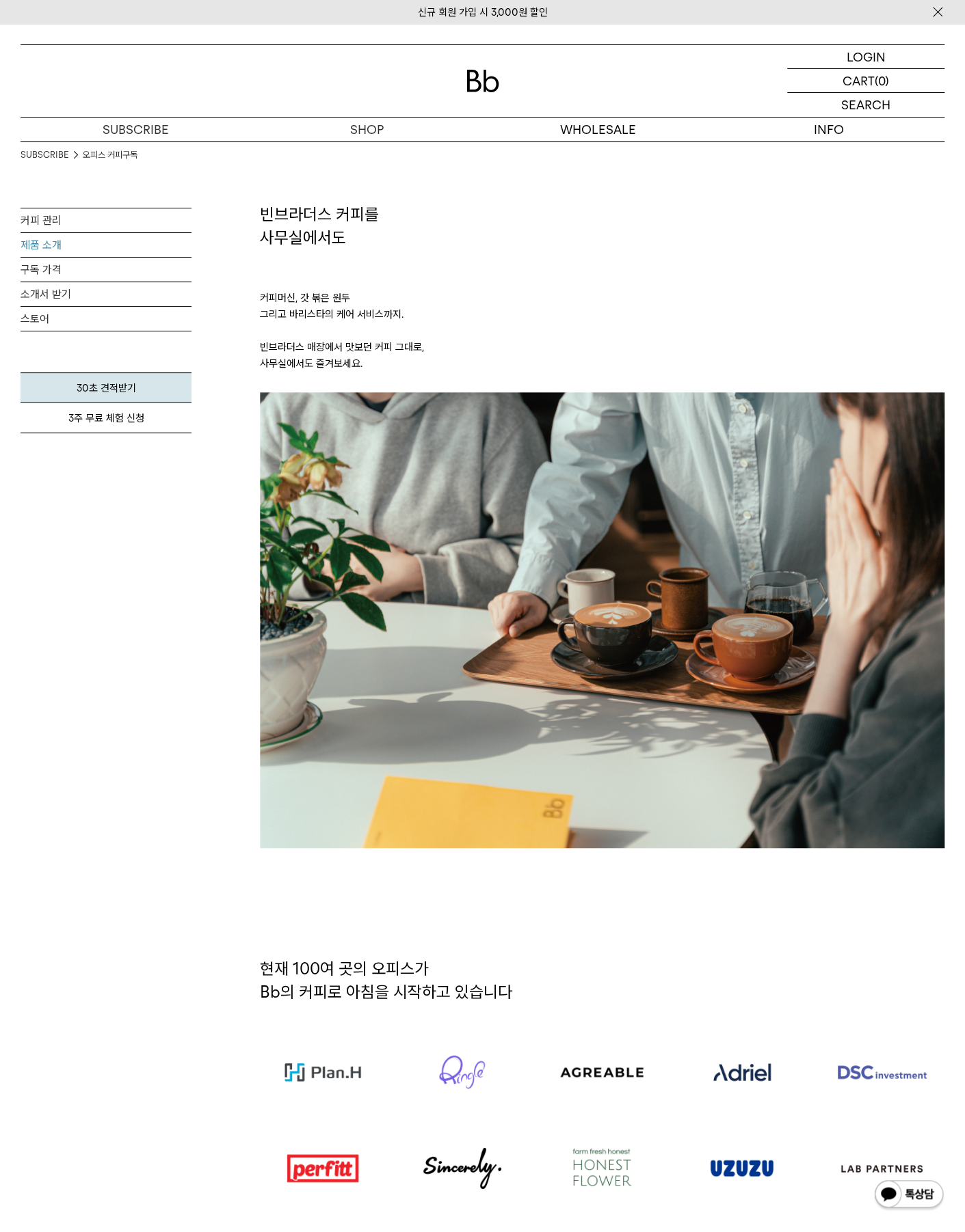
click at [60, 248] on link "제품 소개" at bounding box center [106, 246] width 171 height 24
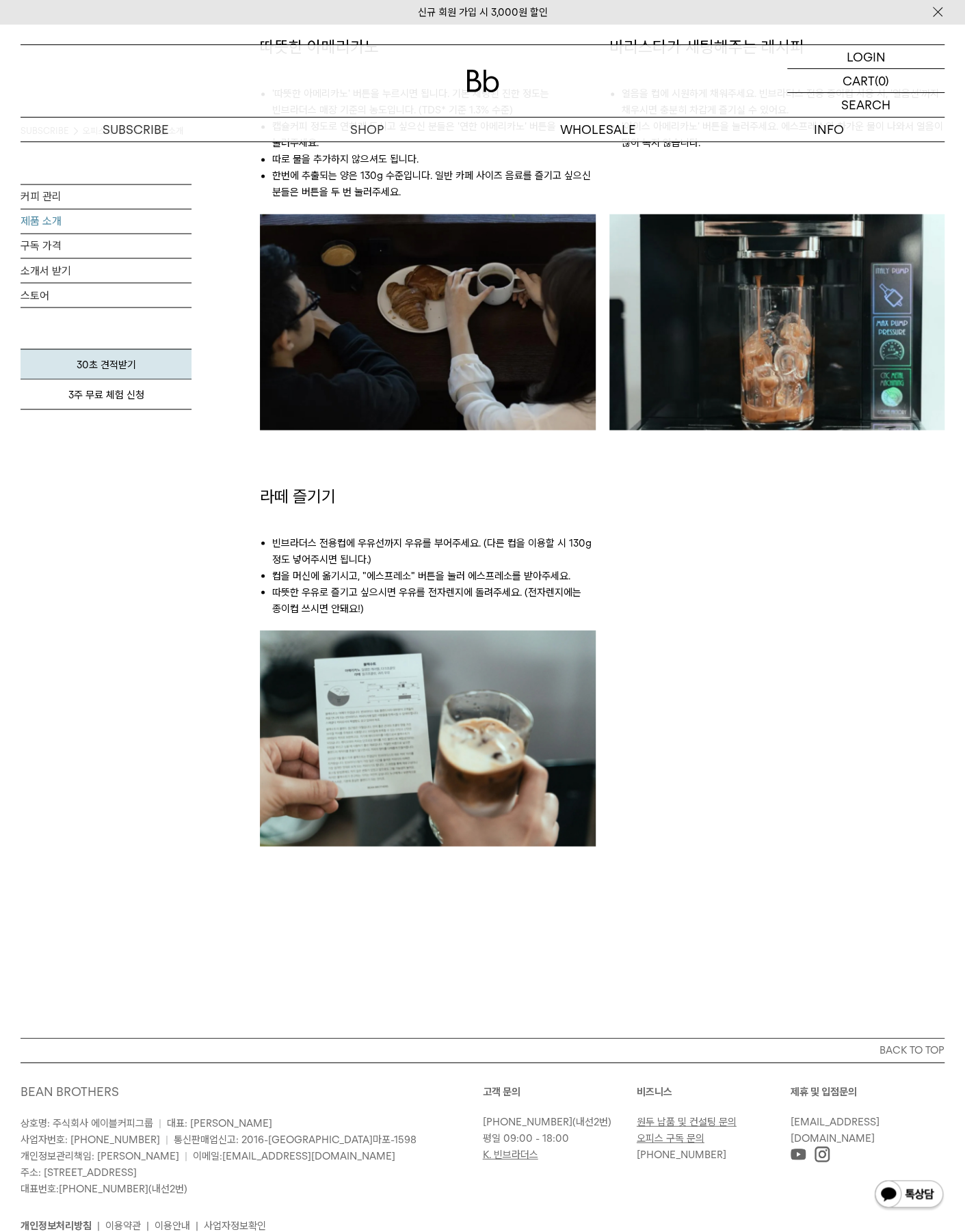
scroll to position [1258, 0]
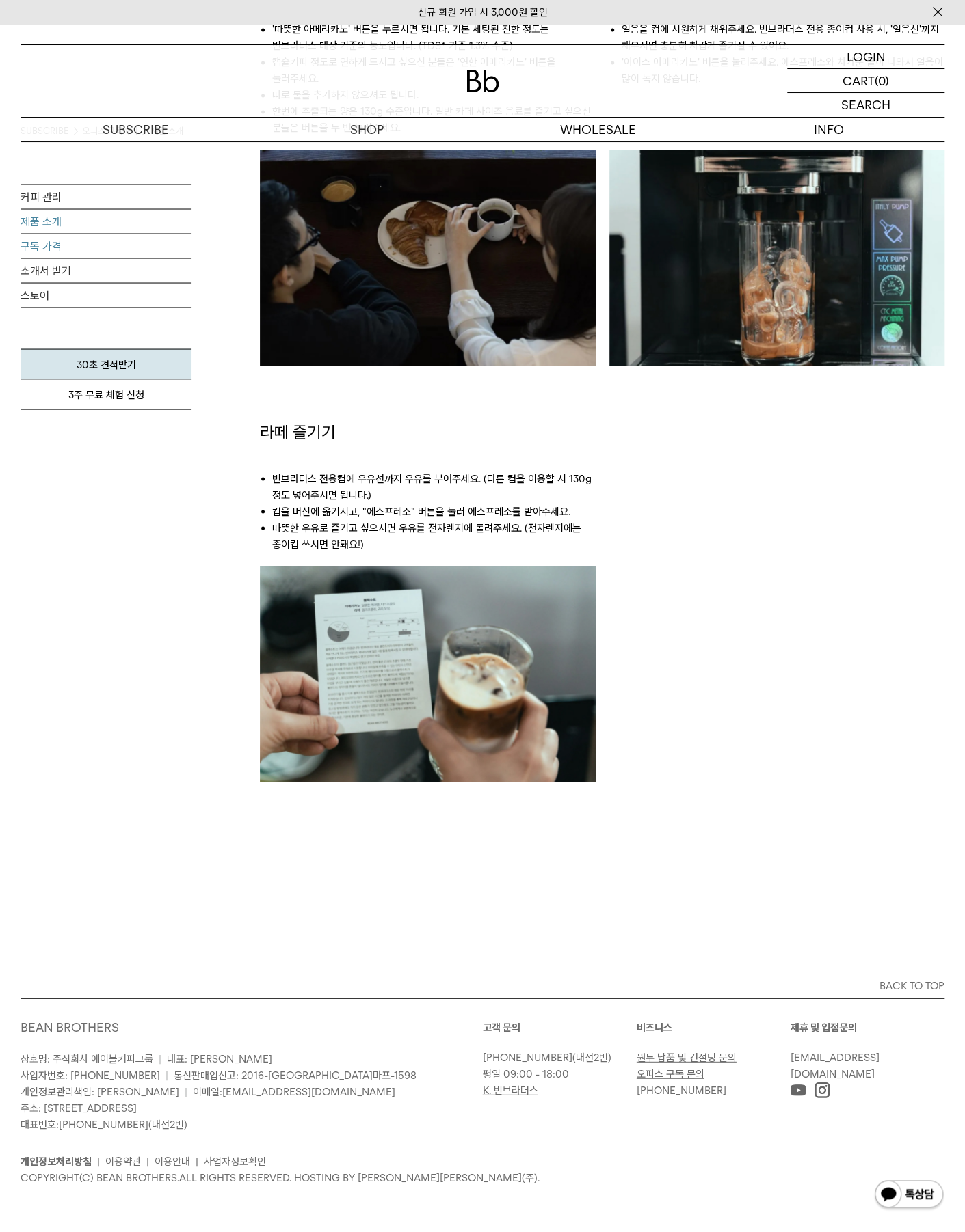
click at [52, 246] on link "구독 가격" at bounding box center [106, 246] width 171 height 24
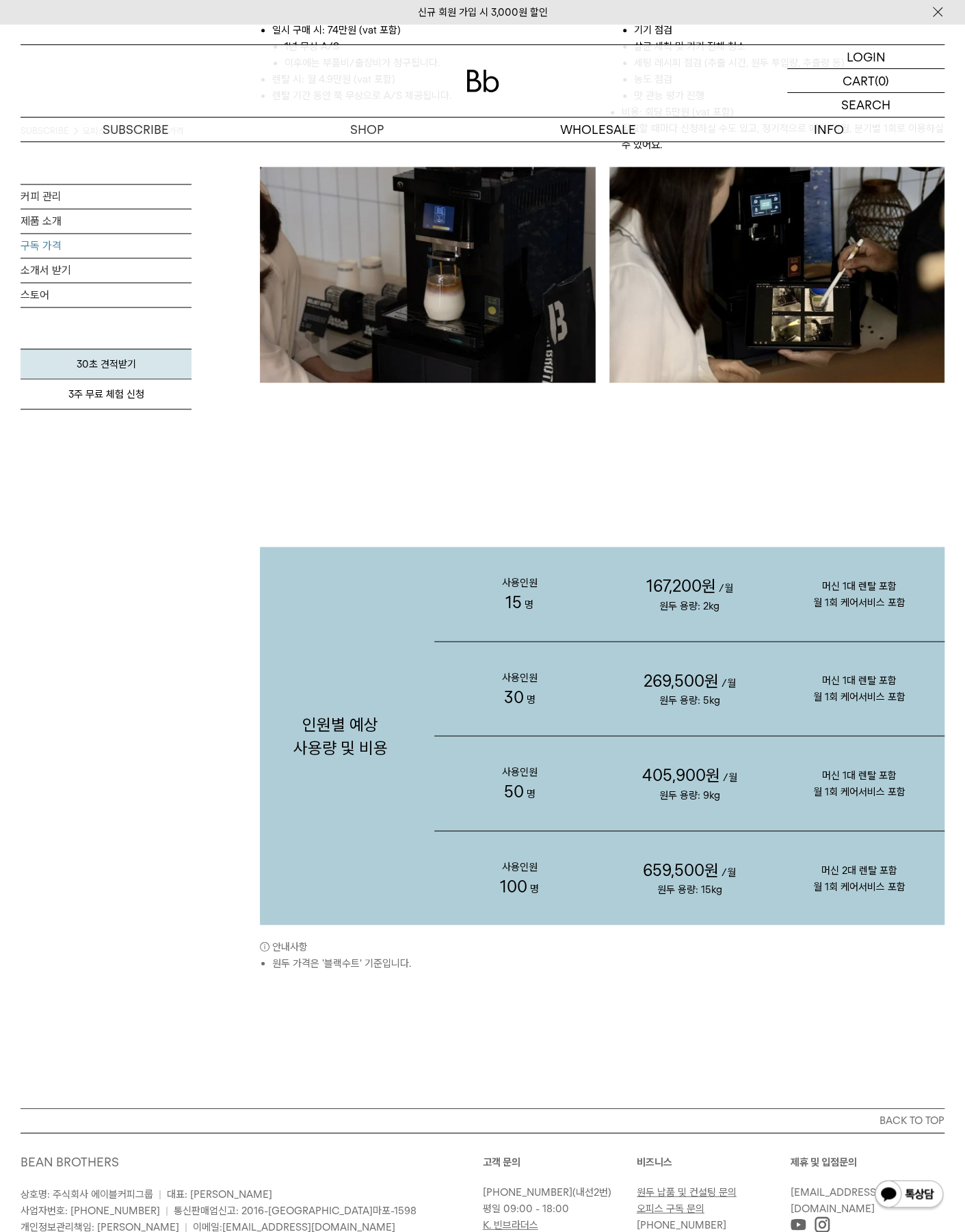
scroll to position [1025, 0]
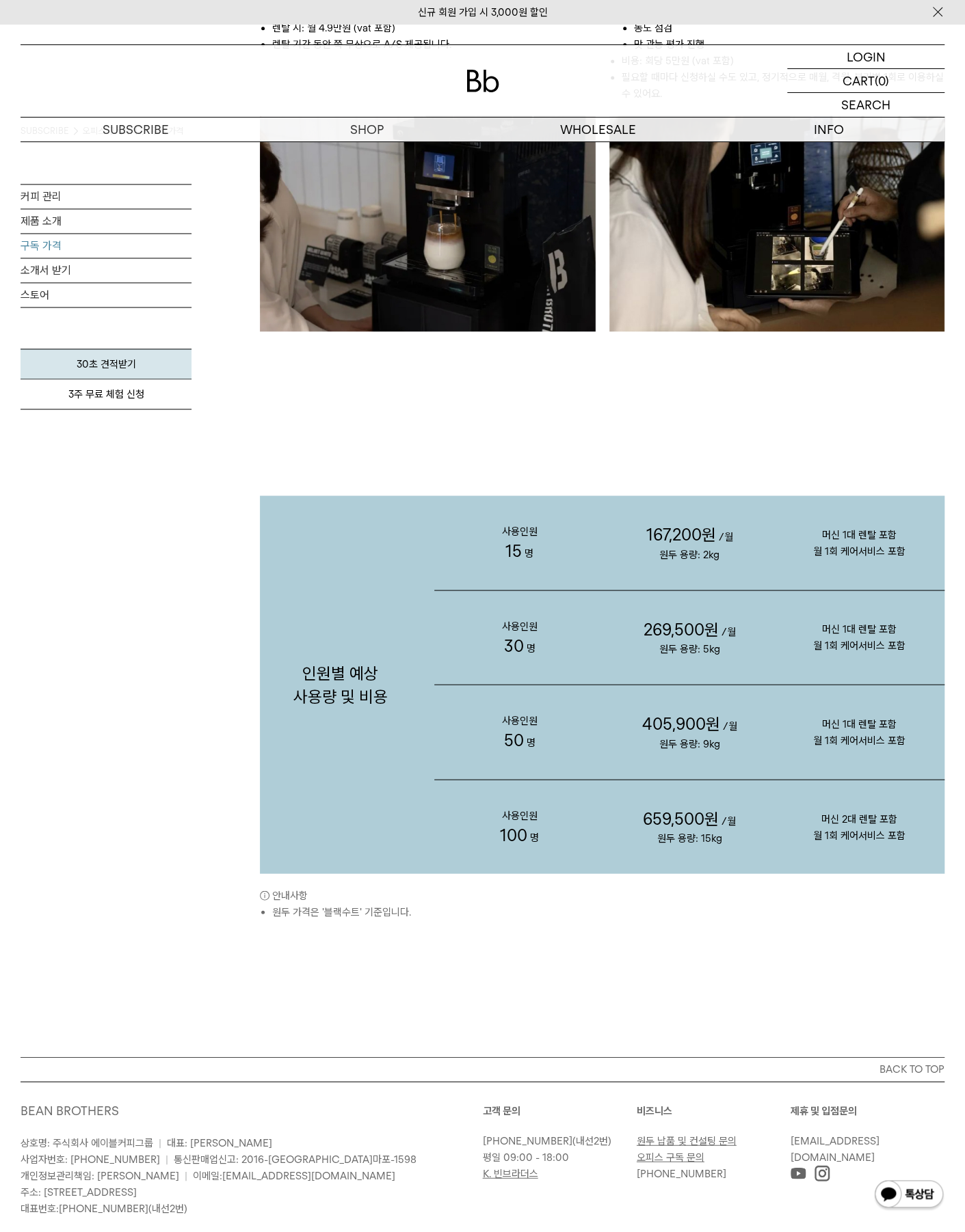
drag, startPoint x: 508, startPoint y: 550, endPoint x: 618, endPoint y: 557, distance: 110.2
click at [599, 554] on p "사용인원 15 명" at bounding box center [519, 542] width 170 height 94
click at [618, 557] on p "167,200원 /월 원두 용량: 2kg" at bounding box center [689, 542] width 170 height 94
drag, startPoint x: 622, startPoint y: 540, endPoint x: 831, endPoint y: 569, distance: 211.0
click at [821, 569] on div "사용인원 15 명 167,200원 /월 원두 용량: 2kg 머신 1대 렌탈 포함 월 1회 케어서비스 포함" at bounding box center [689, 543] width 510 height 95
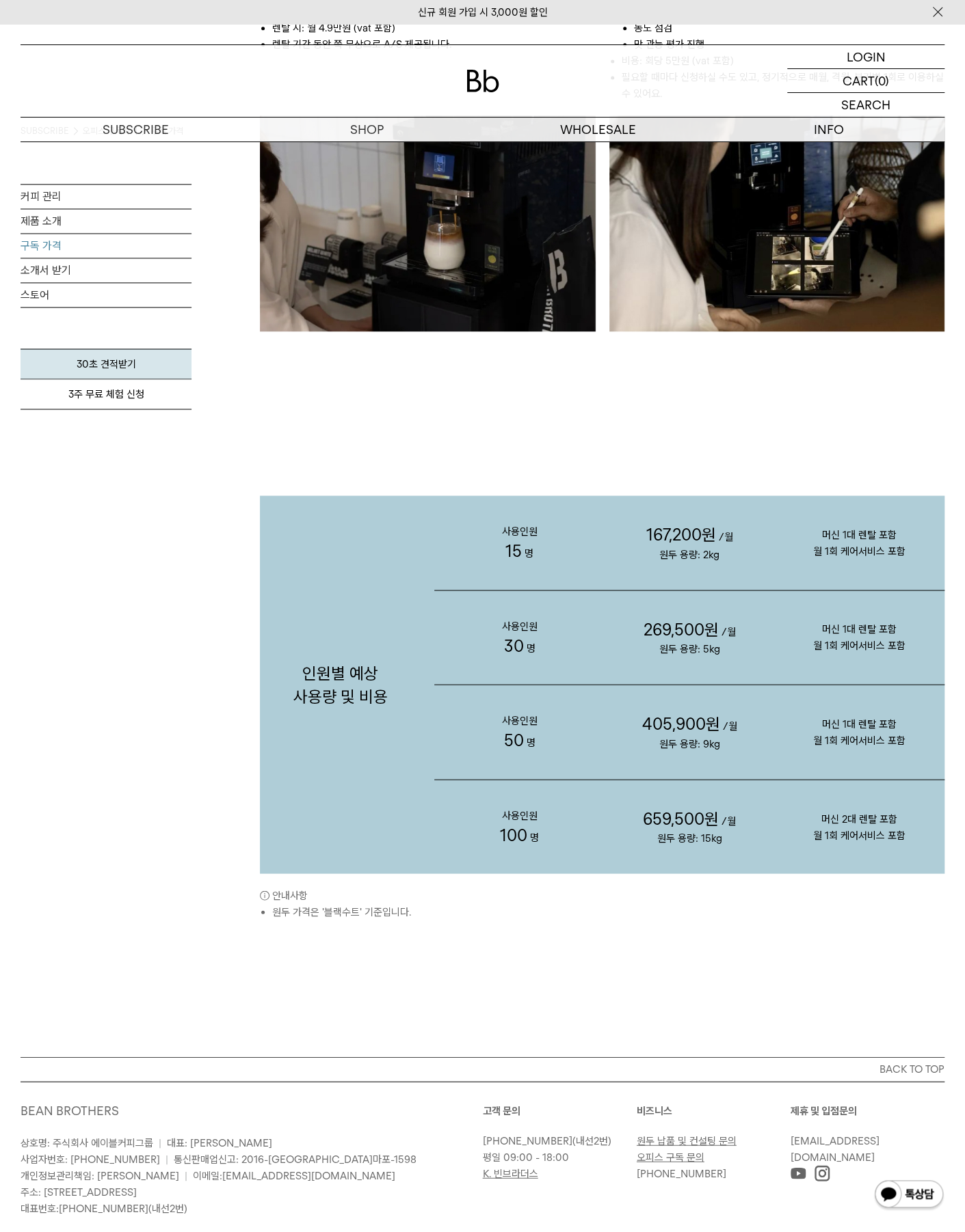
click at [864, 568] on p "머신 1대 렌탈 포함 월 1회 케어서비스 포함" at bounding box center [859, 542] width 170 height 87
drag, startPoint x: 482, startPoint y: 538, endPoint x: 589, endPoint y: 544, distance: 107.2
click at [584, 544] on p "사용인원 15 명" at bounding box center [519, 542] width 170 height 94
click at [591, 544] on p "사용인원 15 명" at bounding box center [519, 542] width 170 height 94
drag, startPoint x: 719, startPoint y: 545, endPoint x: 772, endPoint y: 551, distance: 53.3
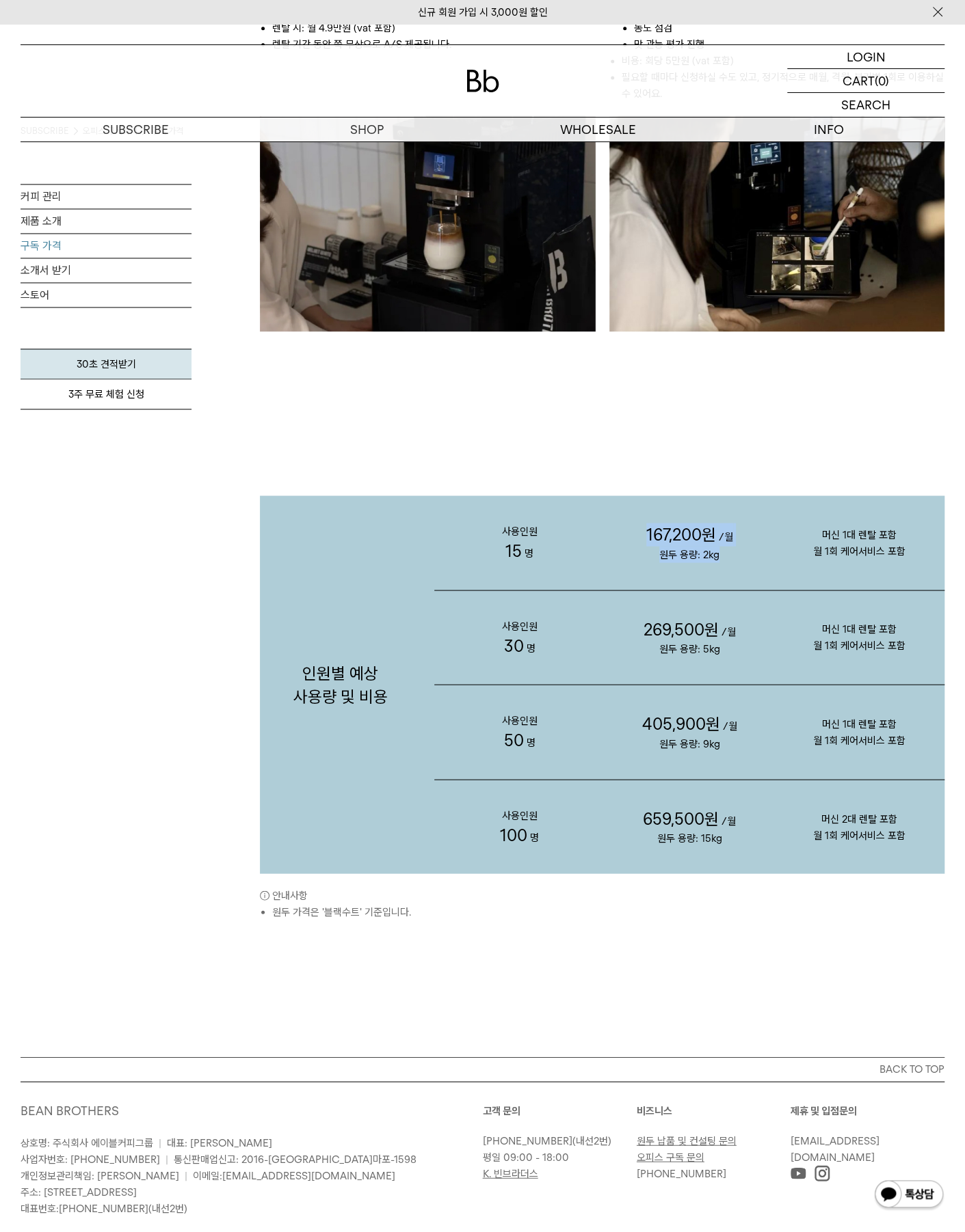
click at [771, 551] on p "167,200원 /월 원두 용량: 2kg" at bounding box center [689, 542] width 170 height 94
click at [771, 554] on p "167,200원 /월 원두 용량: 2kg" at bounding box center [689, 542] width 170 height 94
drag, startPoint x: 334, startPoint y: 913, endPoint x: 374, endPoint y: 910, distance: 40.1
click at [374, 910] on li "원두 가격은 '블랙수트' 기준입니다." at bounding box center [608, 911] width 672 height 16
click at [510, 899] on p "안내사항" at bounding box center [601, 895] width 684 height 16
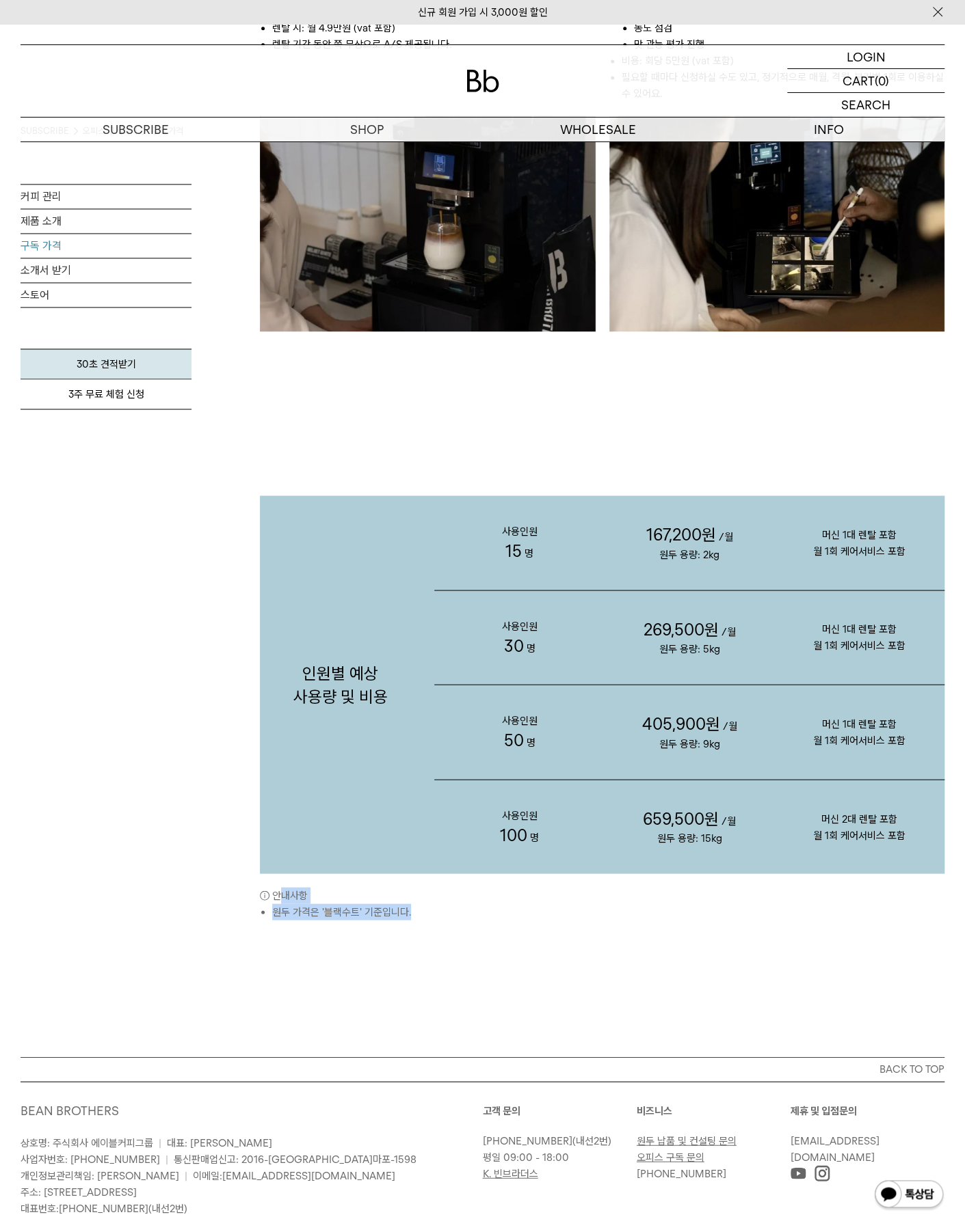
drag, startPoint x: 473, startPoint y: 916, endPoint x: 258, endPoint y: 903, distance: 215.4
click at [266, 903] on ul "원두 가격은 '블랙수트' 기준입니다. 머신 1대 렌탈, 월 1회 케어서비스를 제공합니다.(“사용인원 100명”의 경우 머신 2대 제공)" at bounding box center [601, 911] width 684 height 16
click at [440, 916] on li "원두 가격은 '블랙수트' 기준입니다." at bounding box center [608, 911] width 672 height 16
click at [61, 292] on link "스토어" at bounding box center [106, 295] width 171 height 24
click at [55, 217] on link "제품 소개" at bounding box center [106, 221] width 171 height 24
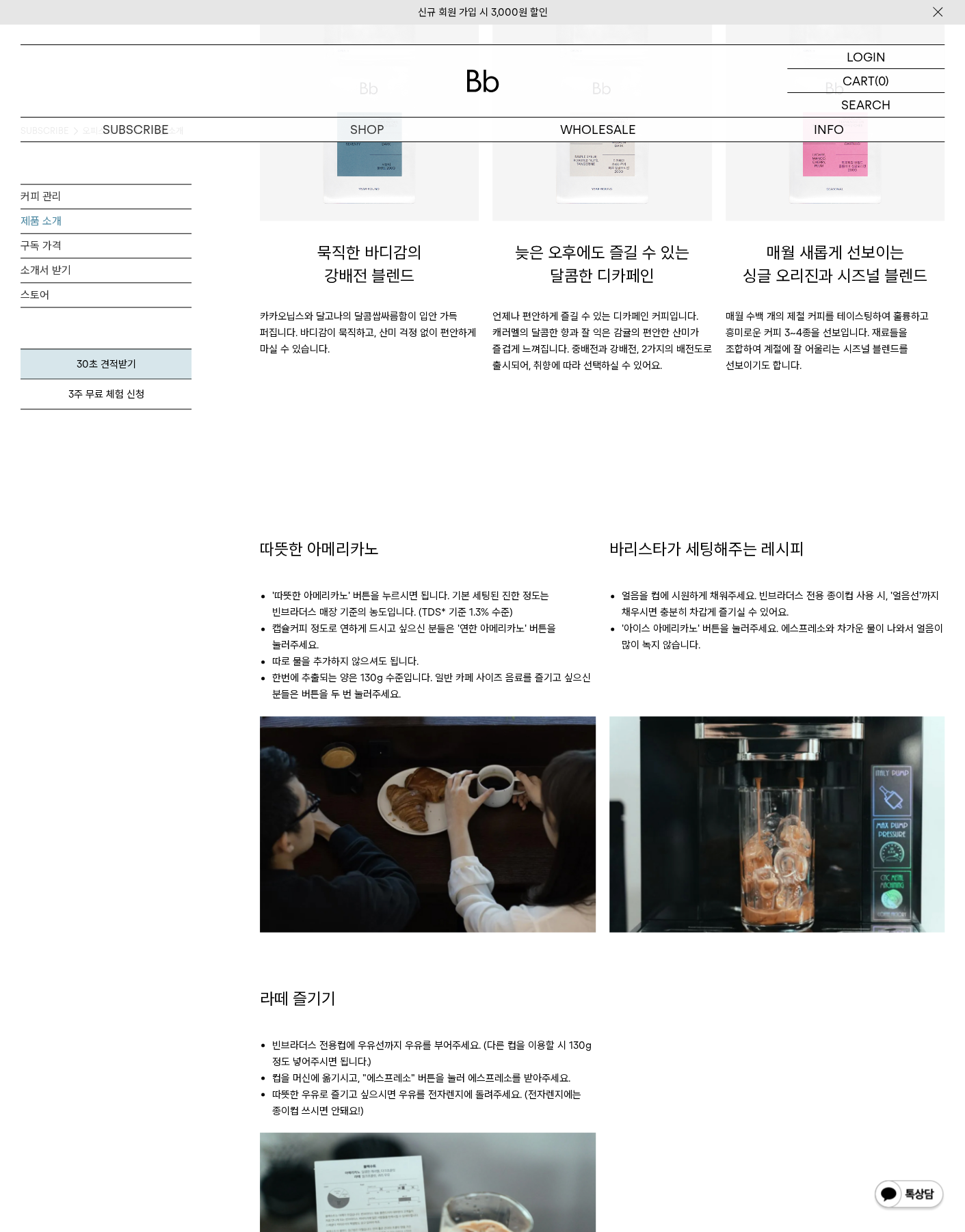
scroll to position [642, 0]
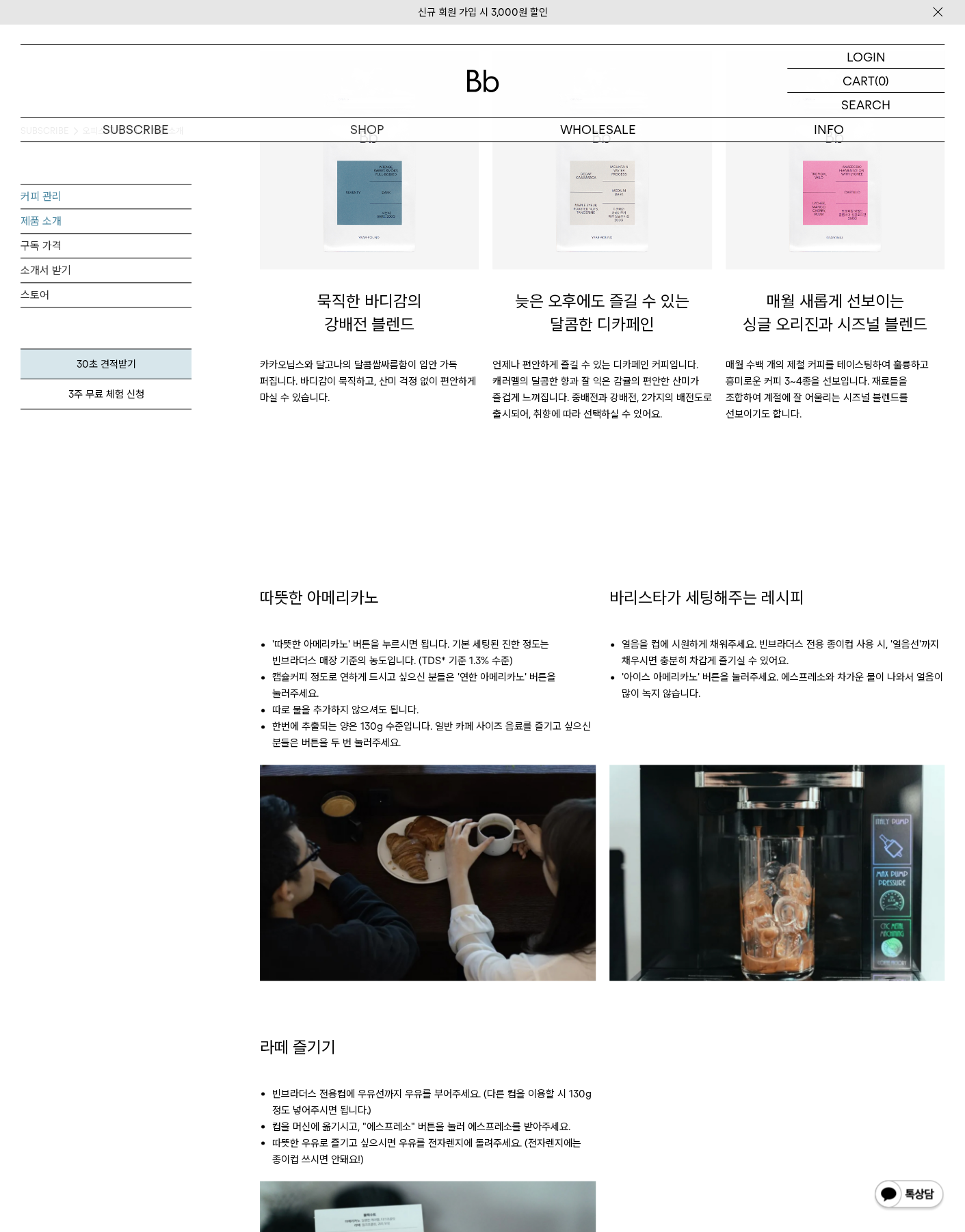
click at [73, 199] on link "커피 관리" at bounding box center [106, 196] width 171 height 24
